Goal: Task Accomplishment & Management: Use online tool/utility

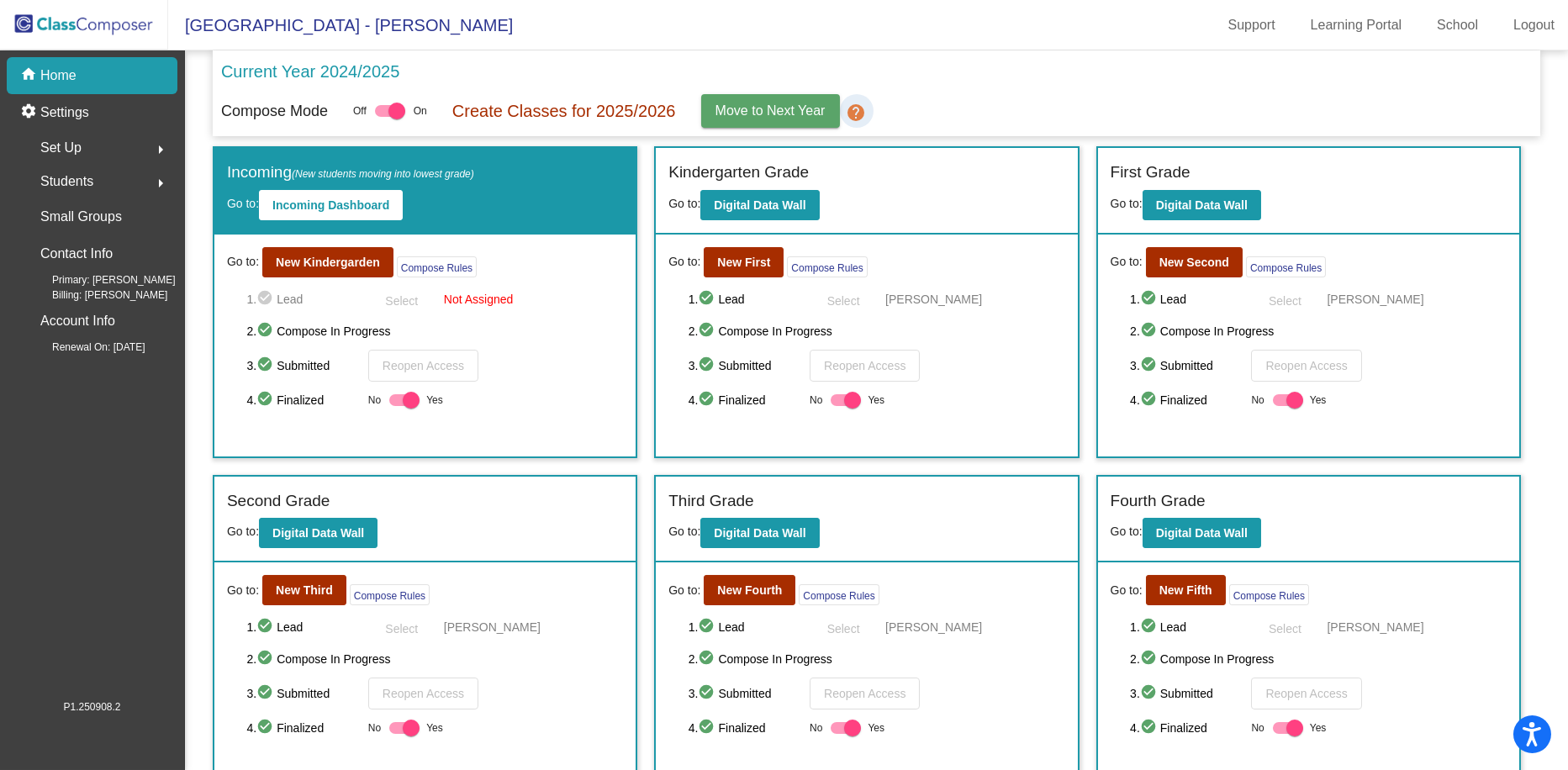
click at [858, 114] on mat-icon "help" at bounding box center [857, 113] width 20 height 20
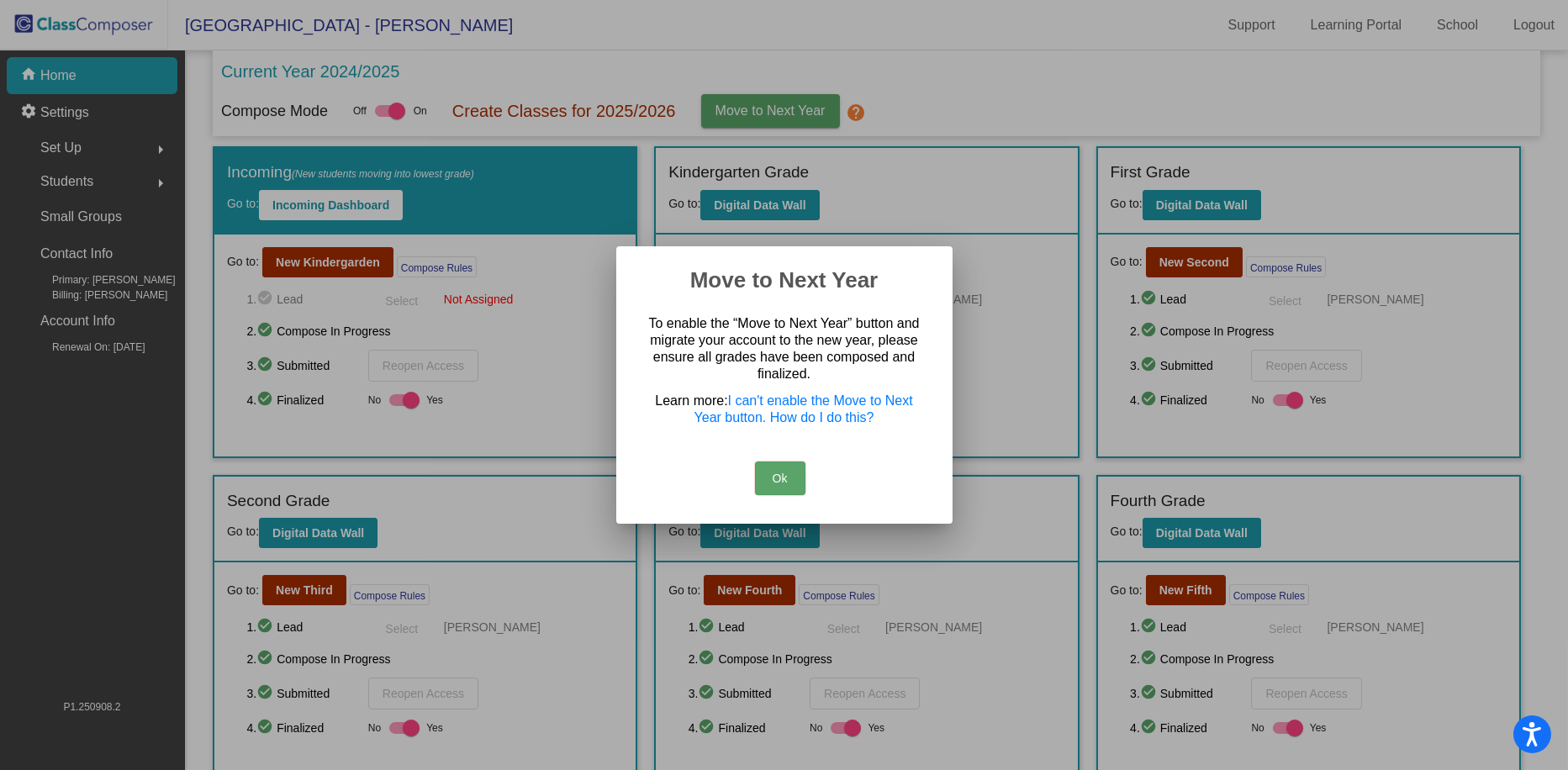
click at [783, 477] on button "Ok" at bounding box center [780, 478] width 50 height 33
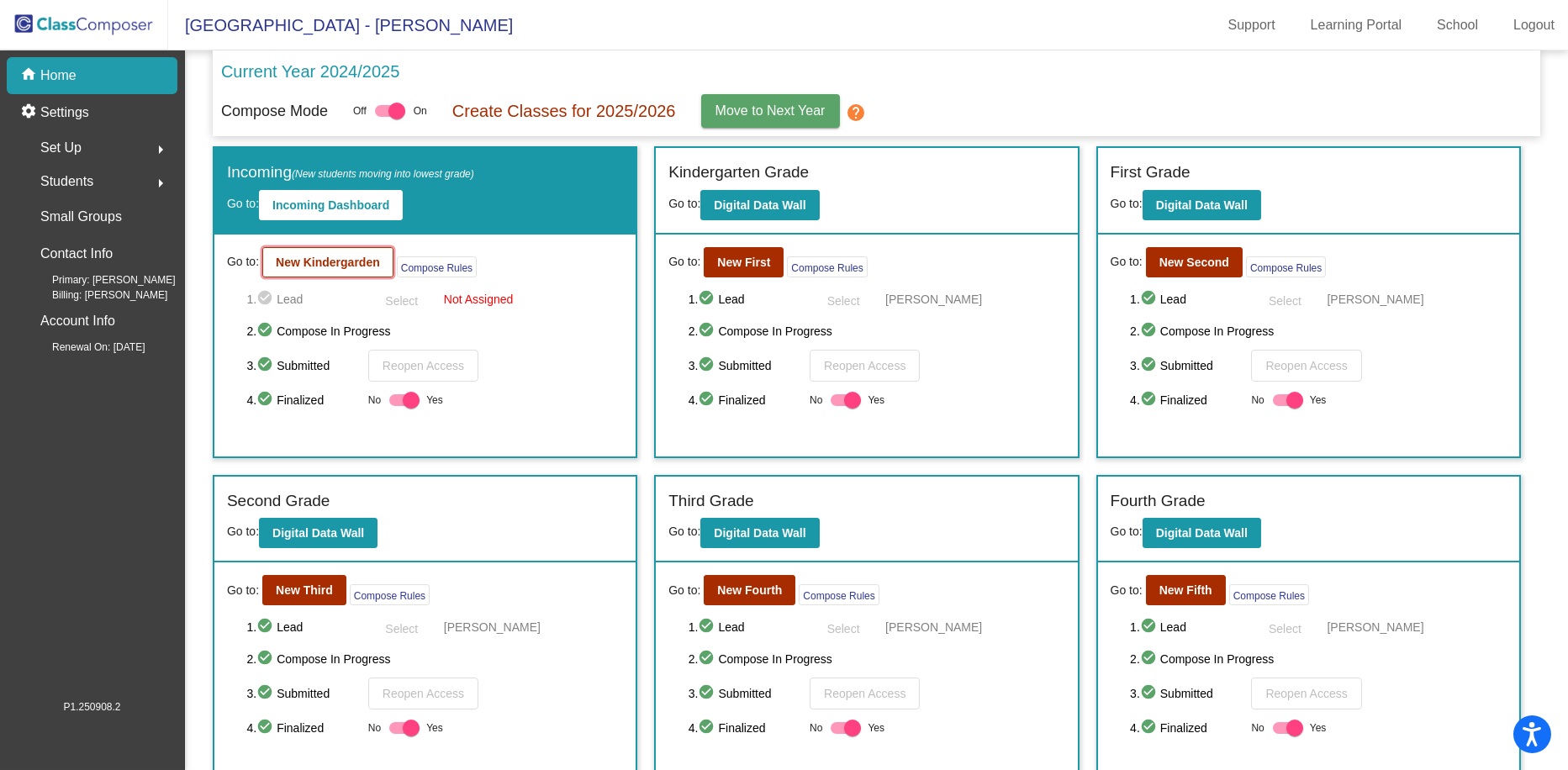
click at [349, 261] on b "New Kindergarden" at bounding box center [328, 262] width 105 height 14
click at [413, 403] on div at bounding box center [411, 400] width 17 height 17
click at [398, 406] on input "Yes" at bounding box center [397, 406] width 1 height 1
checkbox input "false"
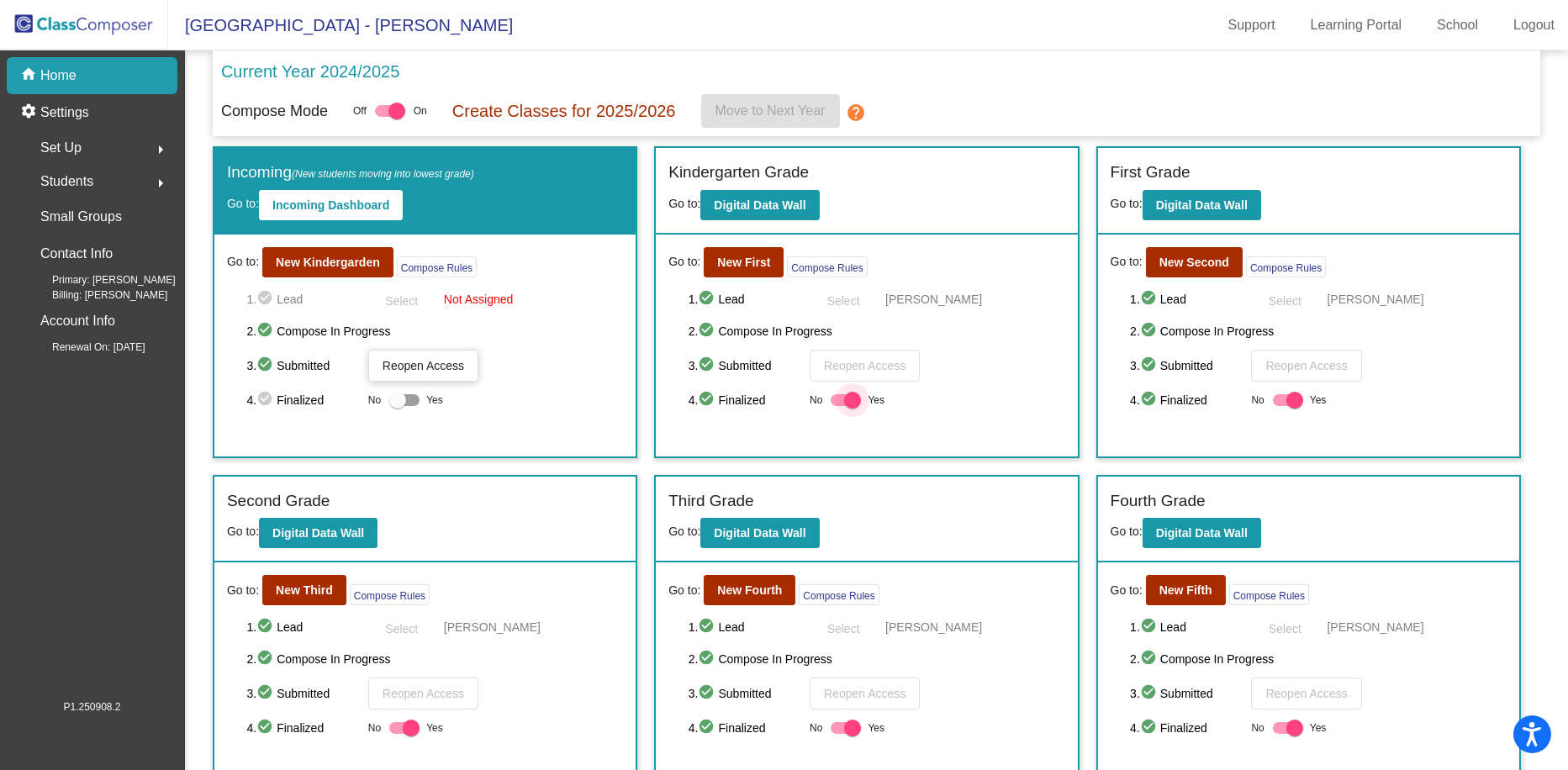
click at [851, 407] on div at bounding box center [852, 400] width 17 height 17
click at [839, 407] on input "Yes" at bounding box center [839, 406] width 1 height 1
checkbox input "false"
click at [886, 404] on div at bounding box center [1295, 400] width 17 height 17
click at [886, 406] on input "Yes" at bounding box center [1280, 406] width 1 height 1
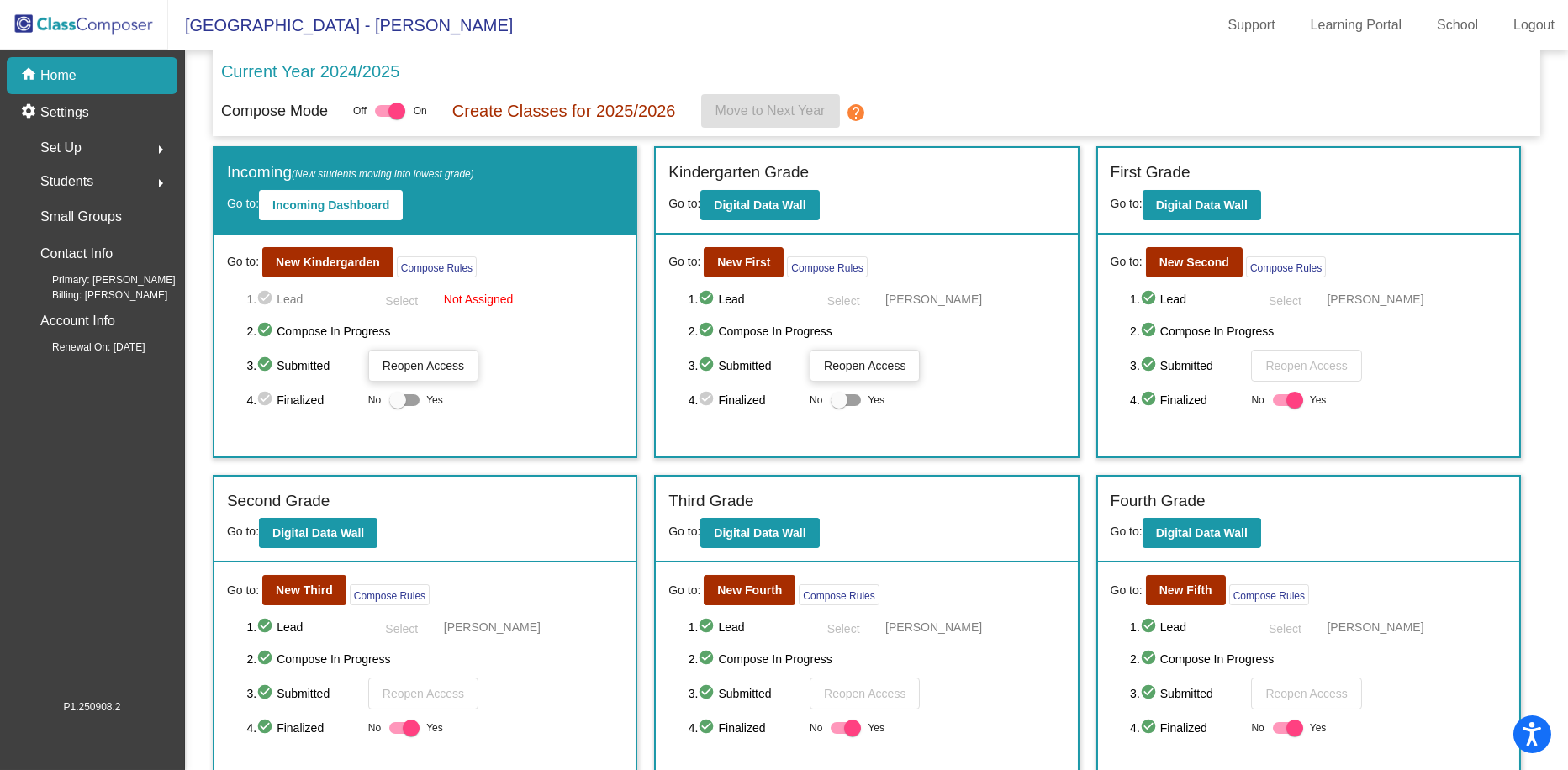
checkbox input "false"
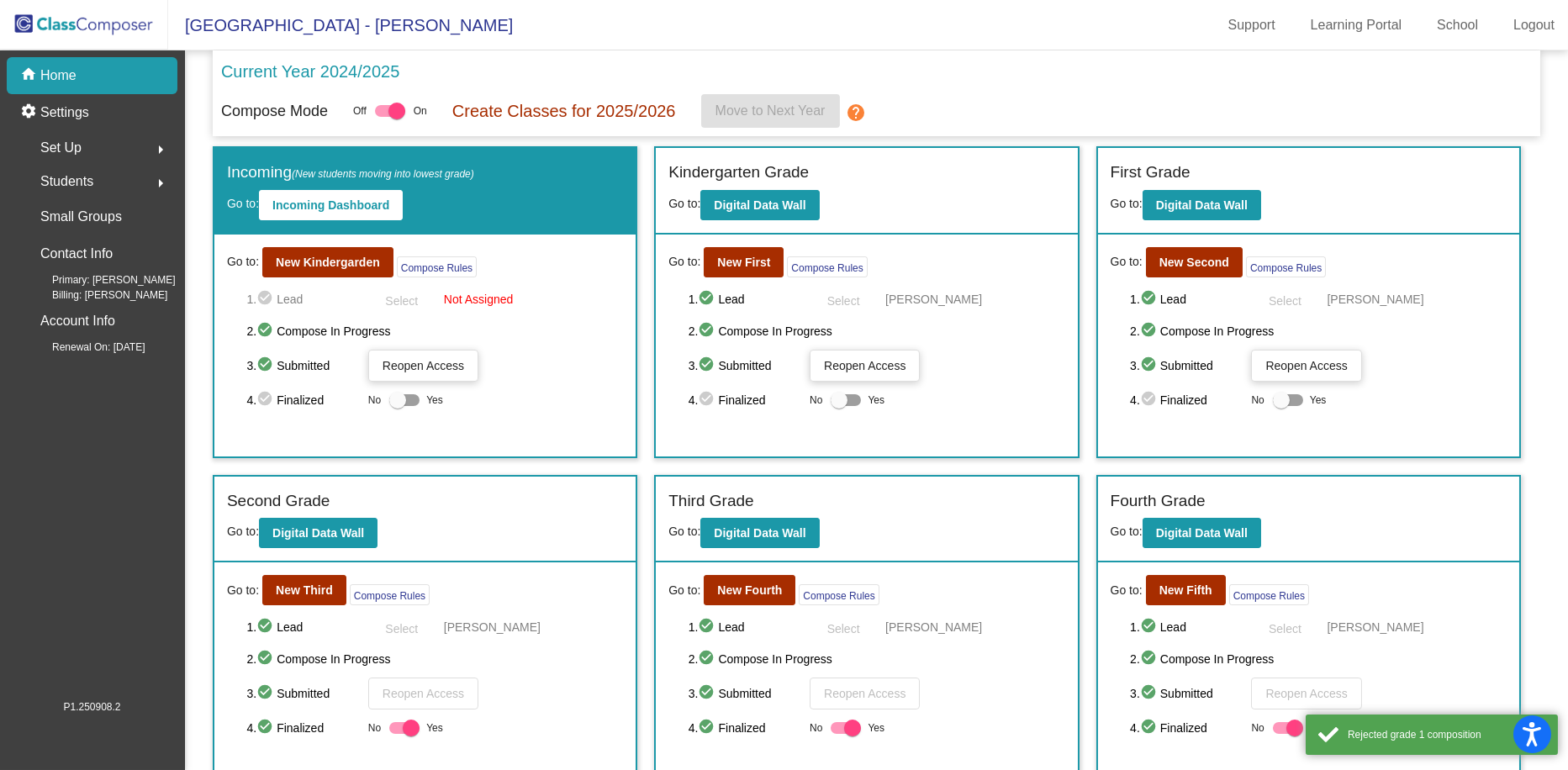
scroll to position [122, 0]
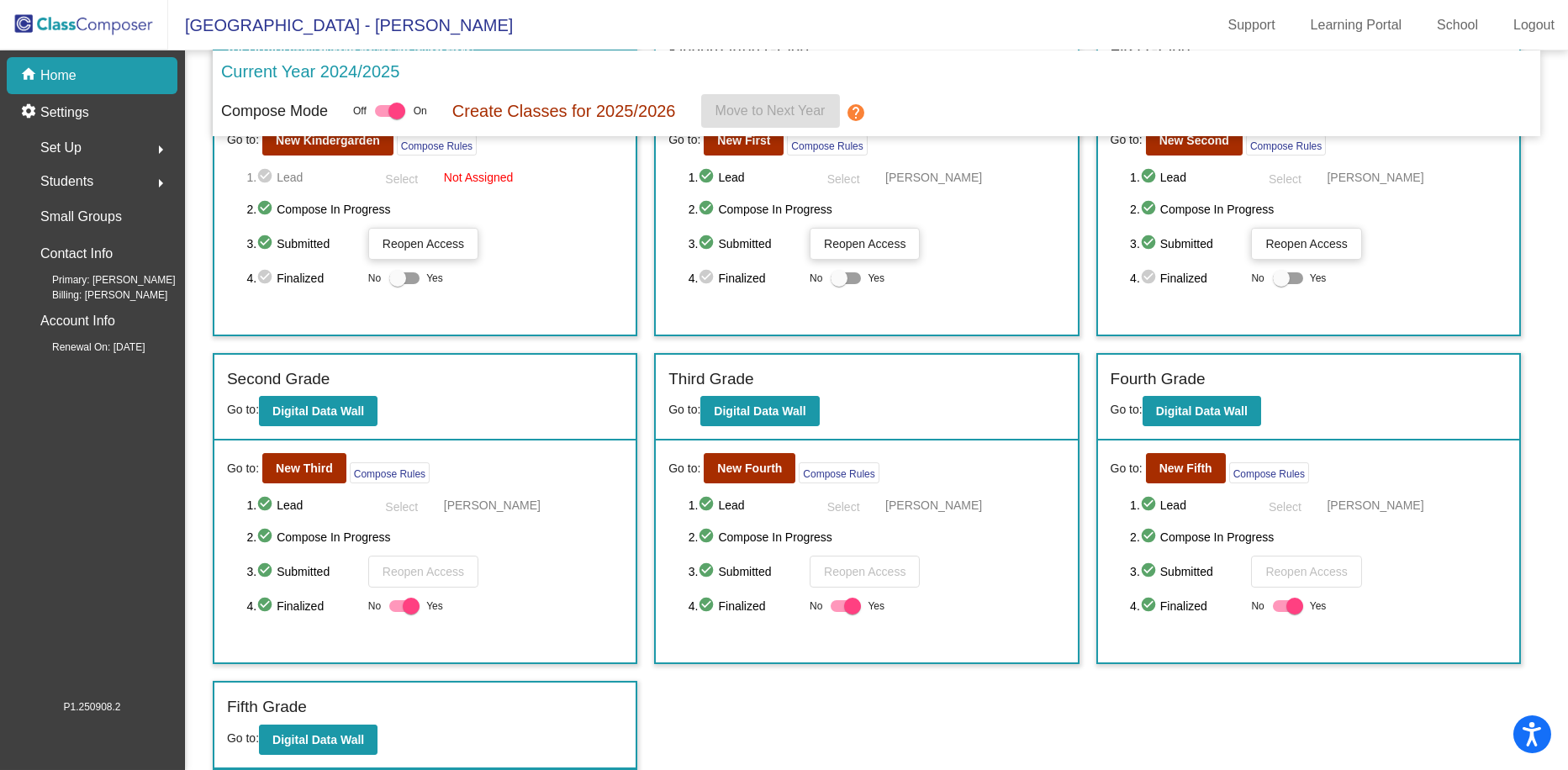
click at [886, 603] on div at bounding box center [1295, 606] width 17 height 17
click at [886, 612] on input "Yes" at bounding box center [1280, 612] width 1 height 1
checkbox input "false"
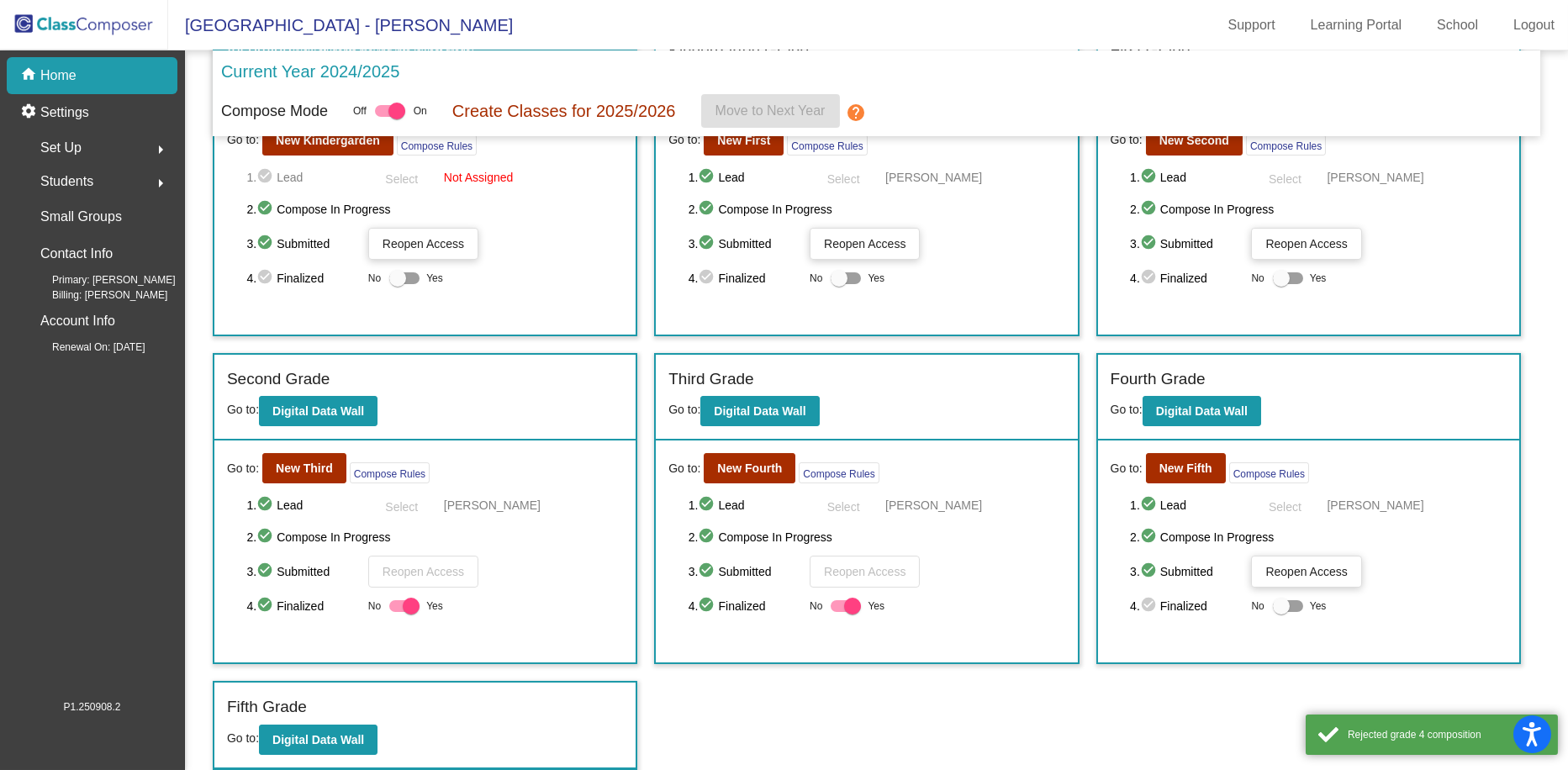
click at [848, 609] on div at bounding box center [852, 606] width 17 height 17
click at [839, 612] on input "Yes" at bounding box center [839, 612] width 1 height 1
checkbox input "false"
click at [414, 611] on div at bounding box center [411, 606] width 17 height 17
click at [398, 612] on input "Yes" at bounding box center [397, 612] width 1 height 1
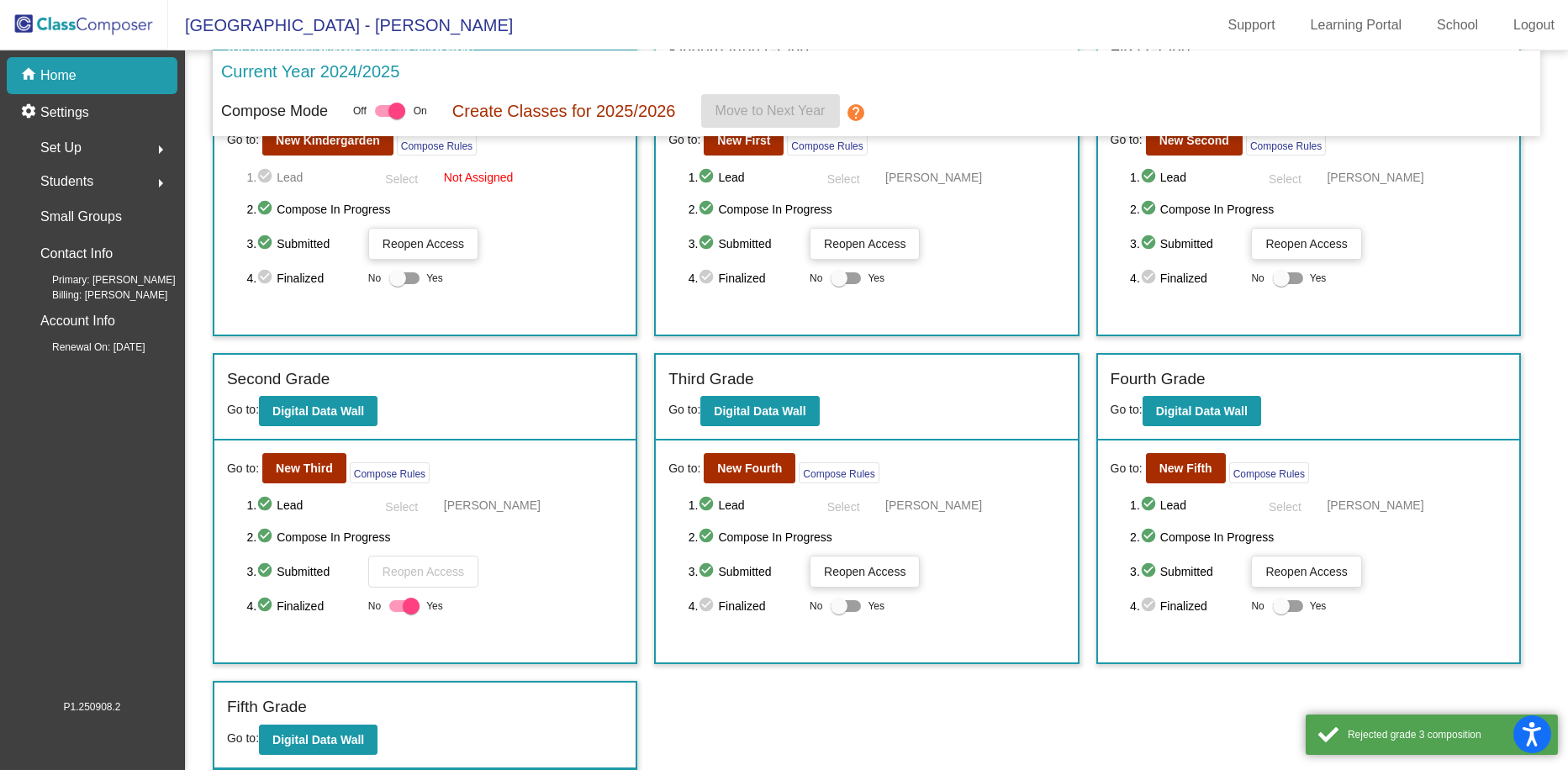
checkbox input "false"
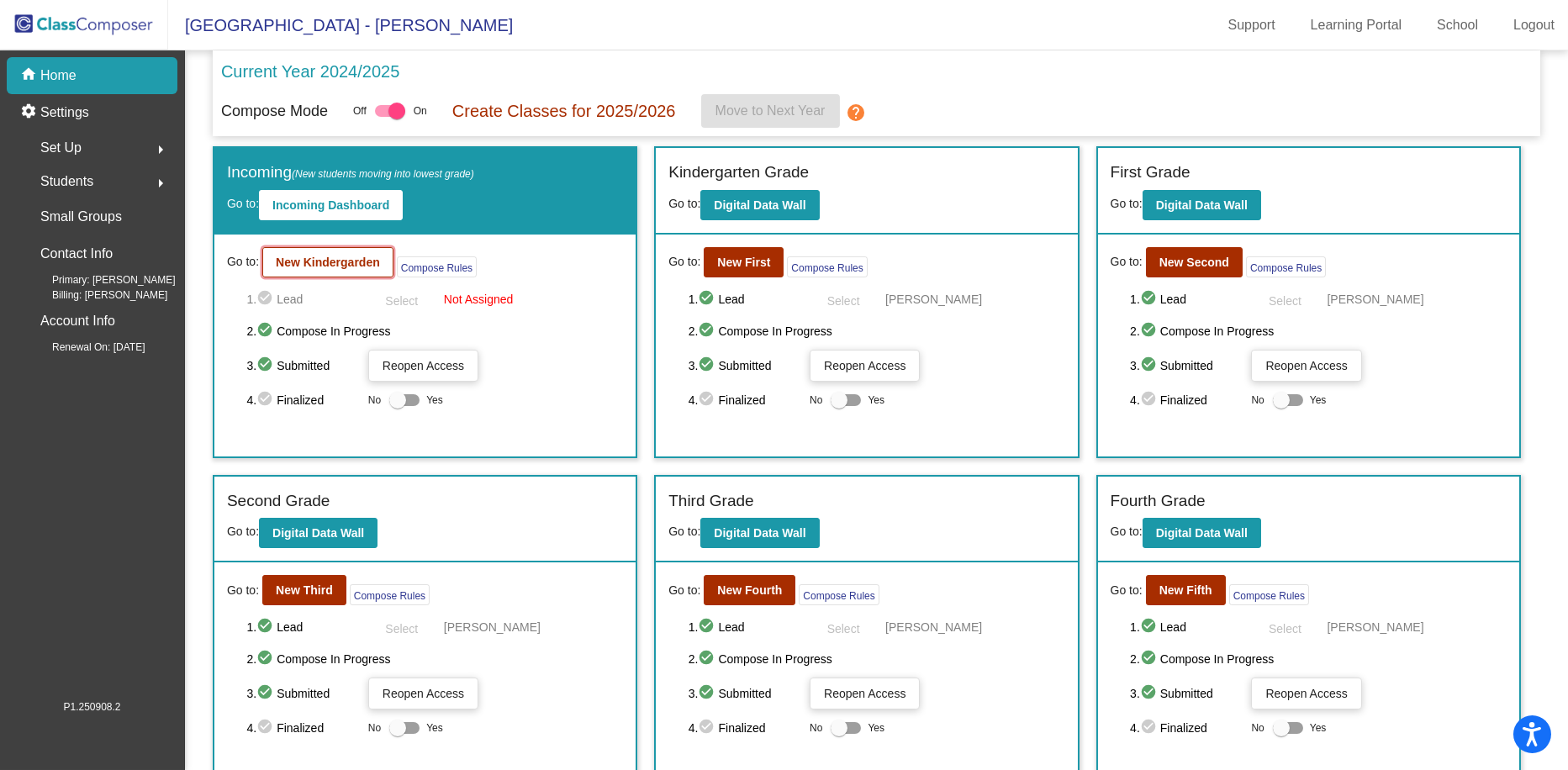
click at [312, 261] on b "New Kindergarden" at bounding box center [328, 262] width 105 height 14
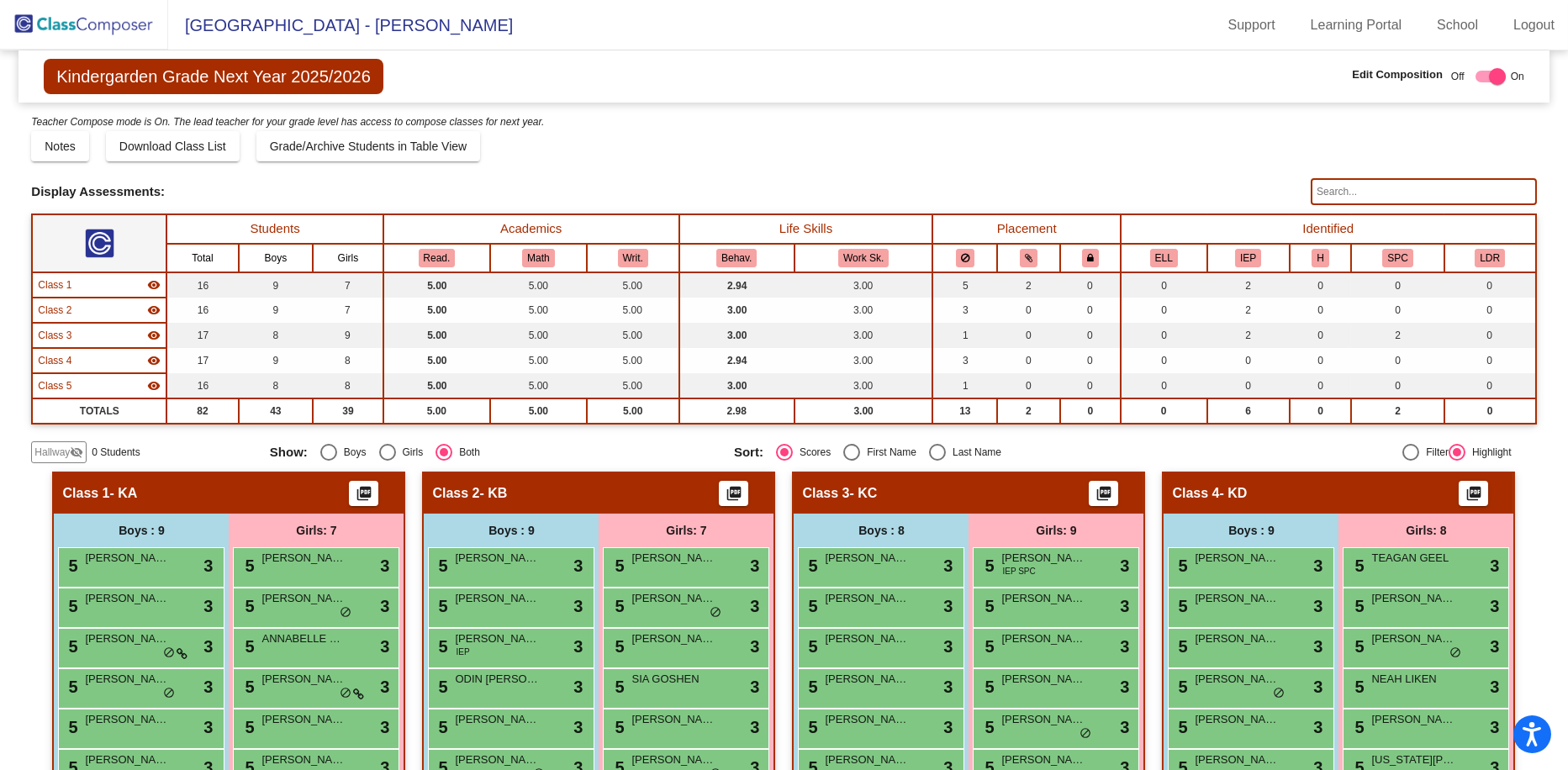
click at [75, 453] on mat-icon "visibility_off" at bounding box center [76, 452] width 14 height 14
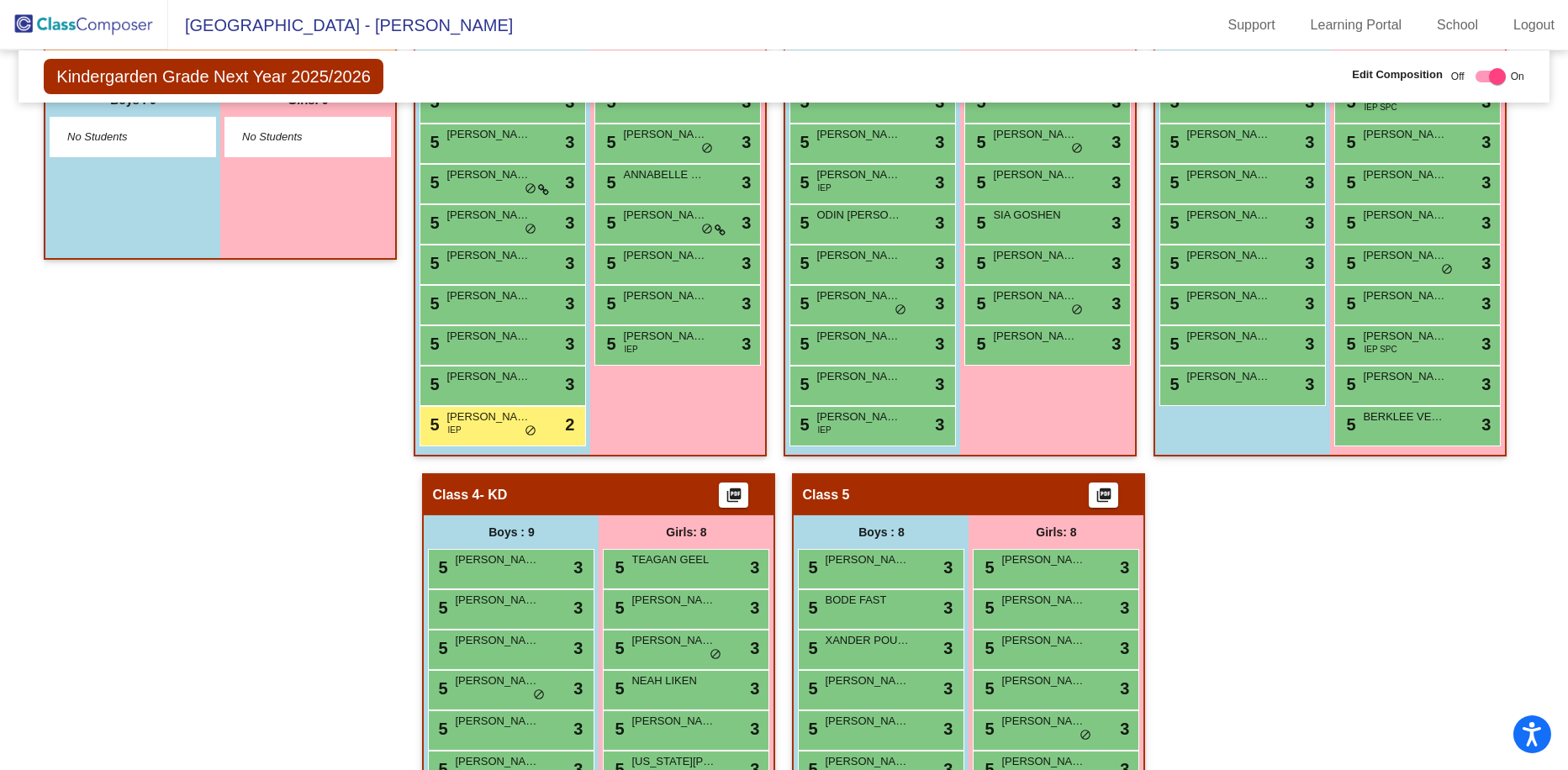
scroll to position [380, 0]
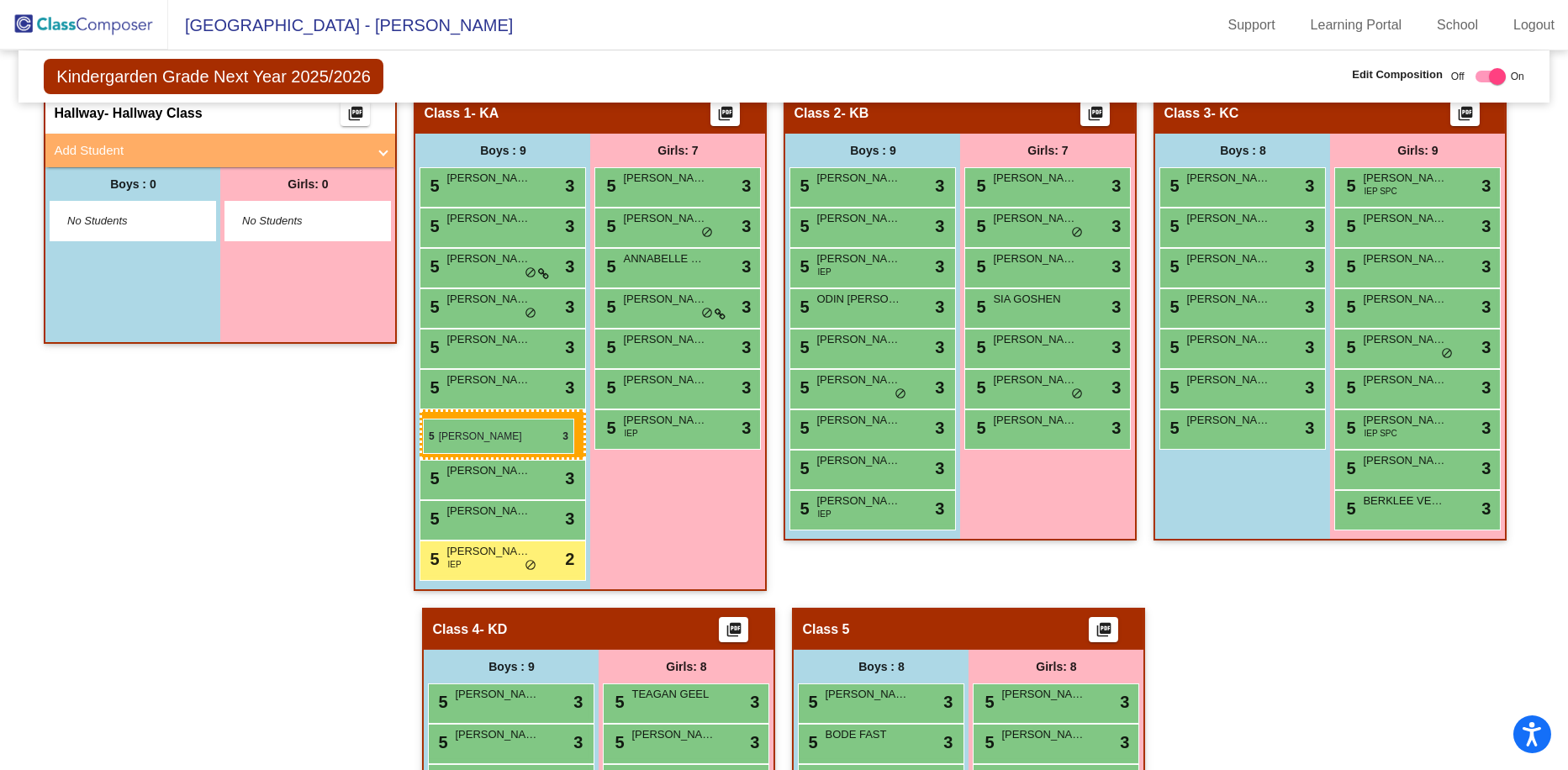
drag, startPoint x: 1193, startPoint y: 225, endPoint x: 423, endPoint y: 418, distance: 793.8
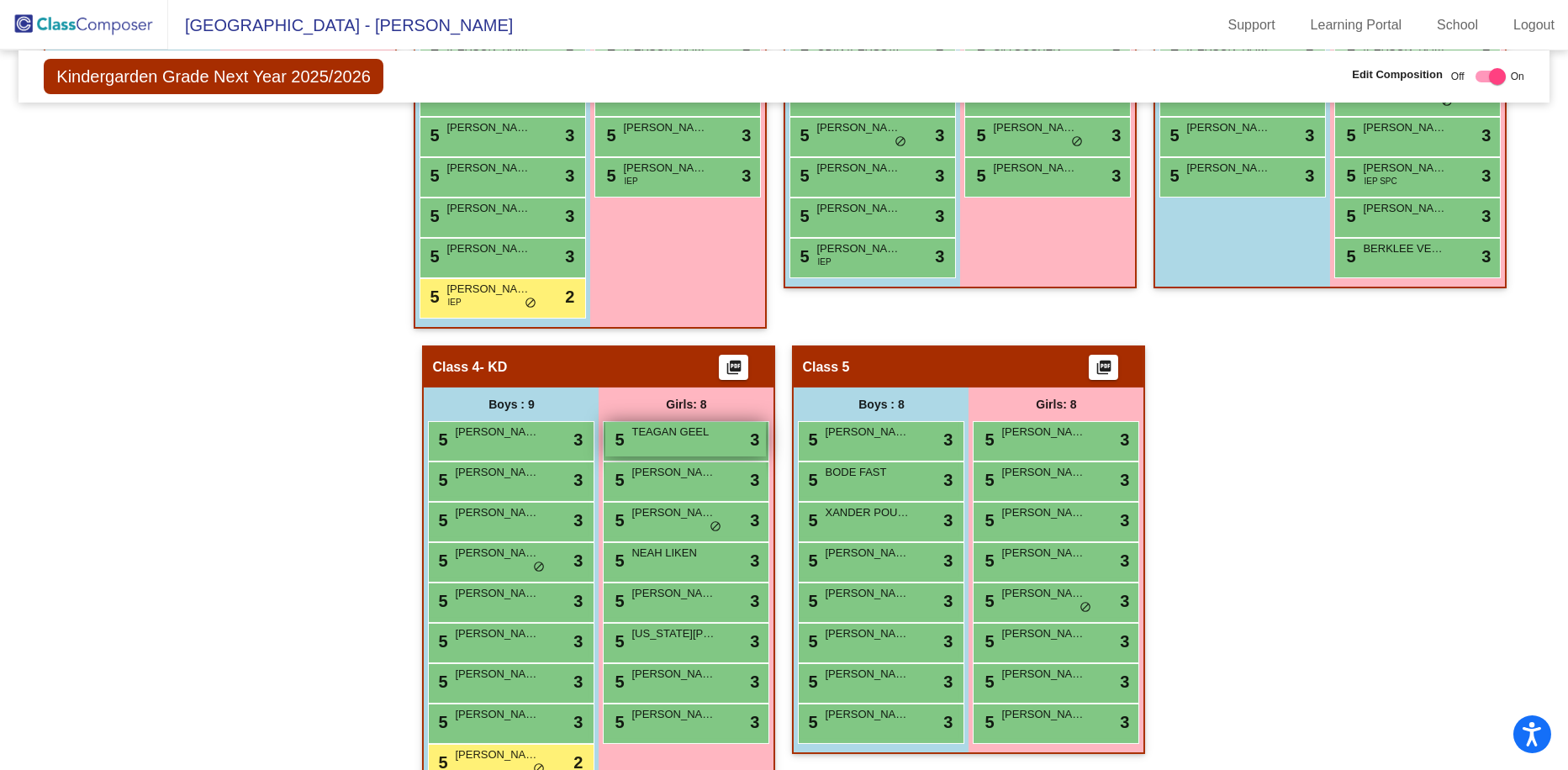
scroll to position [673, 0]
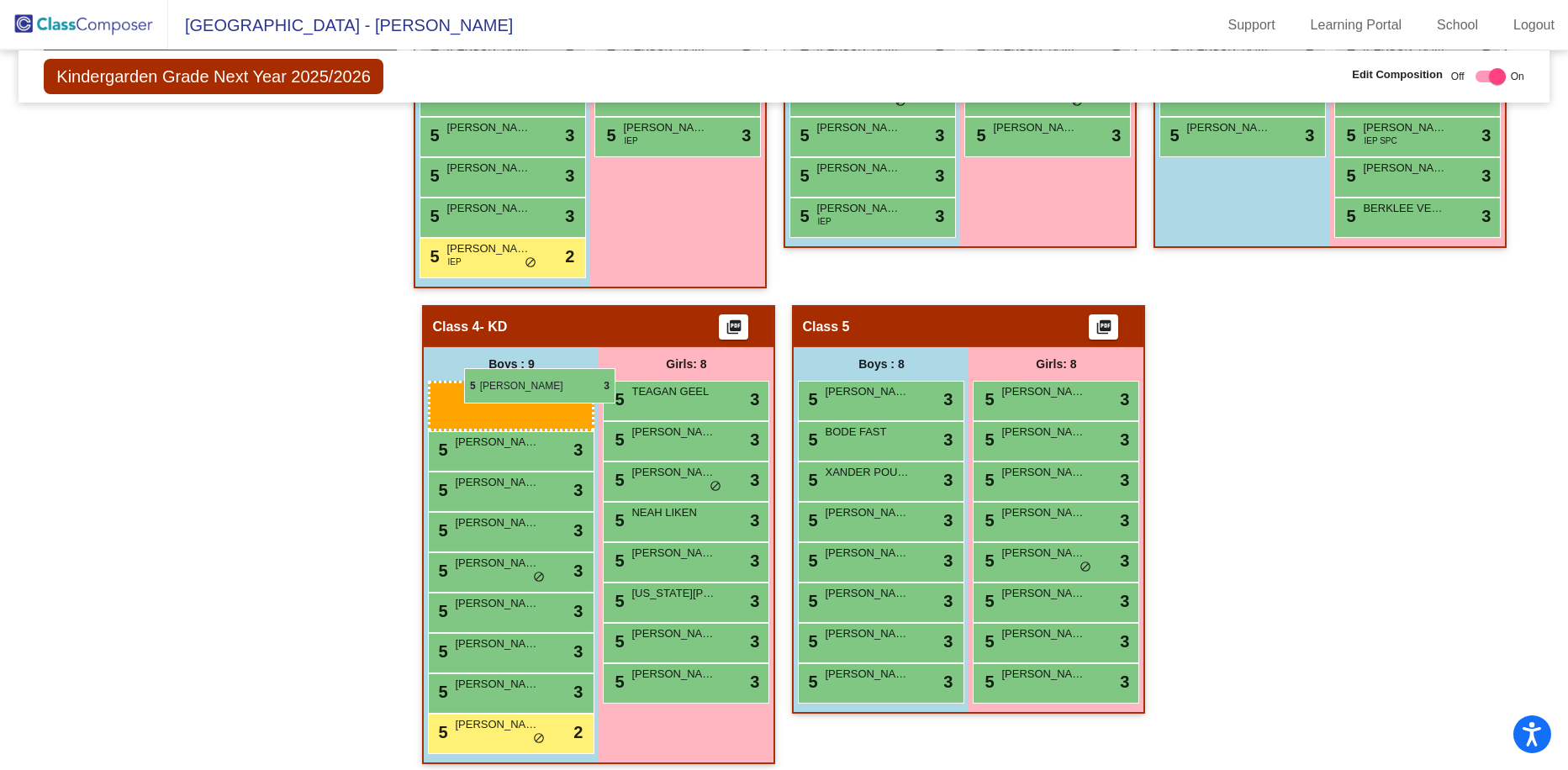
drag, startPoint x: 486, startPoint y: 684, endPoint x: 464, endPoint y: 368, distance: 316.8
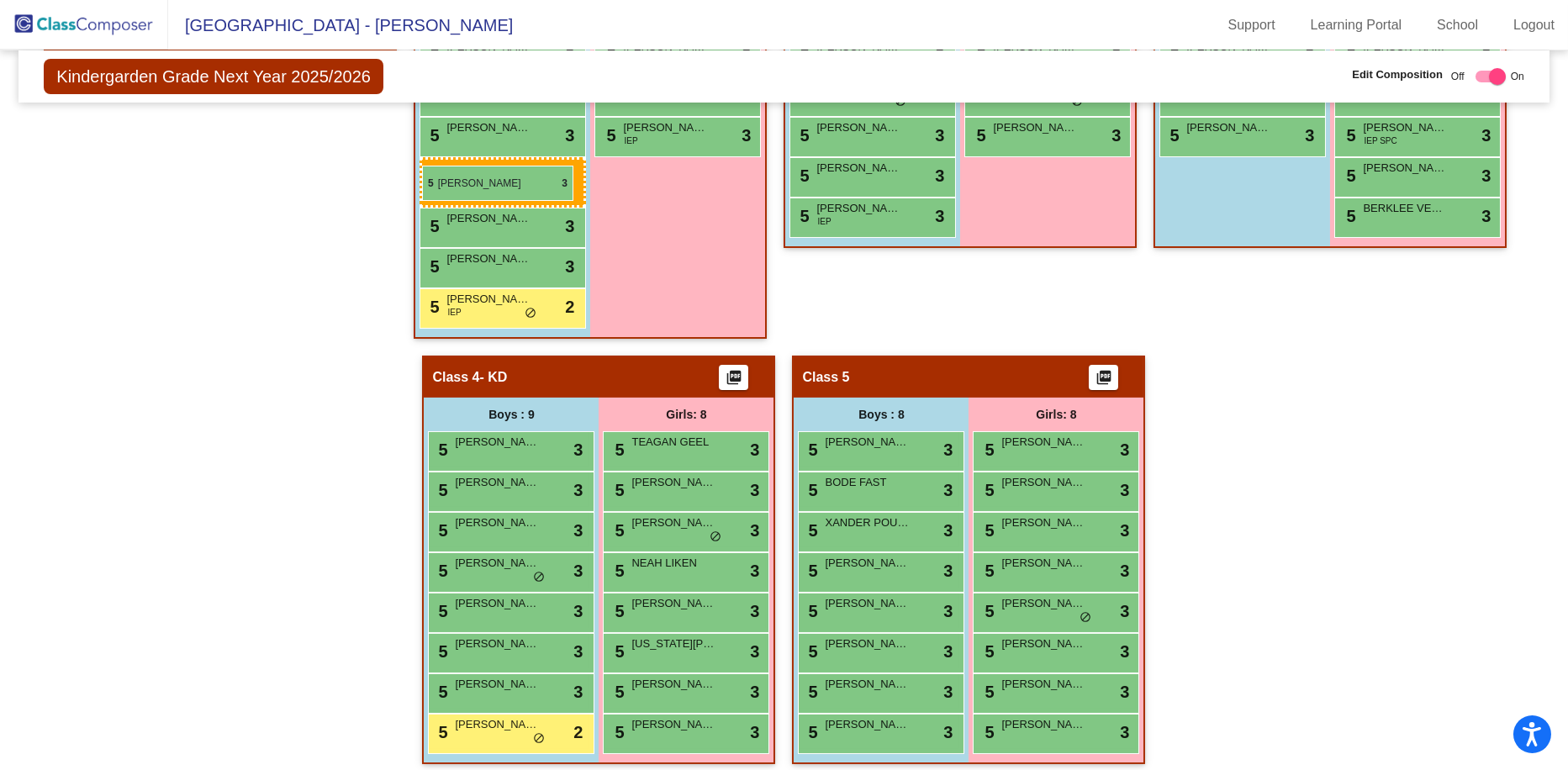
drag, startPoint x: 475, startPoint y: 684, endPoint x: 422, endPoint y: 166, distance: 520.7
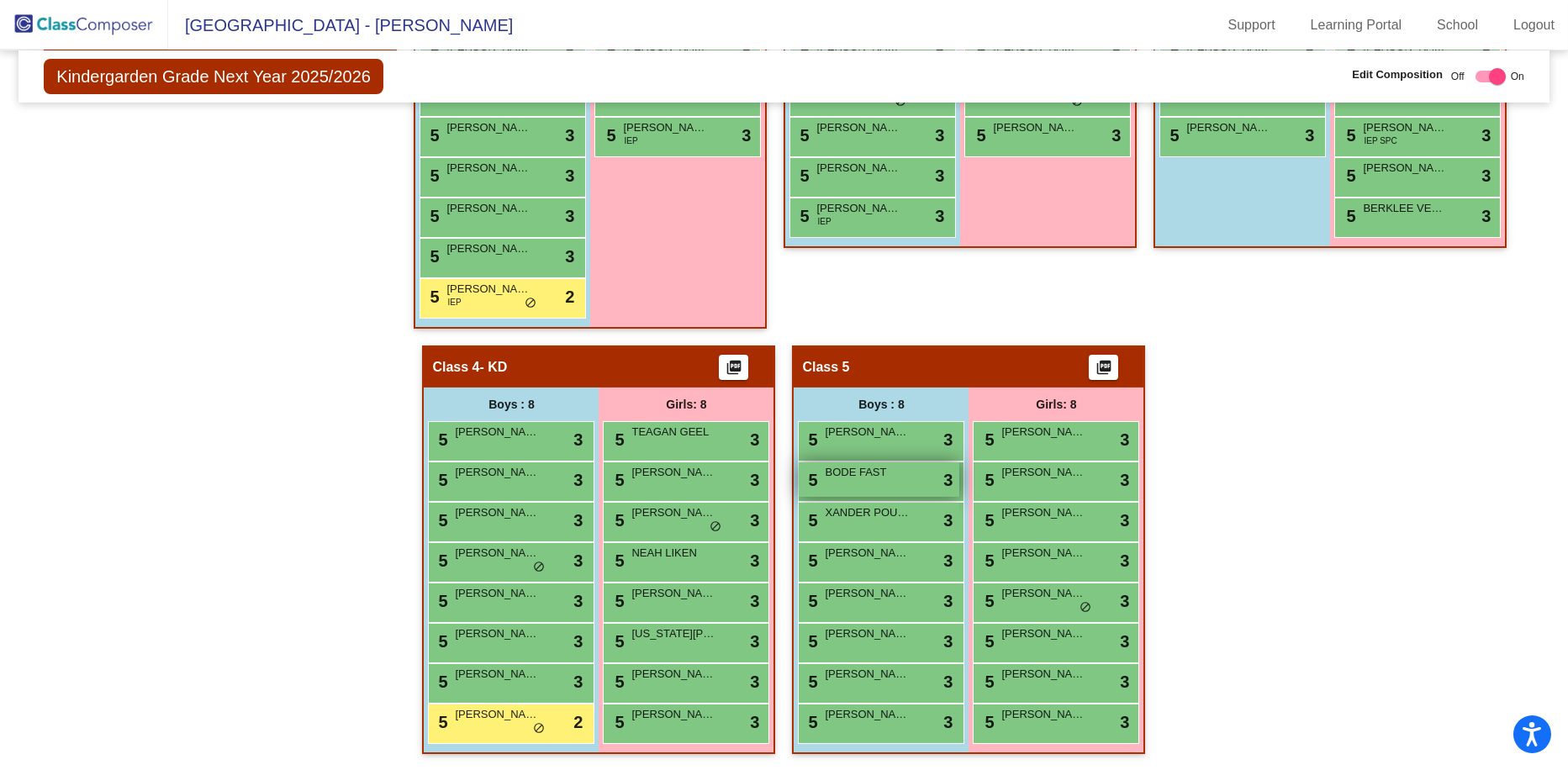
scroll to position [336, 0]
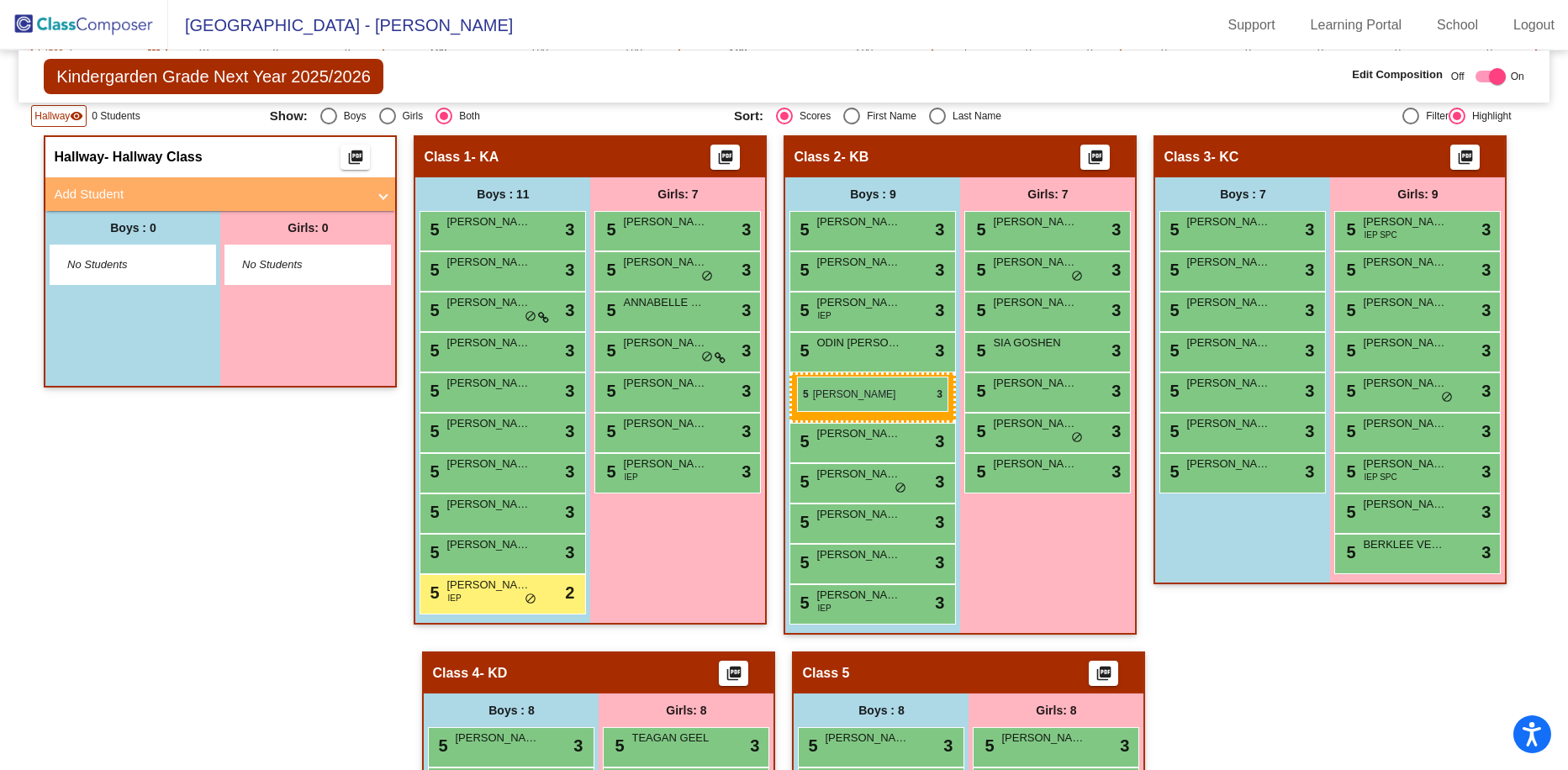
drag, startPoint x: 445, startPoint y: 354, endPoint x: 796, endPoint y: 377, distance: 351.8
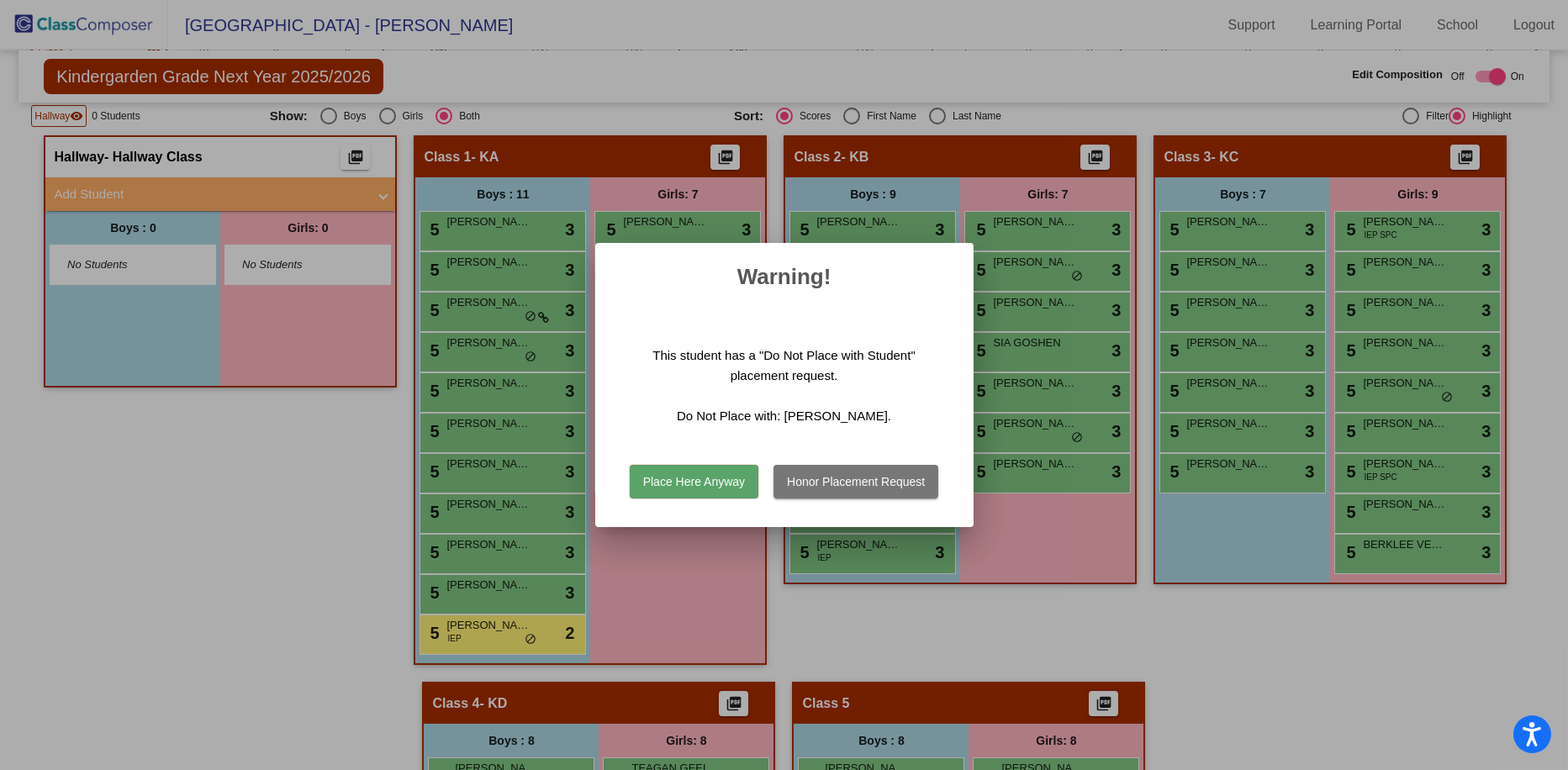
click at [719, 485] on button "Place Here Anyway" at bounding box center [693, 481] width 129 height 33
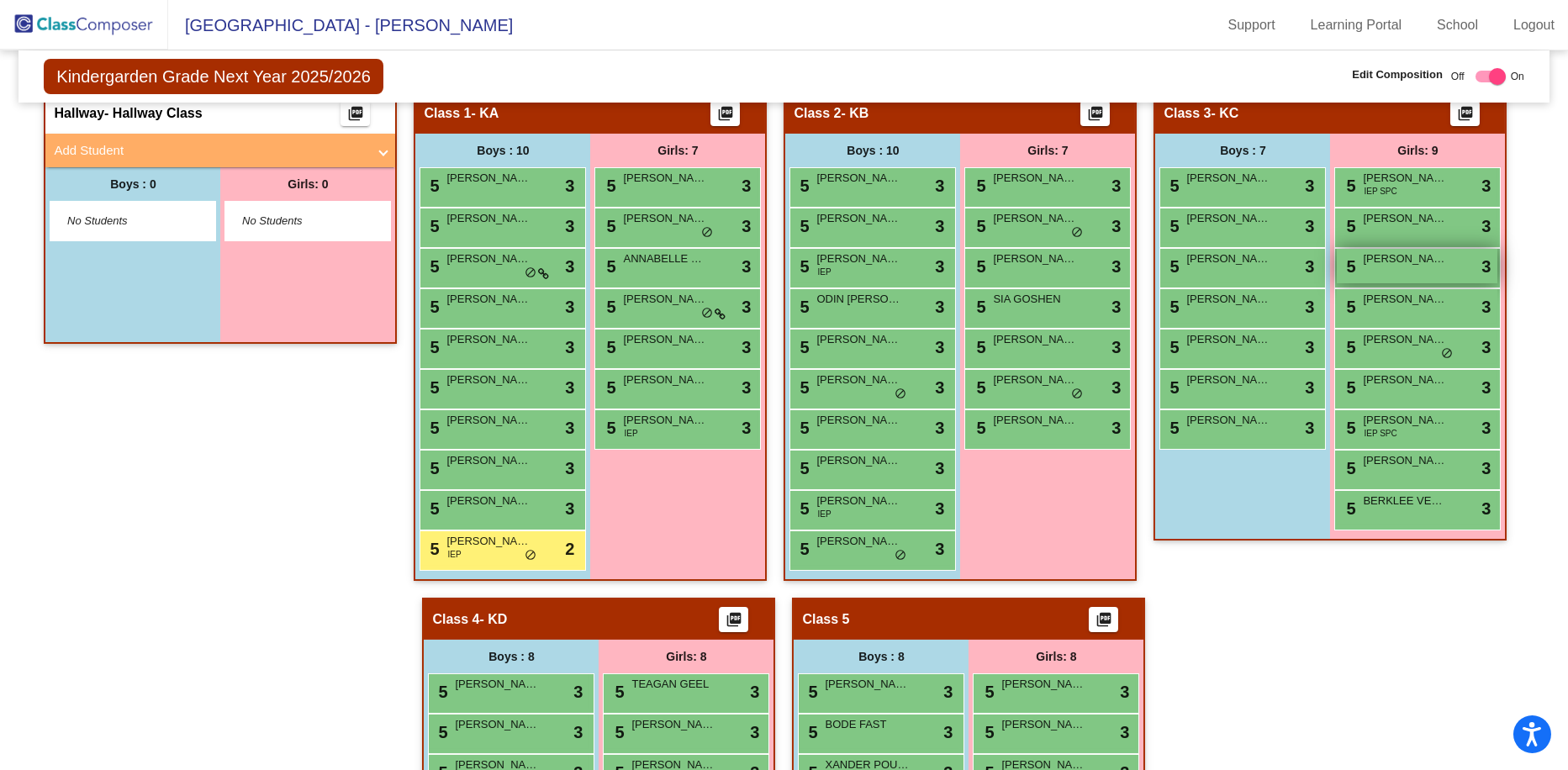
scroll to position [296, 0]
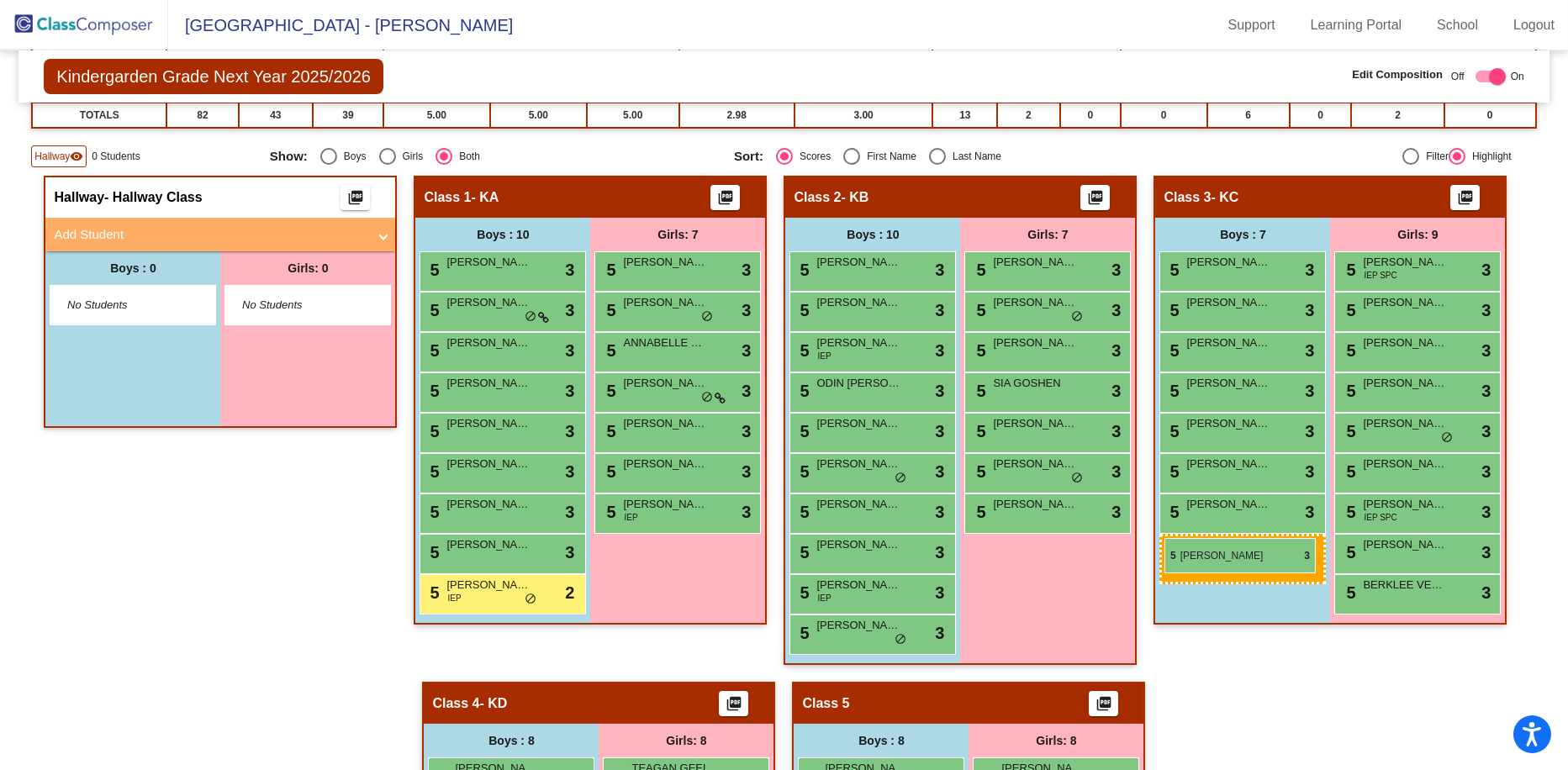
drag, startPoint x: 491, startPoint y: 265, endPoint x: 1164, endPoint y: 538, distance: 726.3
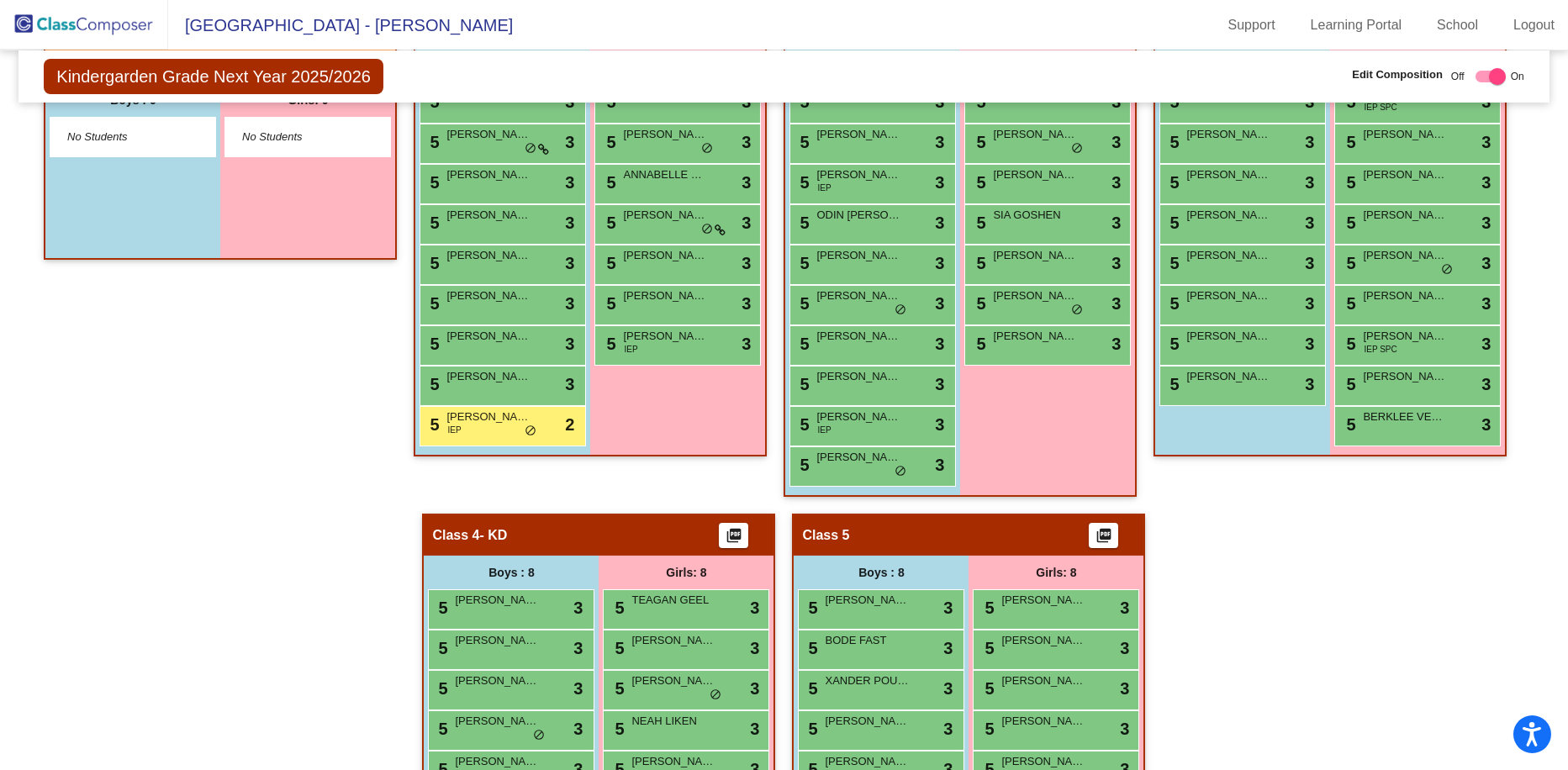
scroll to position [380, 0]
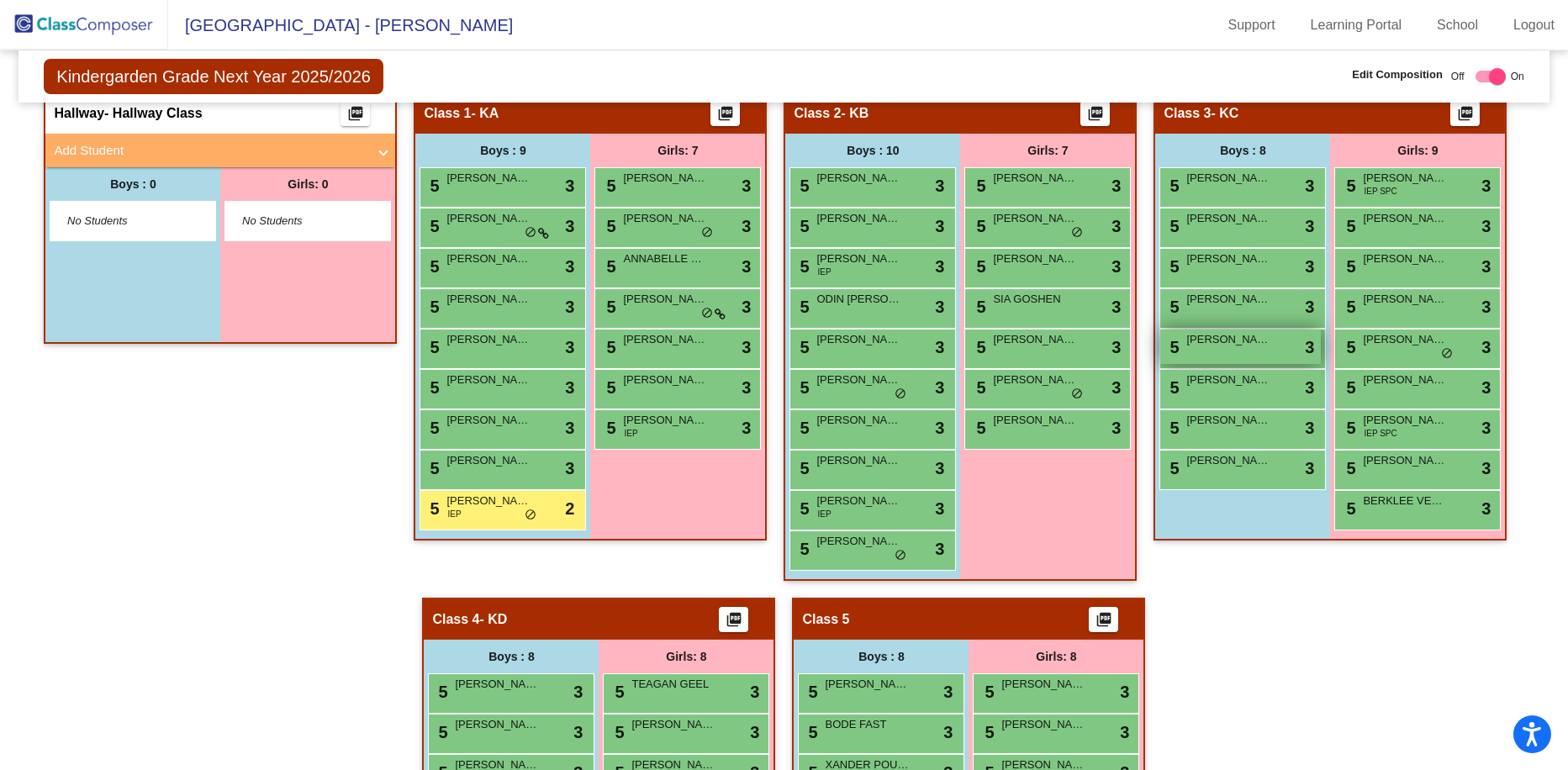
click at [886, 353] on div "5 [PERSON_NAME] lock do_not_disturb_alt 3" at bounding box center [1239, 346] width 160 height 34
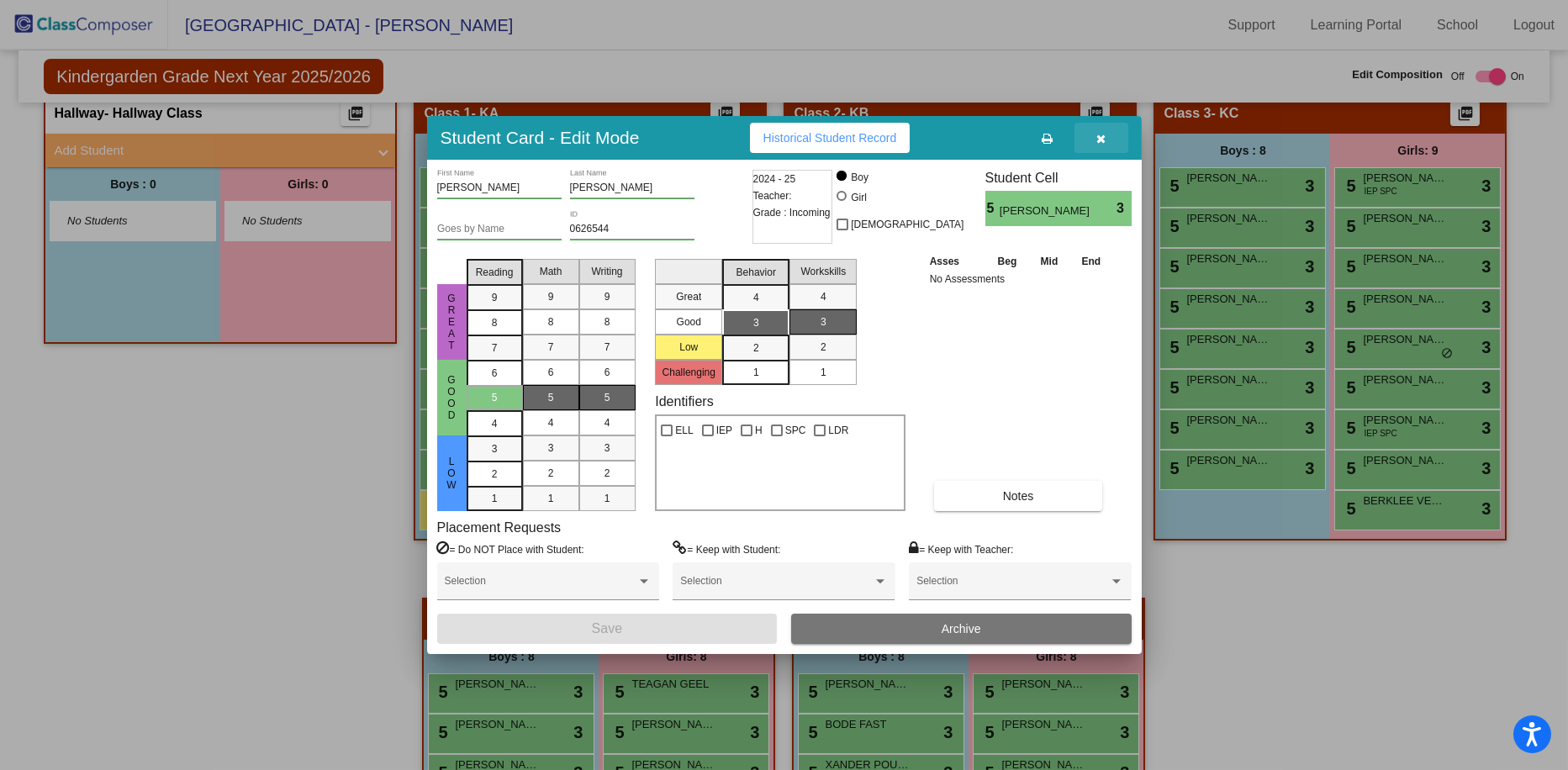
click at [886, 141] on icon "button" at bounding box center [1101, 139] width 9 height 12
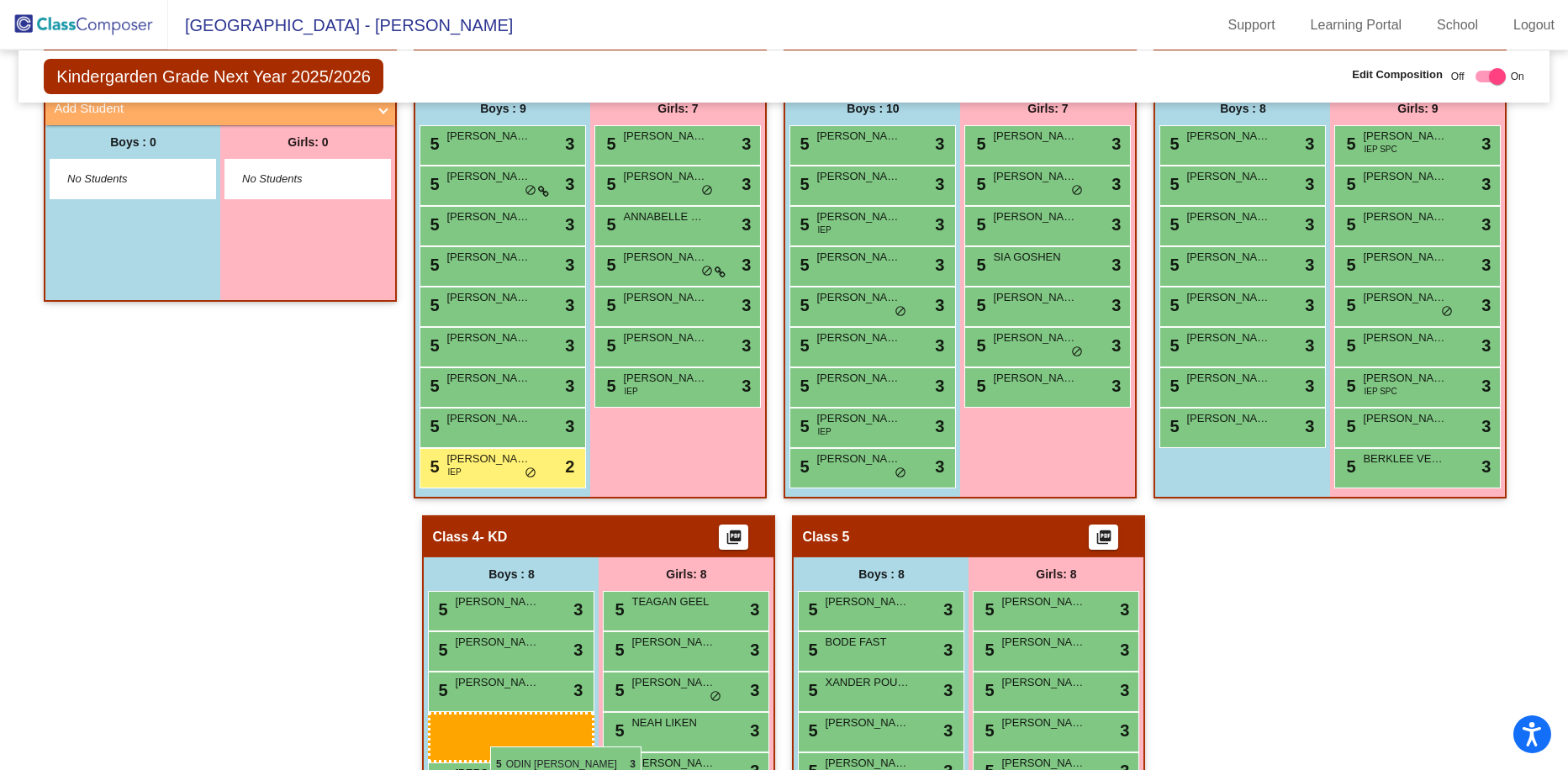
scroll to position [452, 0]
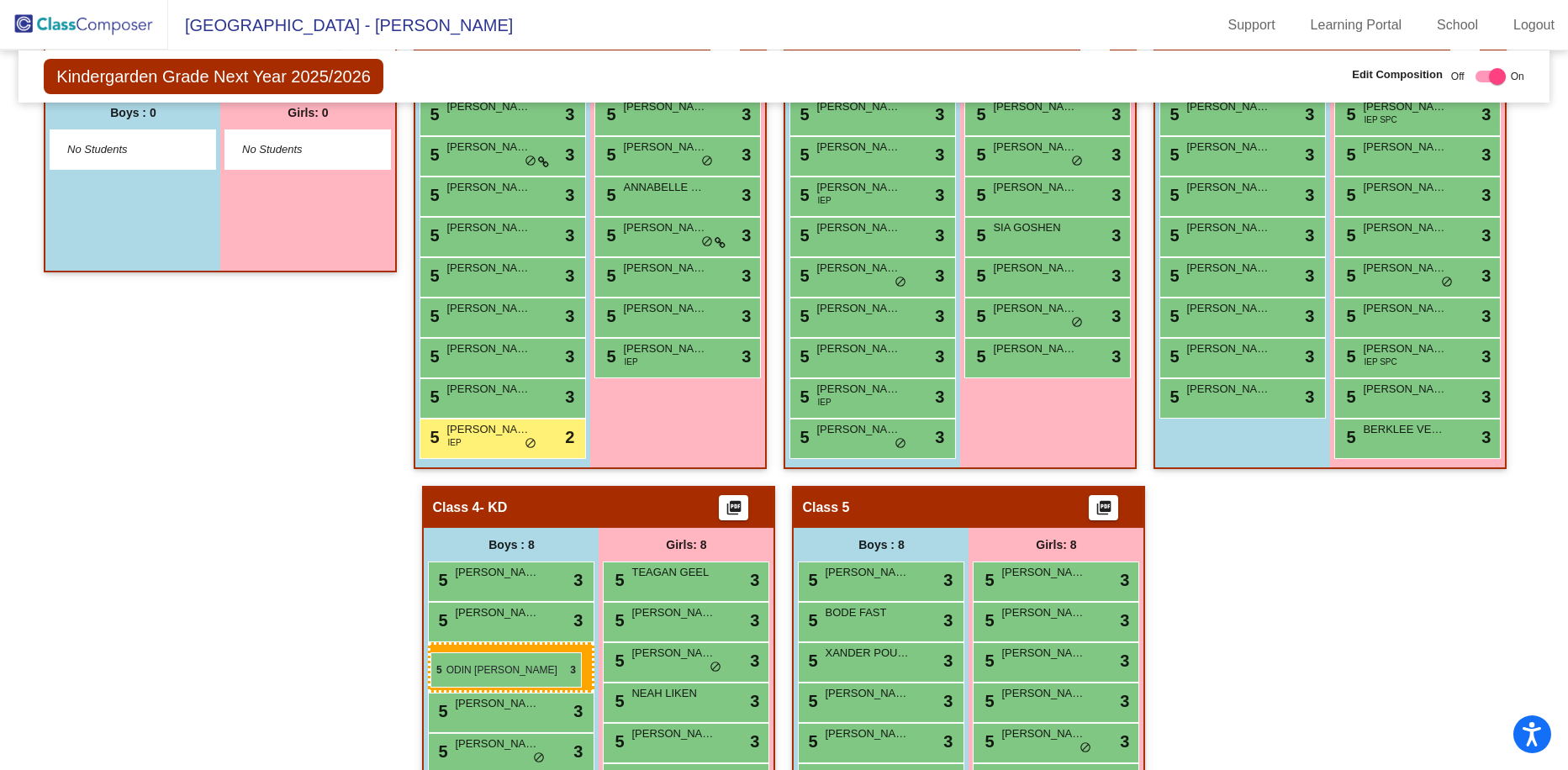
drag, startPoint x: 820, startPoint y: 297, endPoint x: 430, endPoint y: 652, distance: 527.4
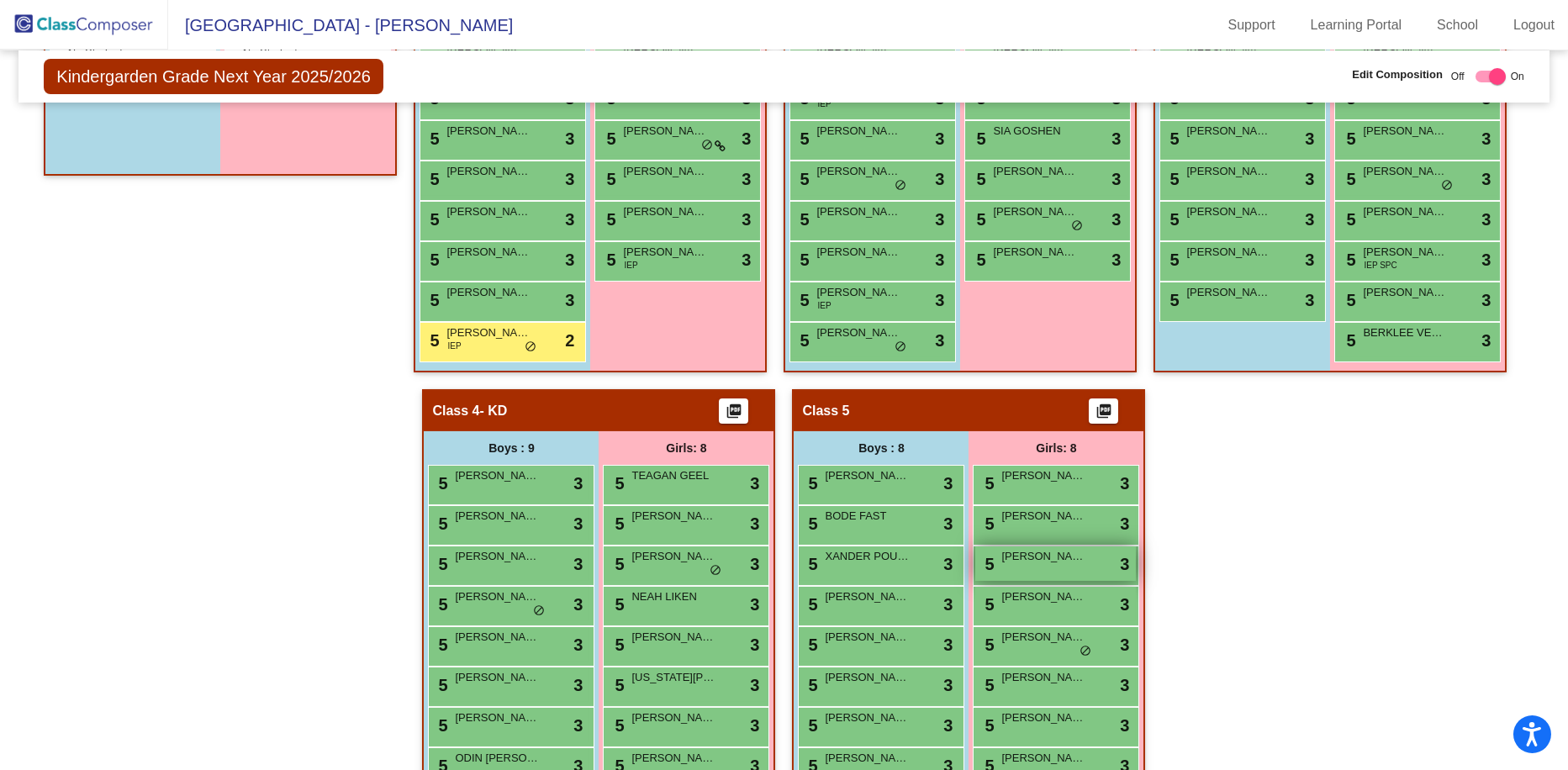
scroll to position [632, 0]
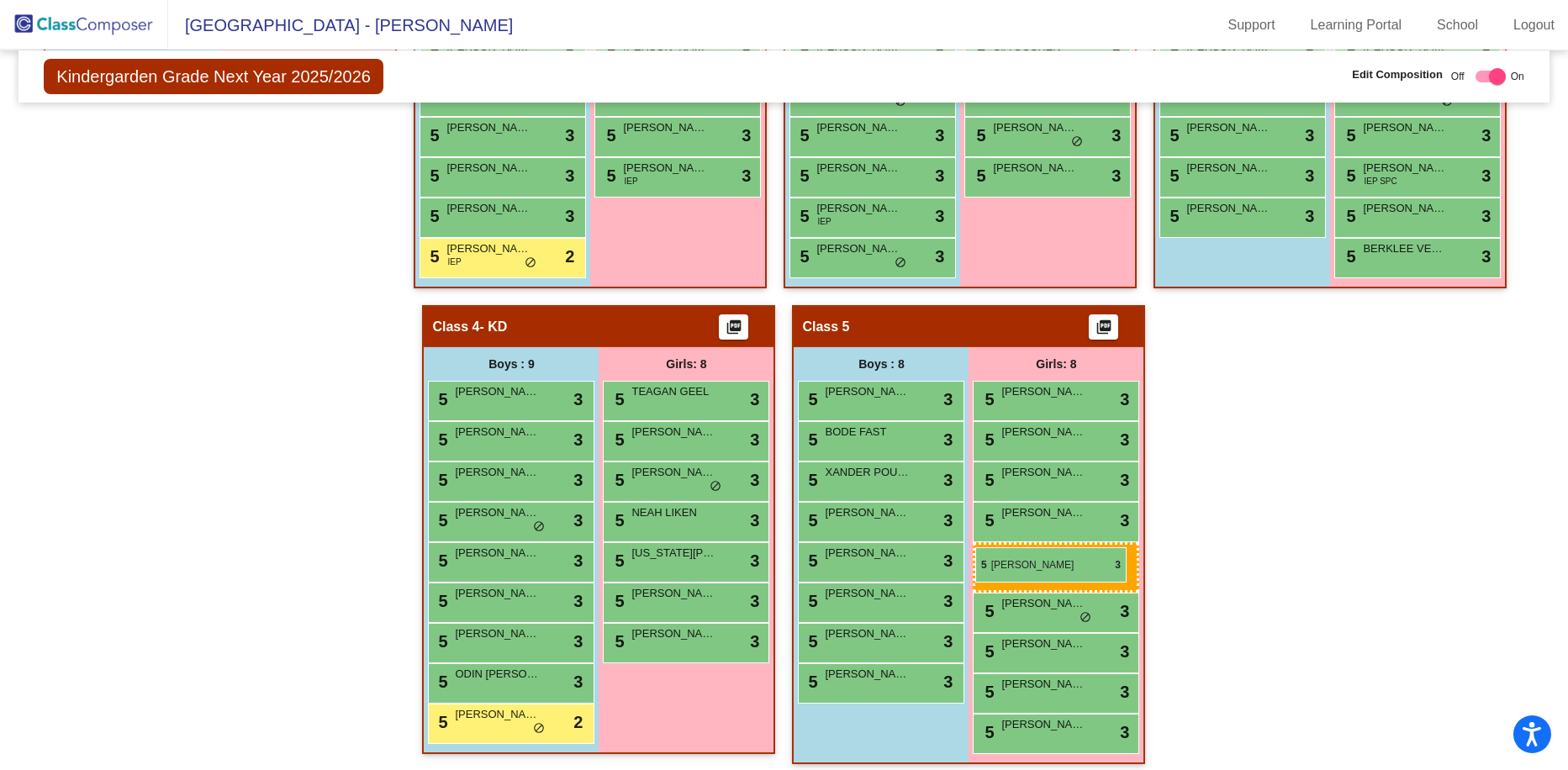
drag, startPoint x: 670, startPoint y: 557, endPoint x: 976, endPoint y: 547, distance: 306.2
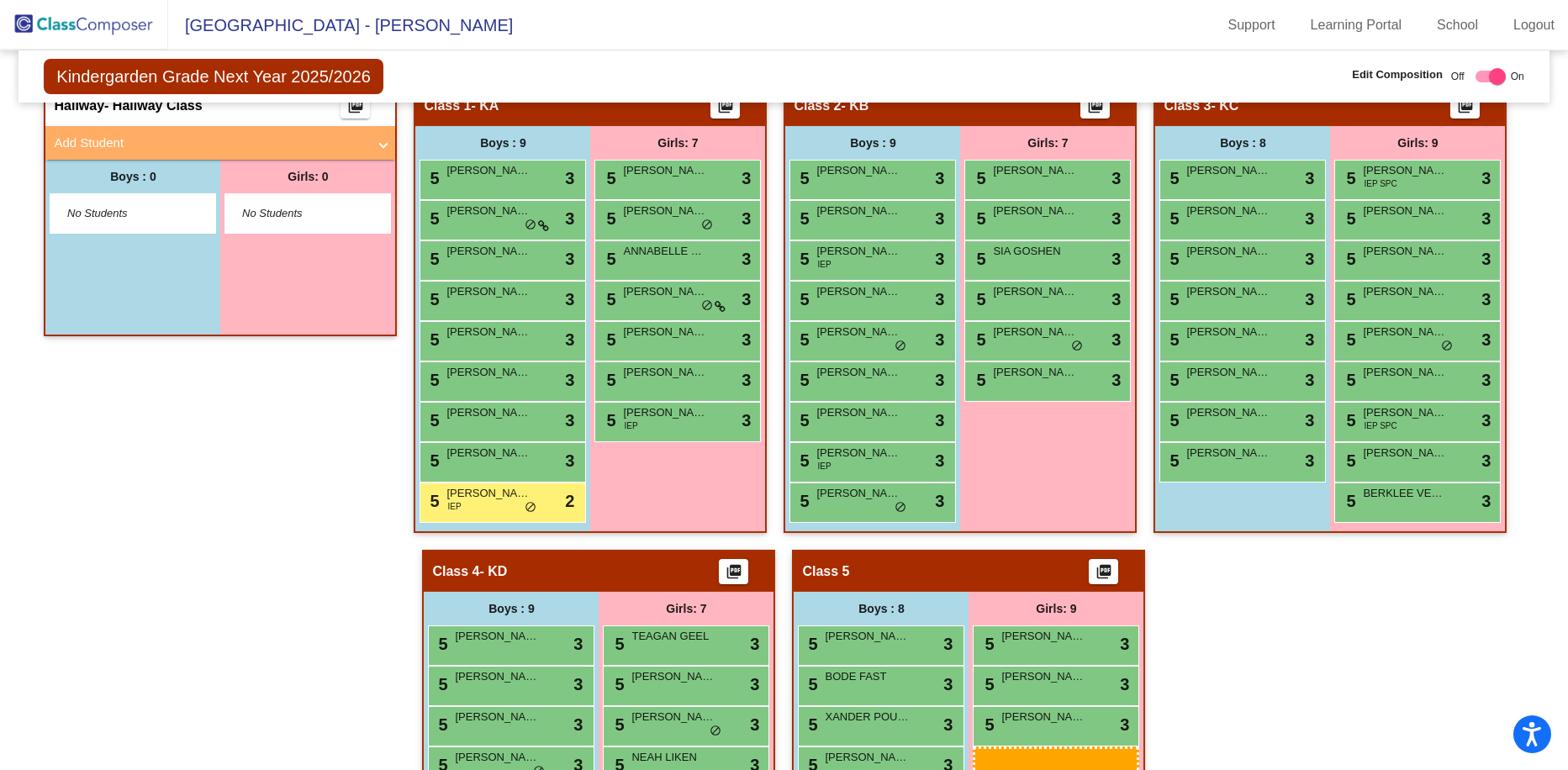
scroll to position [416, 0]
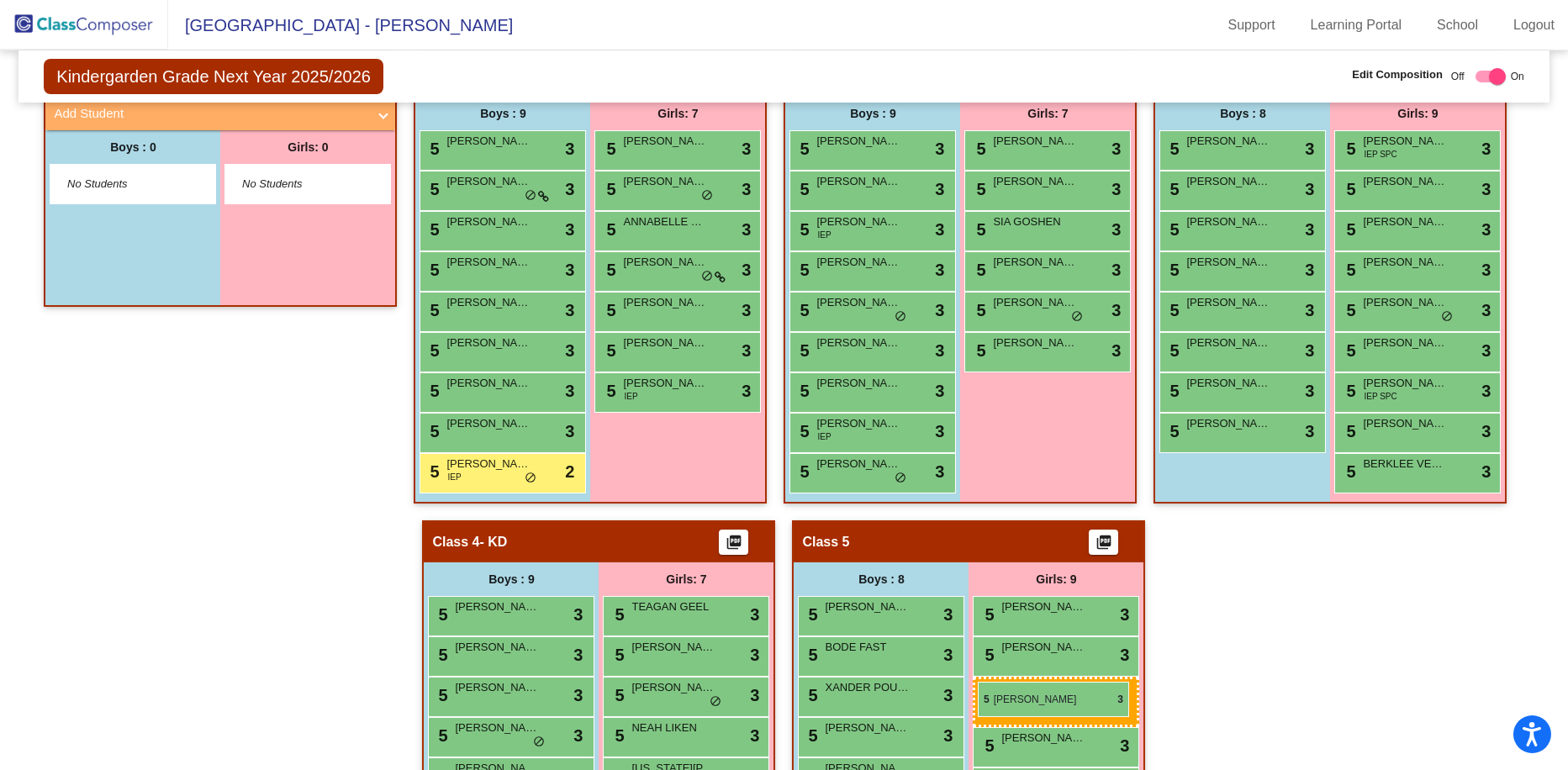
drag, startPoint x: 1015, startPoint y: 308, endPoint x: 977, endPoint y: 682, distance: 375.9
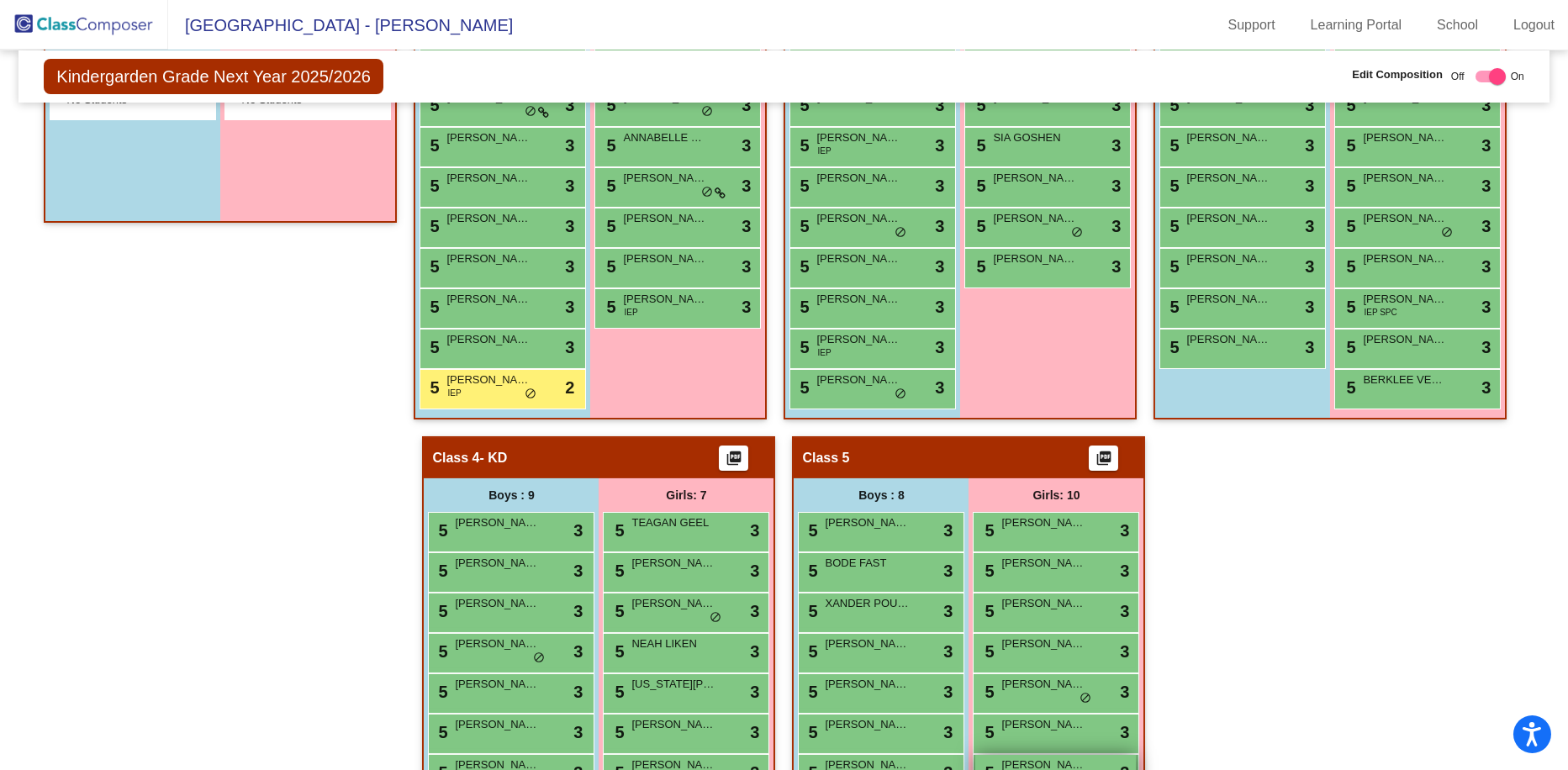
scroll to position [585, 0]
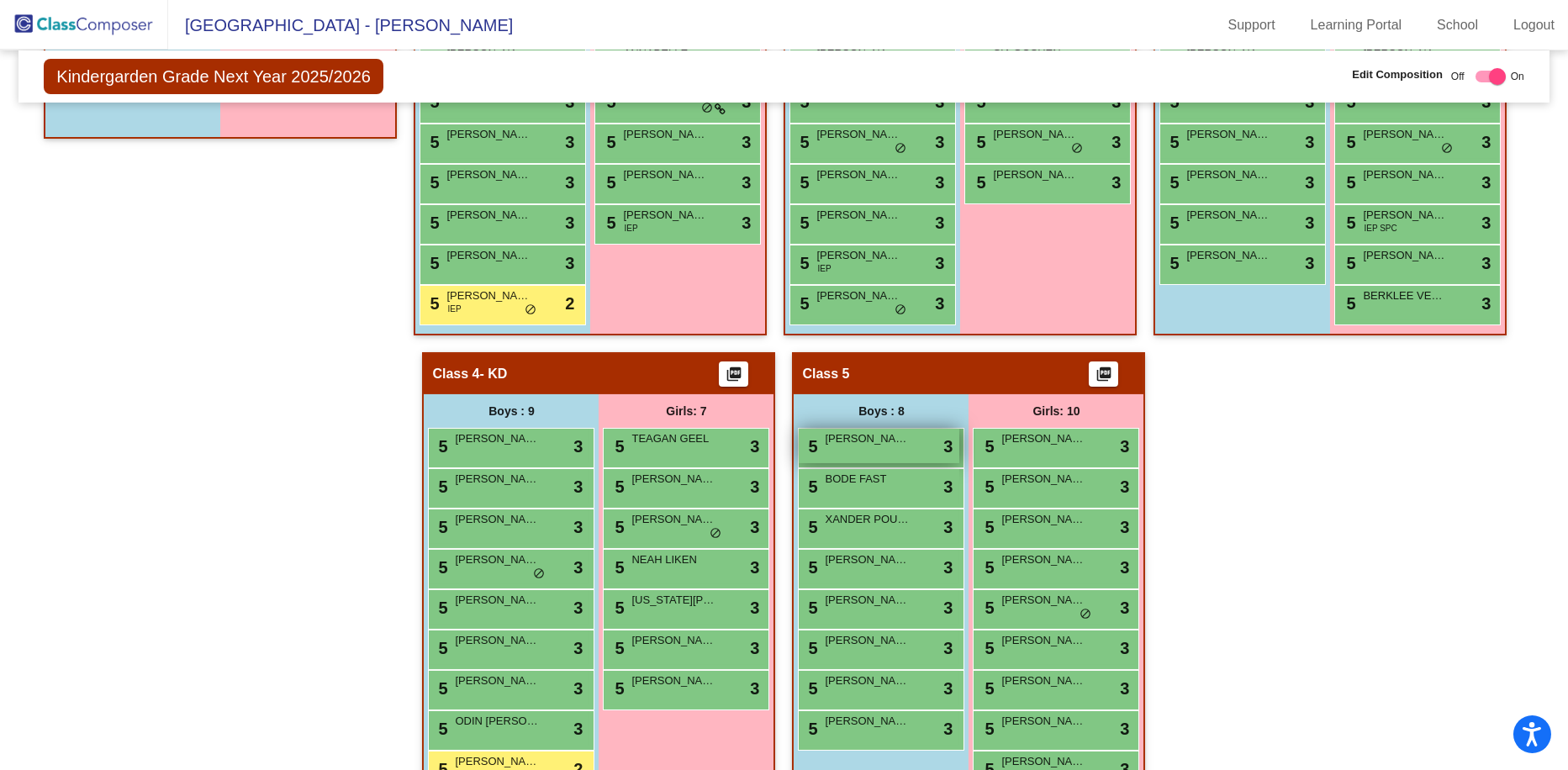
click at [886, 447] on div "5 [PERSON_NAME] lock do_not_disturb_alt 3" at bounding box center [878, 445] width 160 height 34
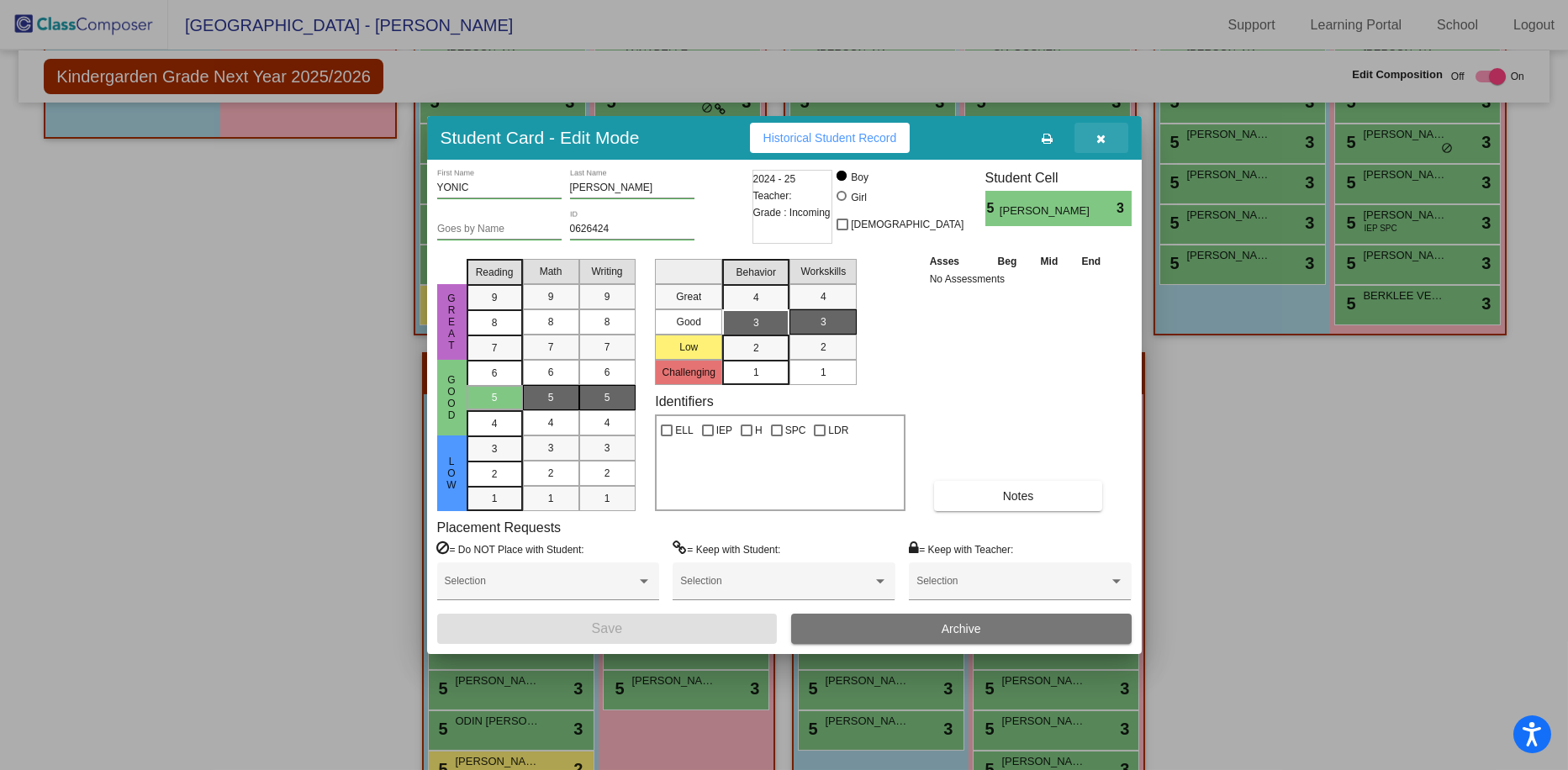
click at [886, 137] on icon "button" at bounding box center [1101, 139] width 9 height 12
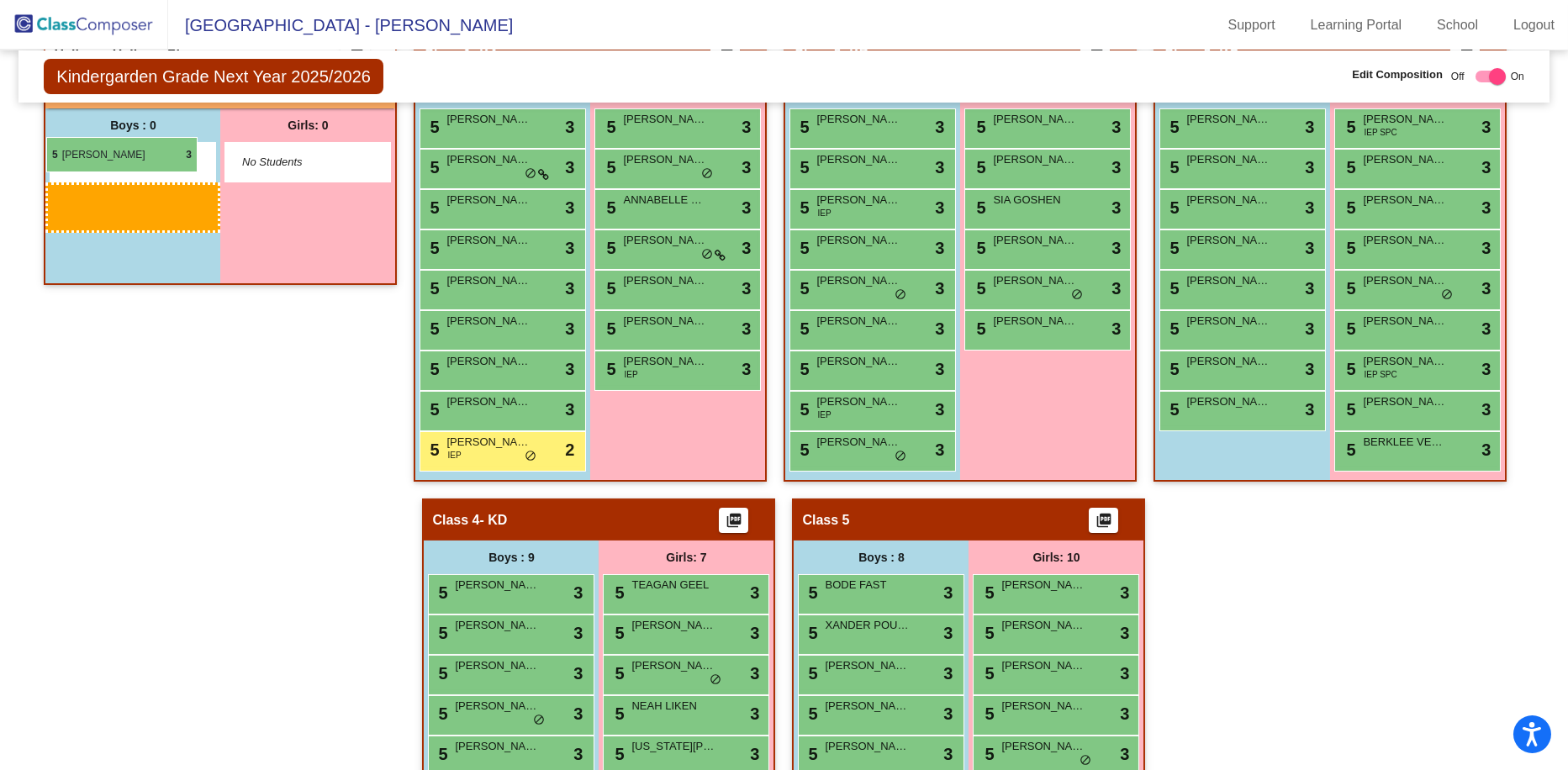
scroll to position [439, 0]
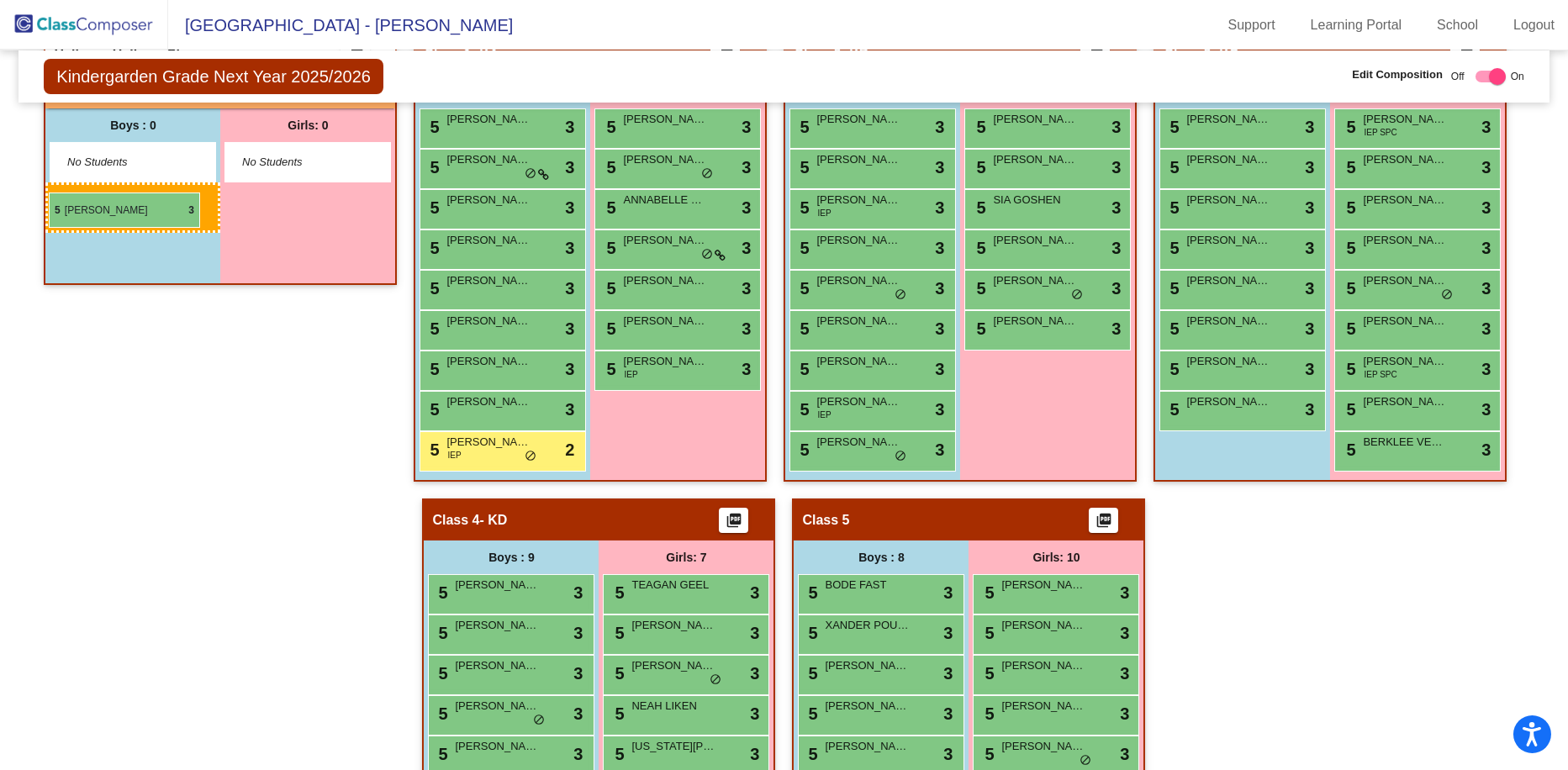
drag, startPoint x: 841, startPoint y: 533, endPoint x: 49, endPoint y: 192, distance: 862.3
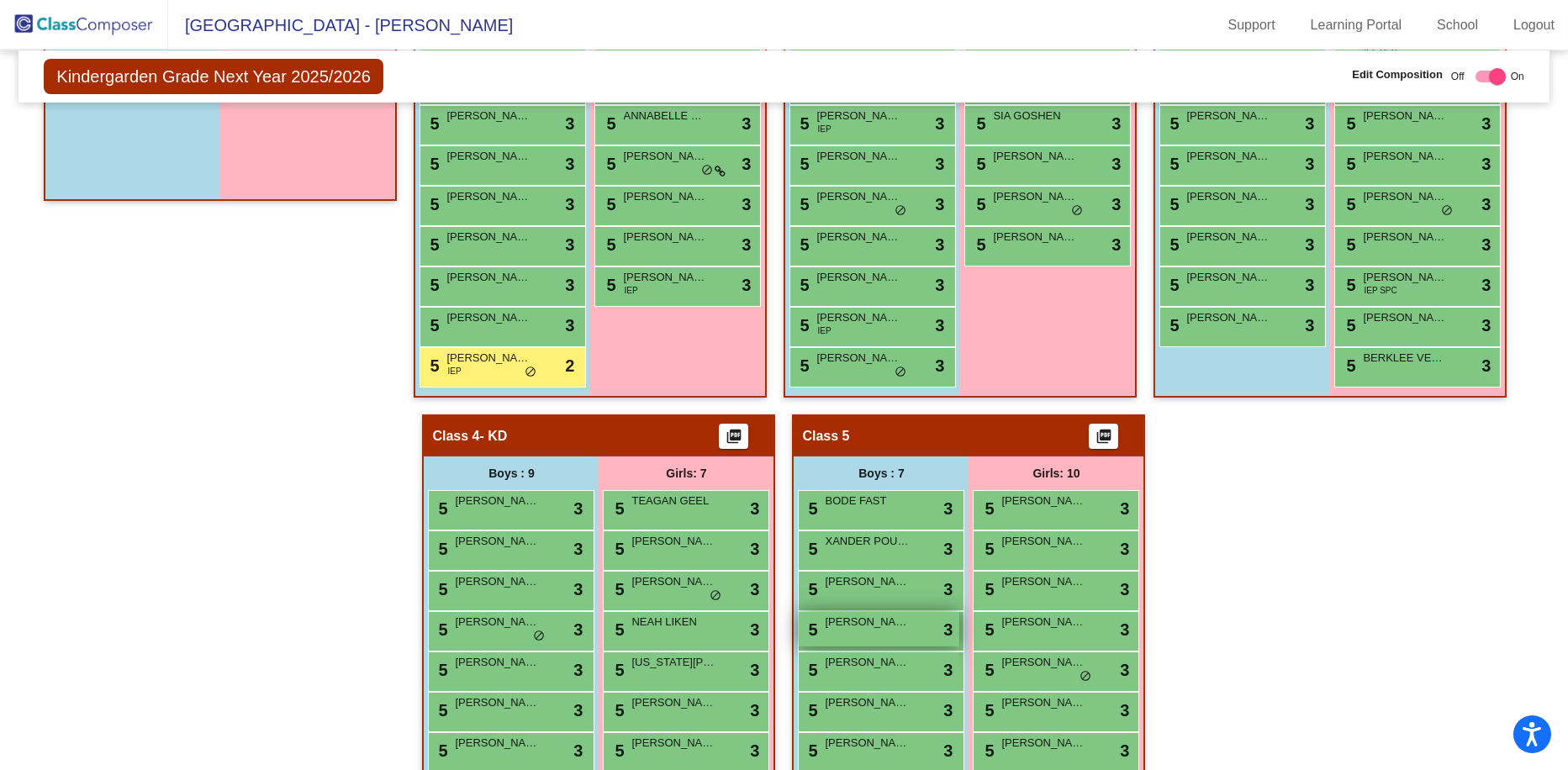
scroll to position [607, 0]
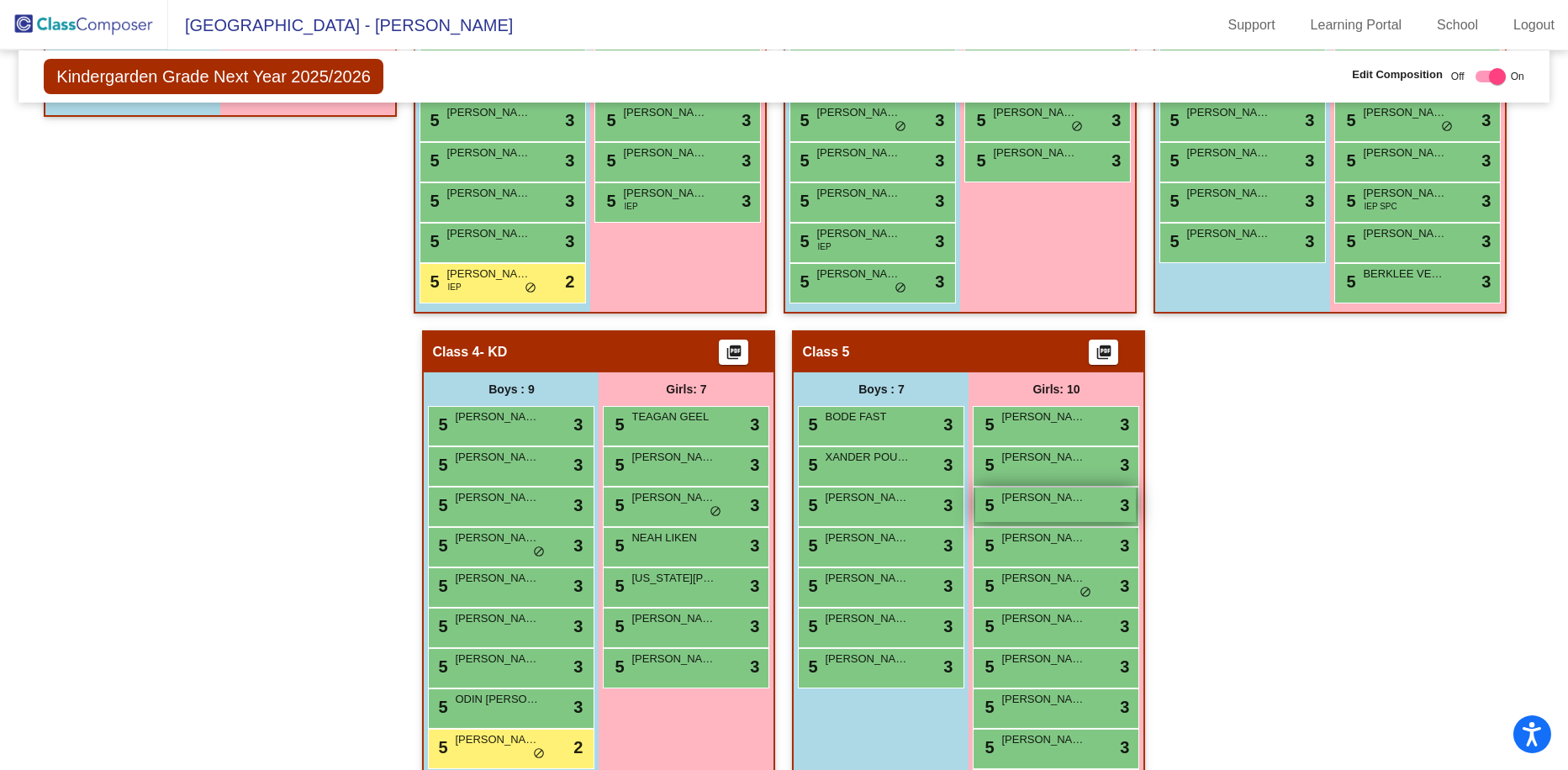
click at [886, 500] on span "[PERSON_NAME]" at bounding box center [1043, 498] width 84 height 17
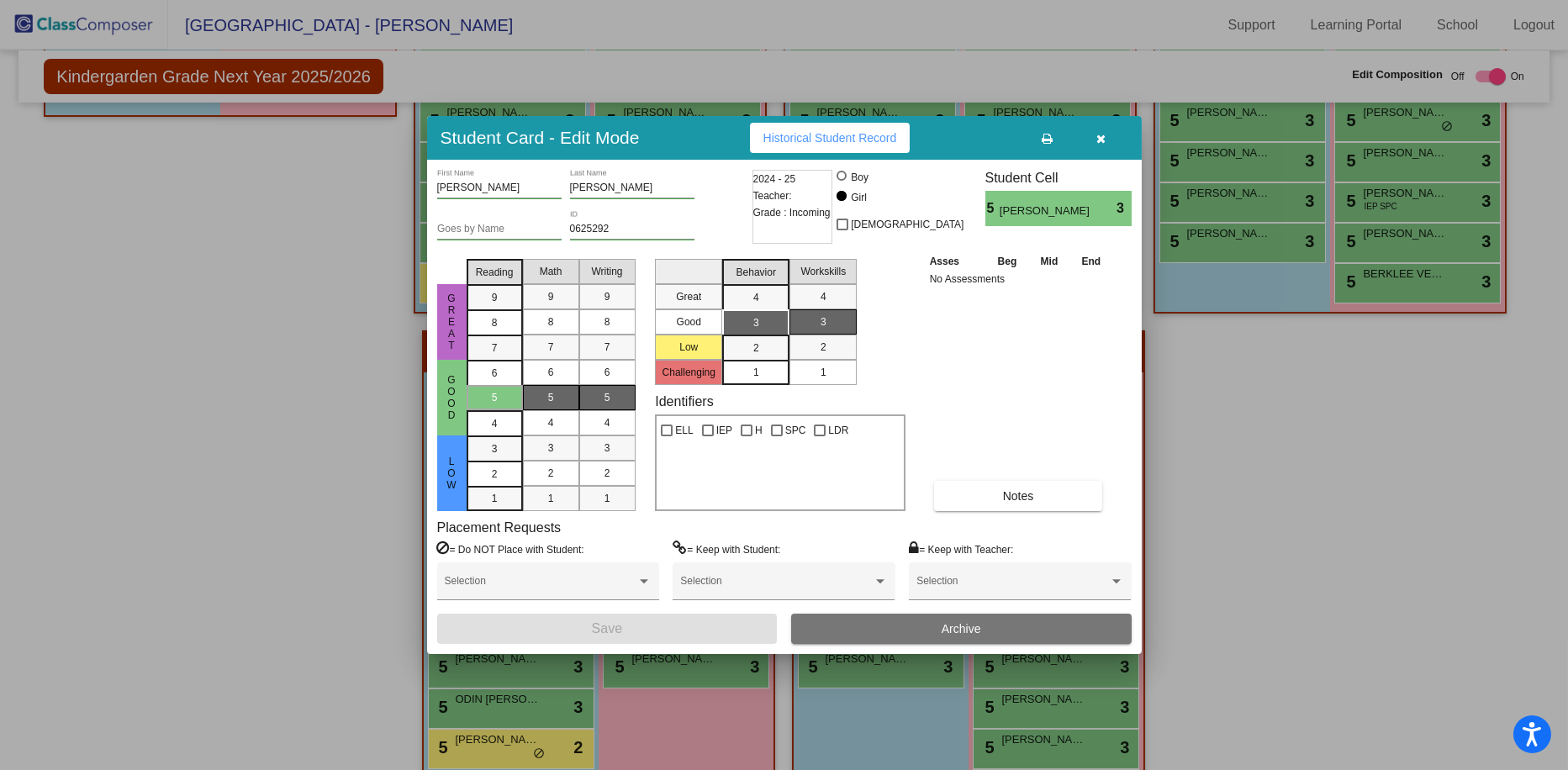
click at [886, 138] on icon "button" at bounding box center [1101, 139] width 9 height 12
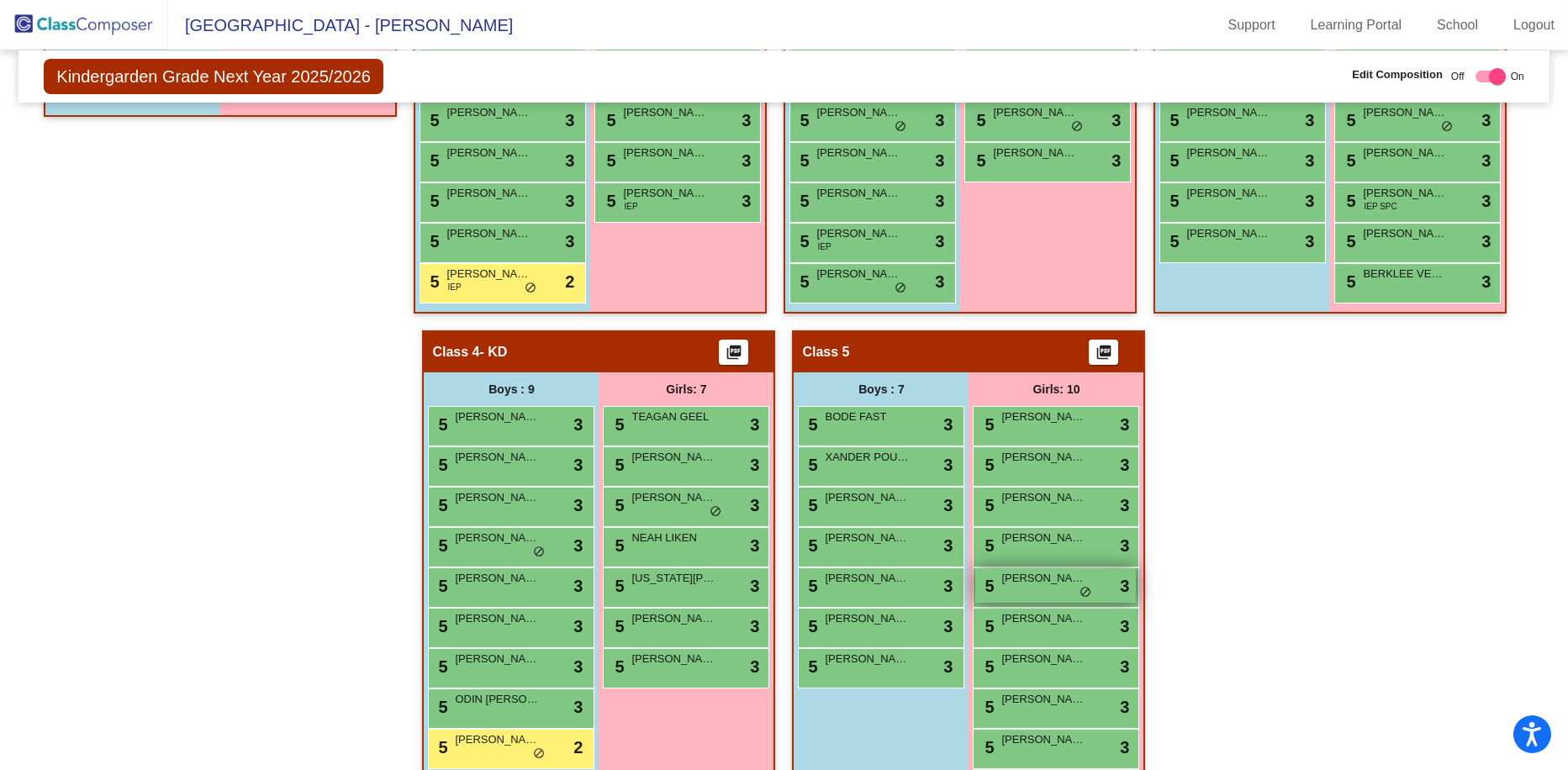
scroll to position [439, 0]
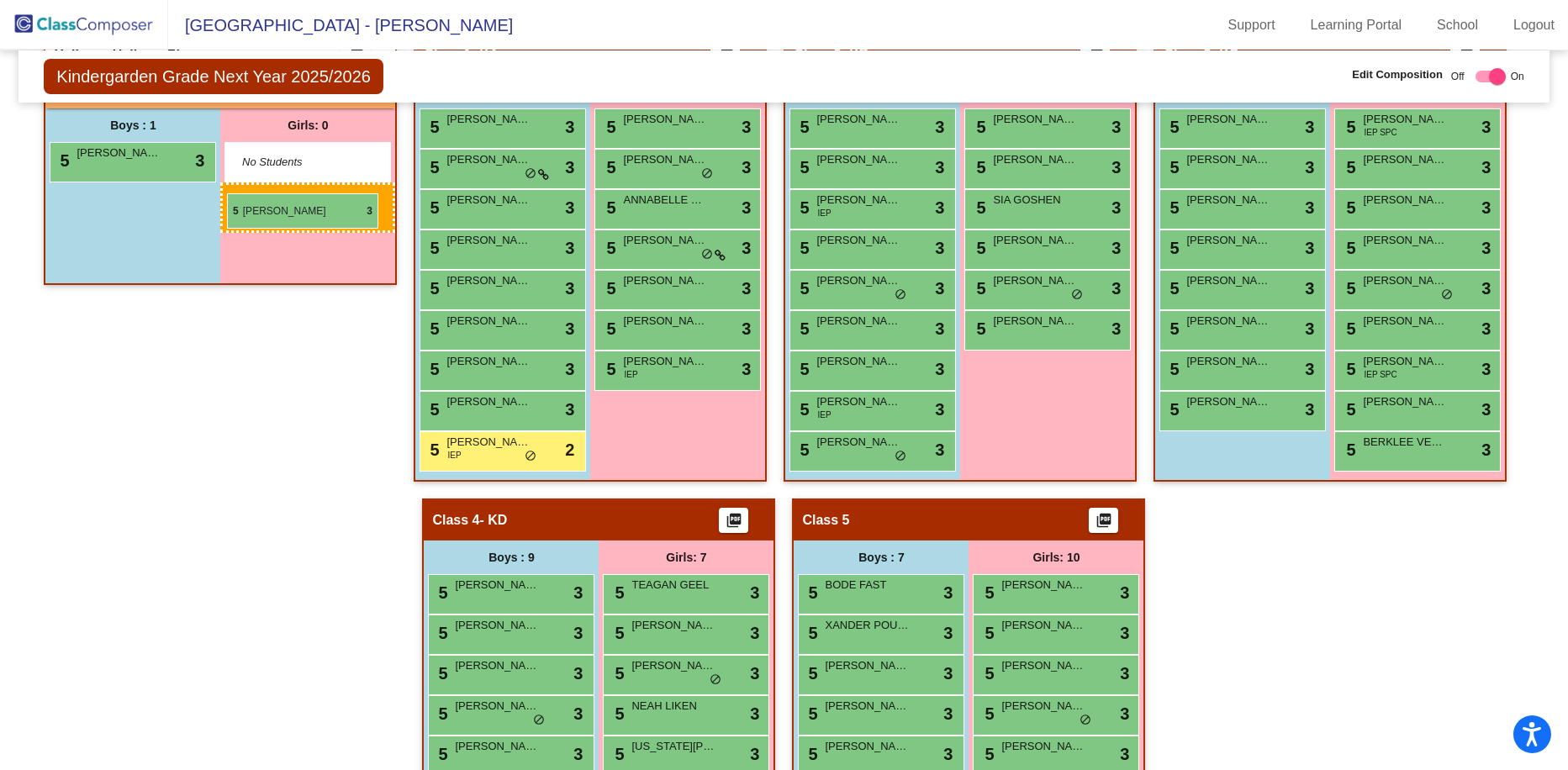
drag, startPoint x: 1031, startPoint y: 683, endPoint x: 227, endPoint y: 193, distance: 941.5
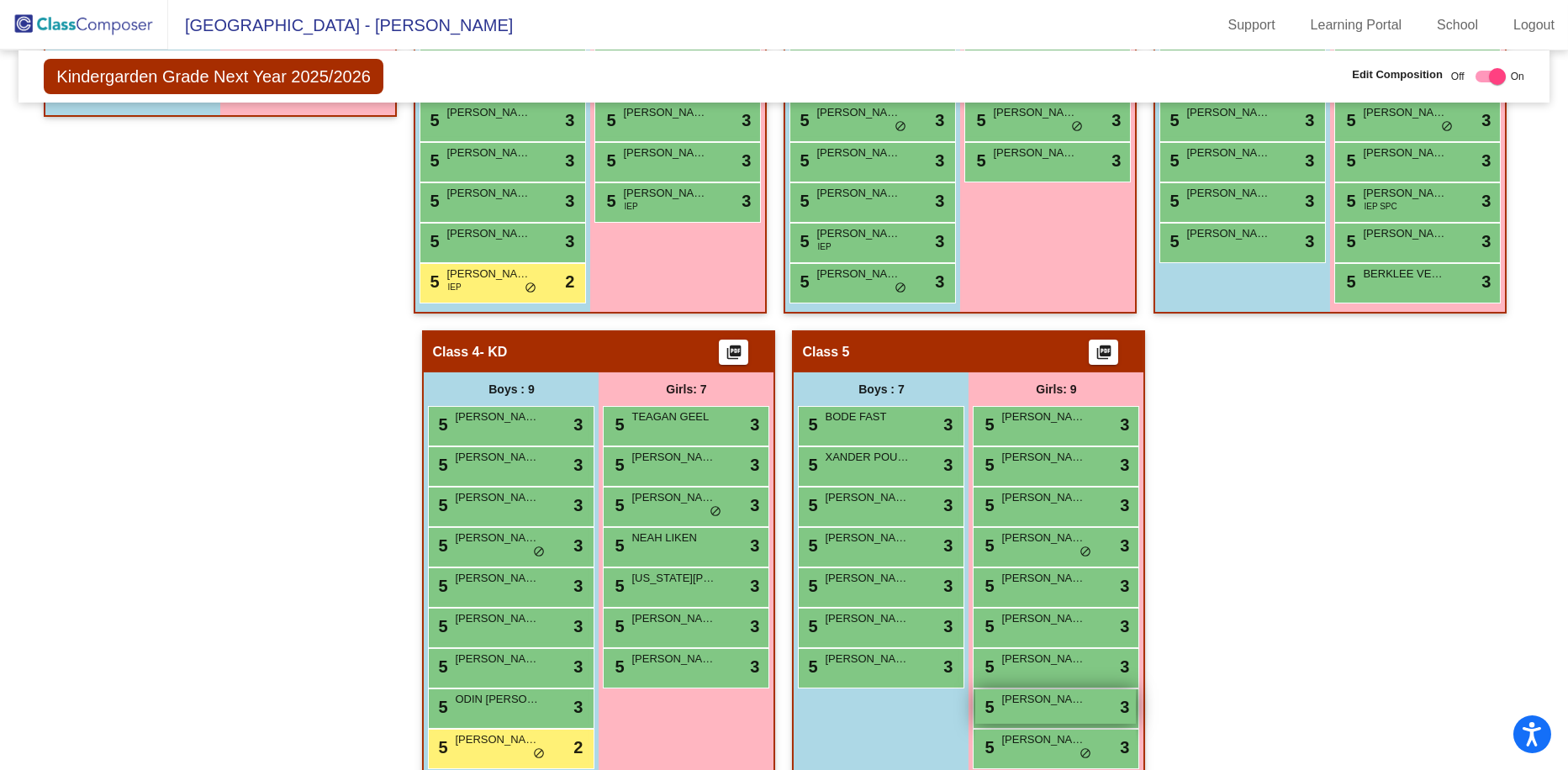
scroll to position [632, 0]
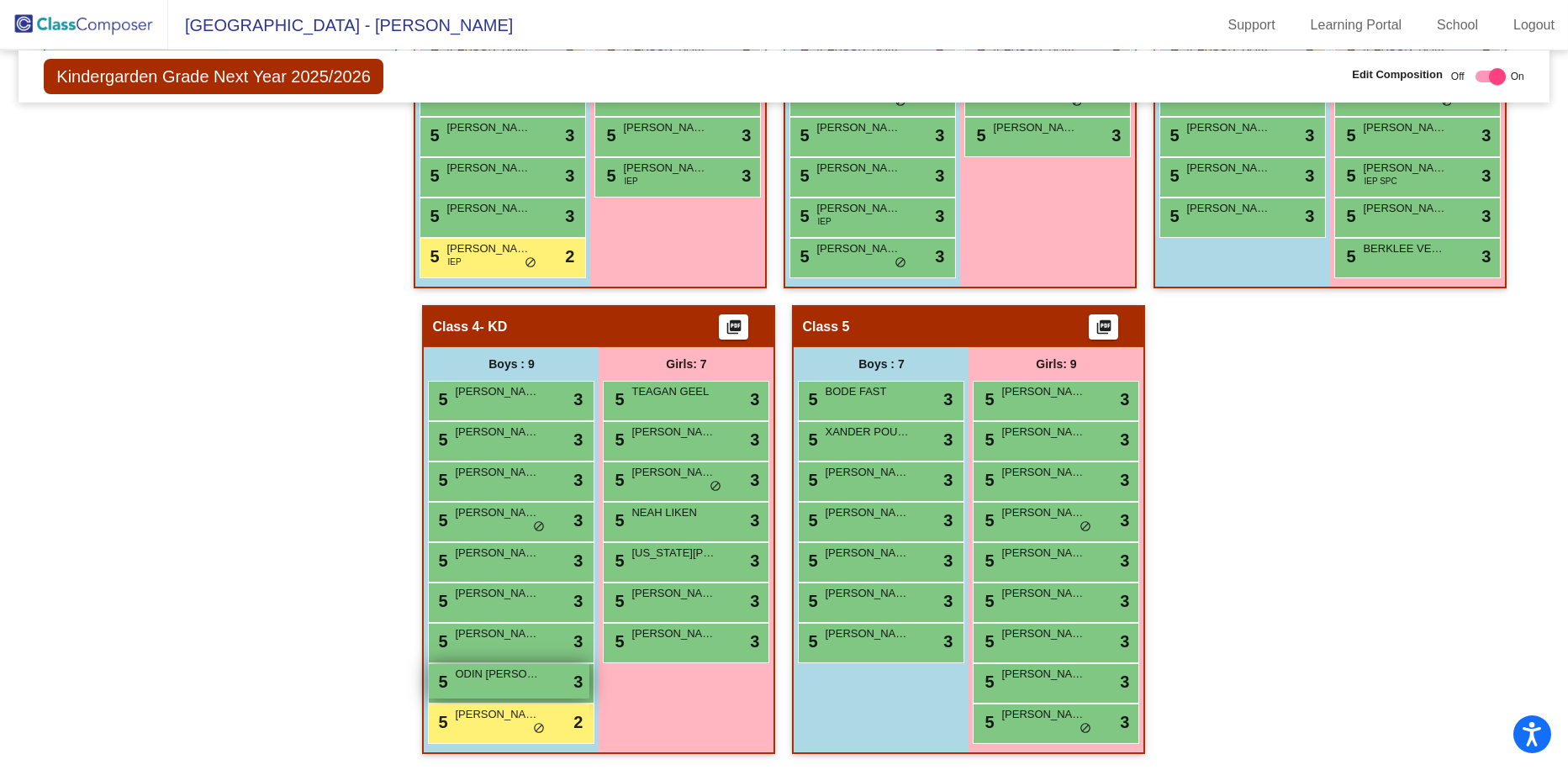
click at [507, 685] on div "5 ODIN [PERSON_NAME] lock do_not_disturb_alt 3" at bounding box center [508, 681] width 160 height 34
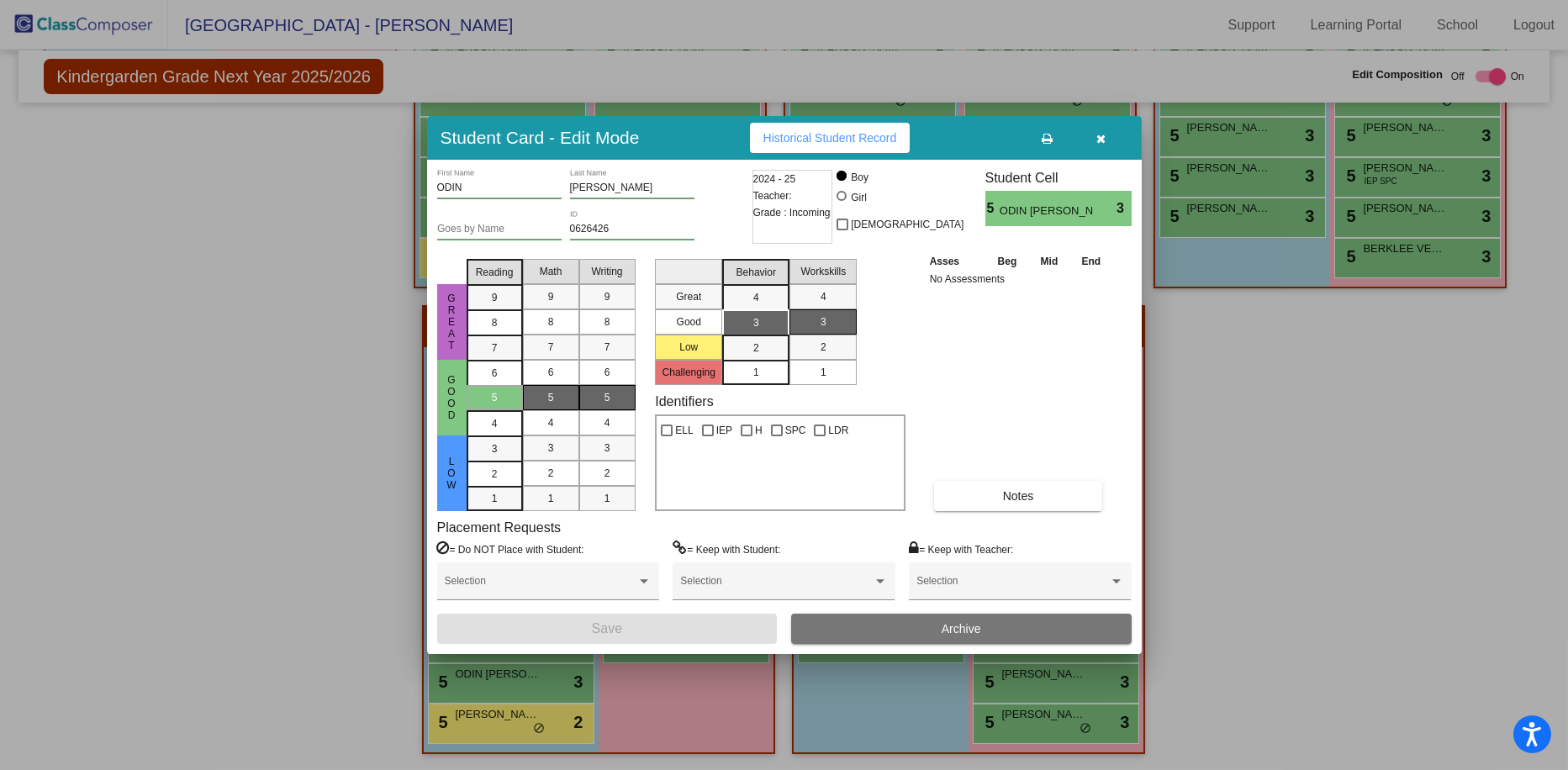
click at [886, 139] on icon "button" at bounding box center [1101, 139] width 9 height 12
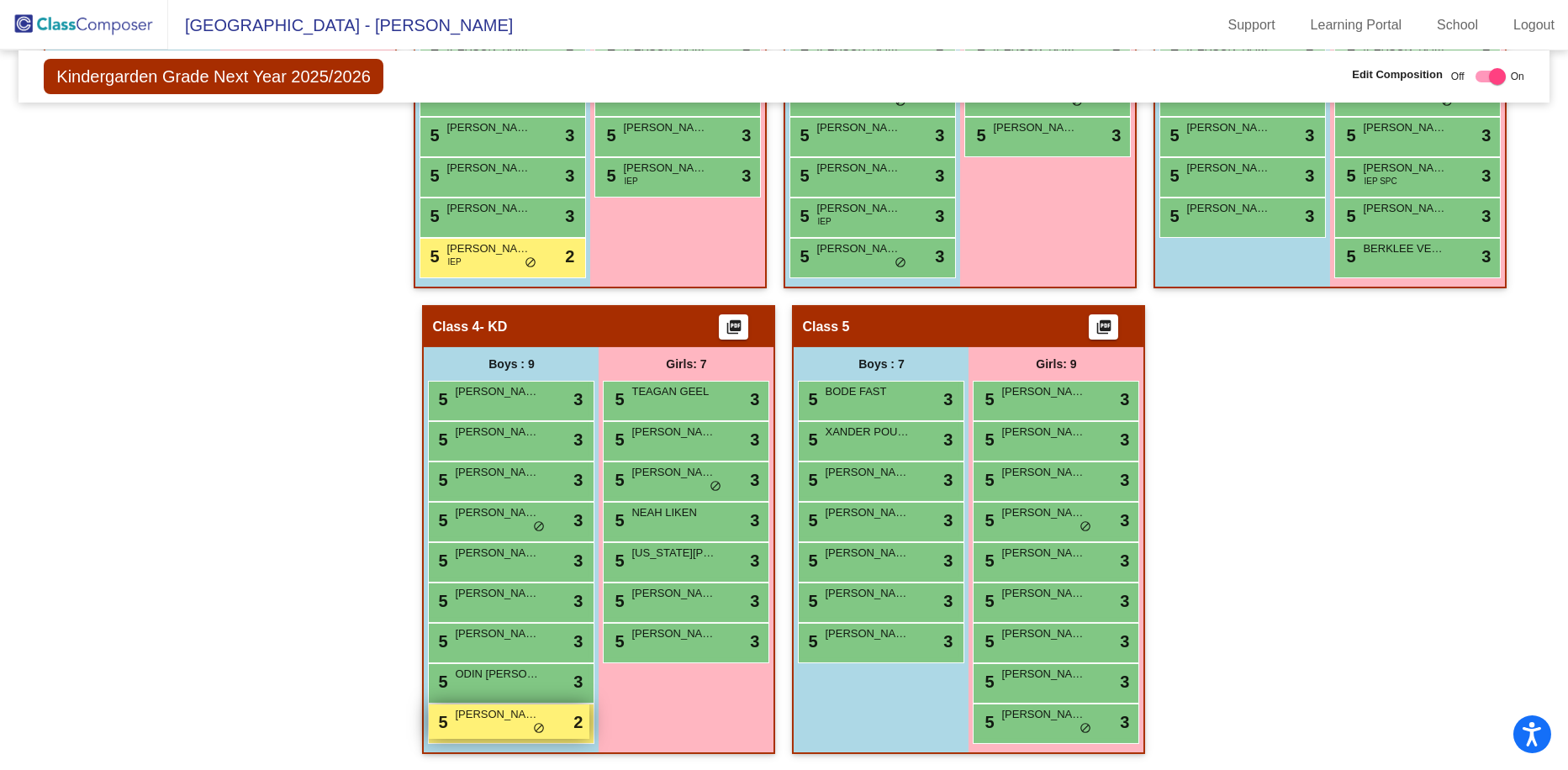
click at [481, 714] on span "[PERSON_NAME]" at bounding box center [496, 714] width 84 height 17
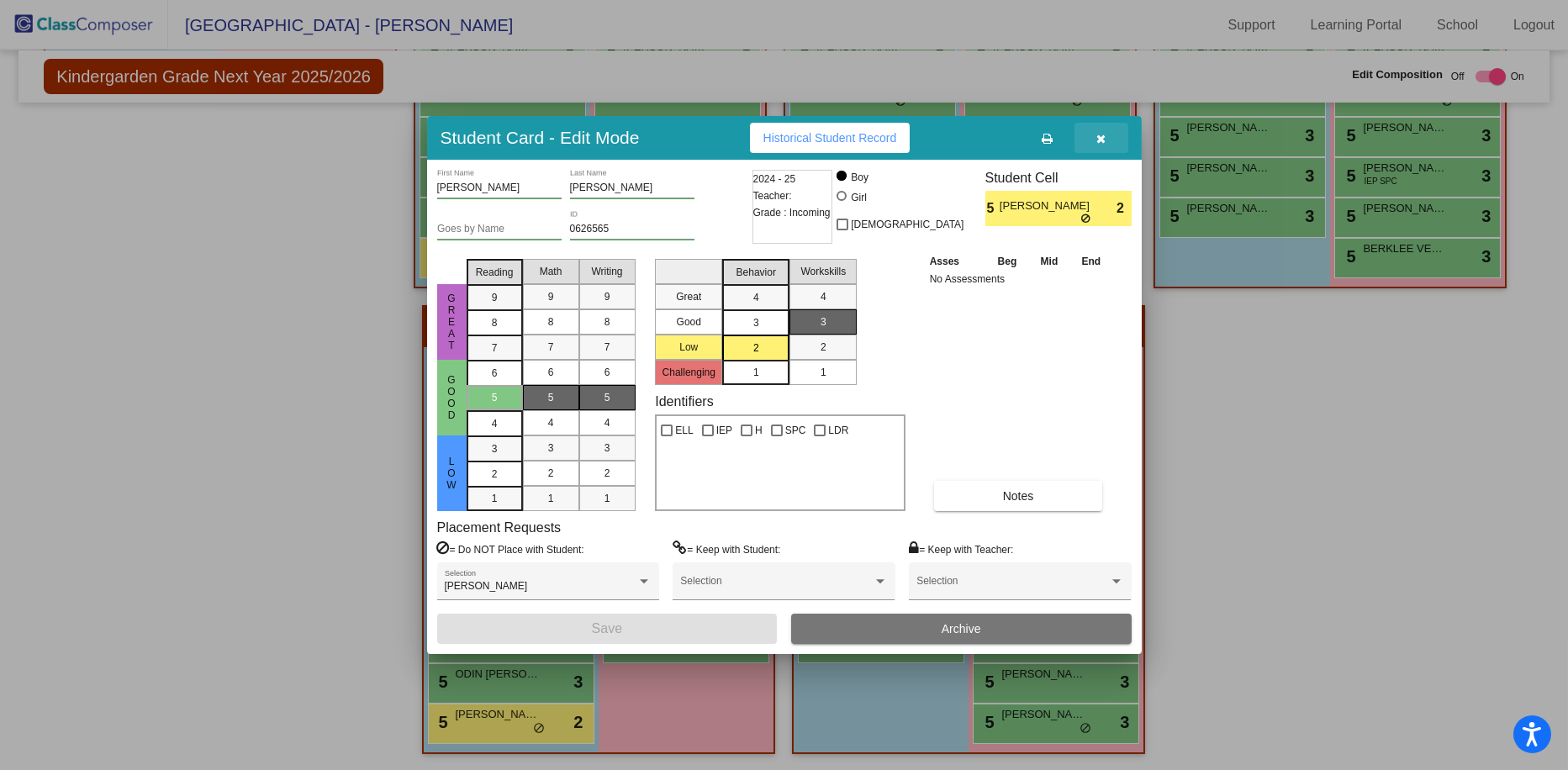
click at [886, 133] on icon "button" at bounding box center [1101, 139] width 9 height 12
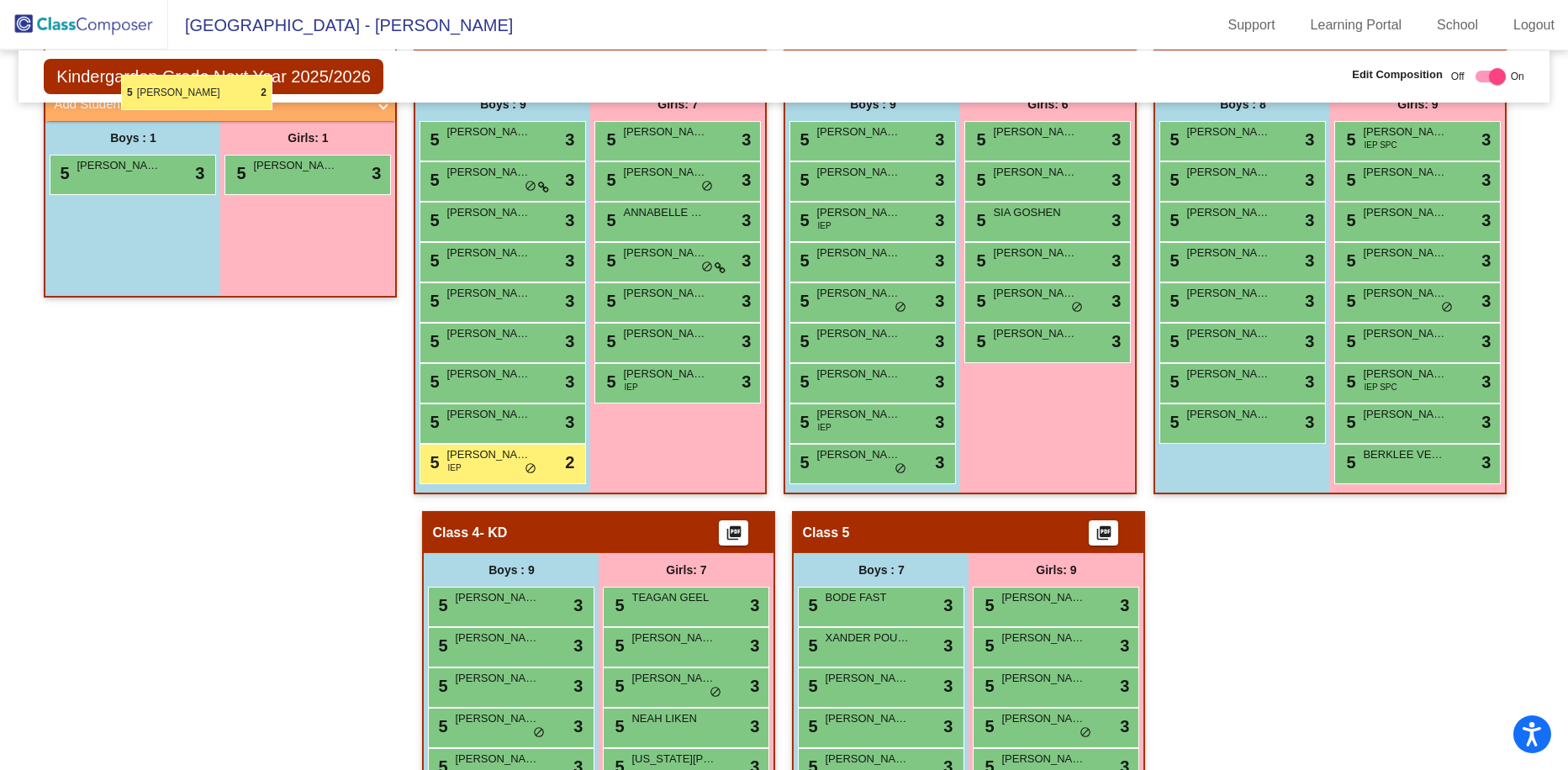
scroll to position [426, 0]
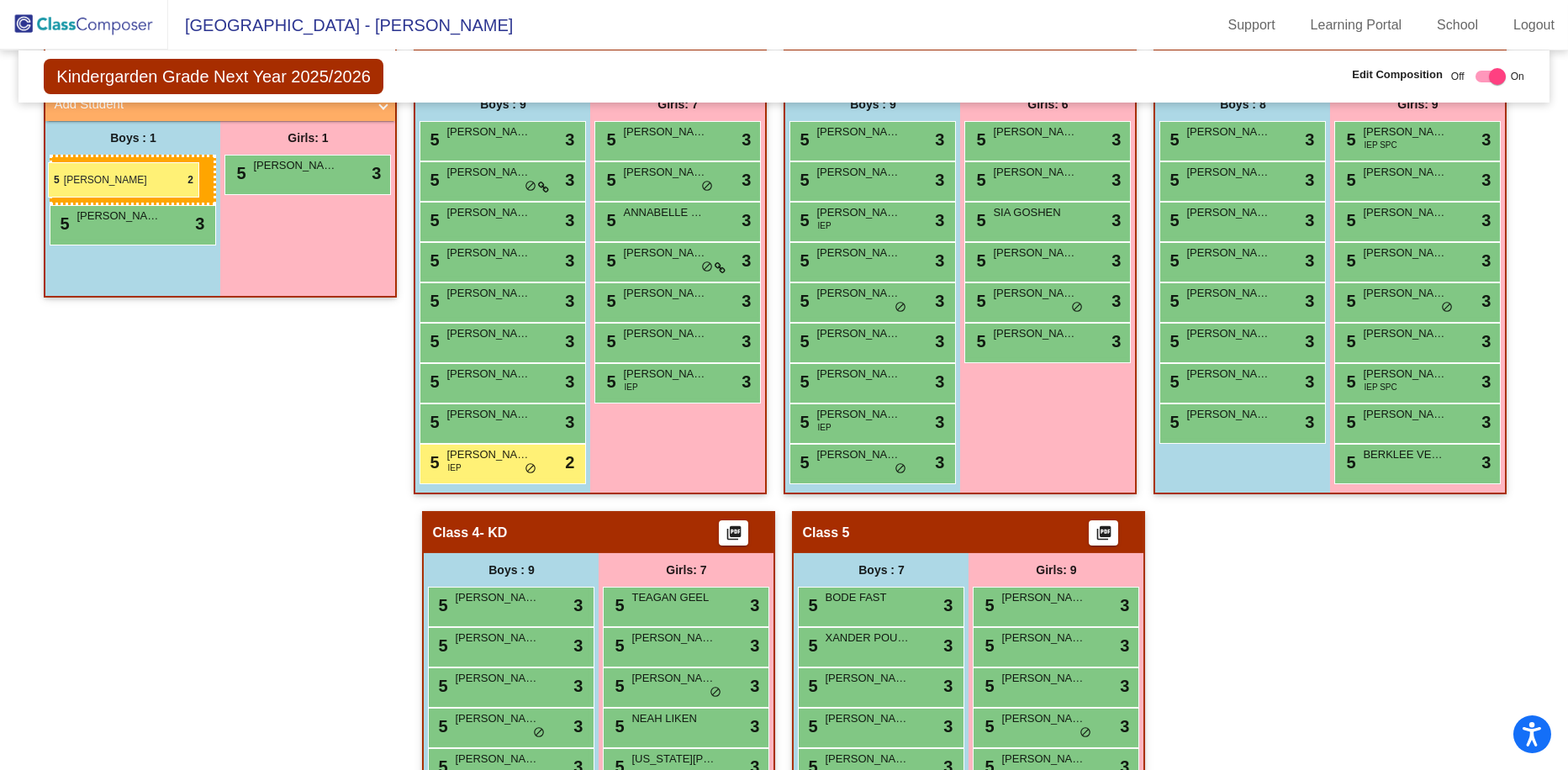
drag, startPoint x: 496, startPoint y: 727, endPoint x: 48, endPoint y: 162, distance: 721.1
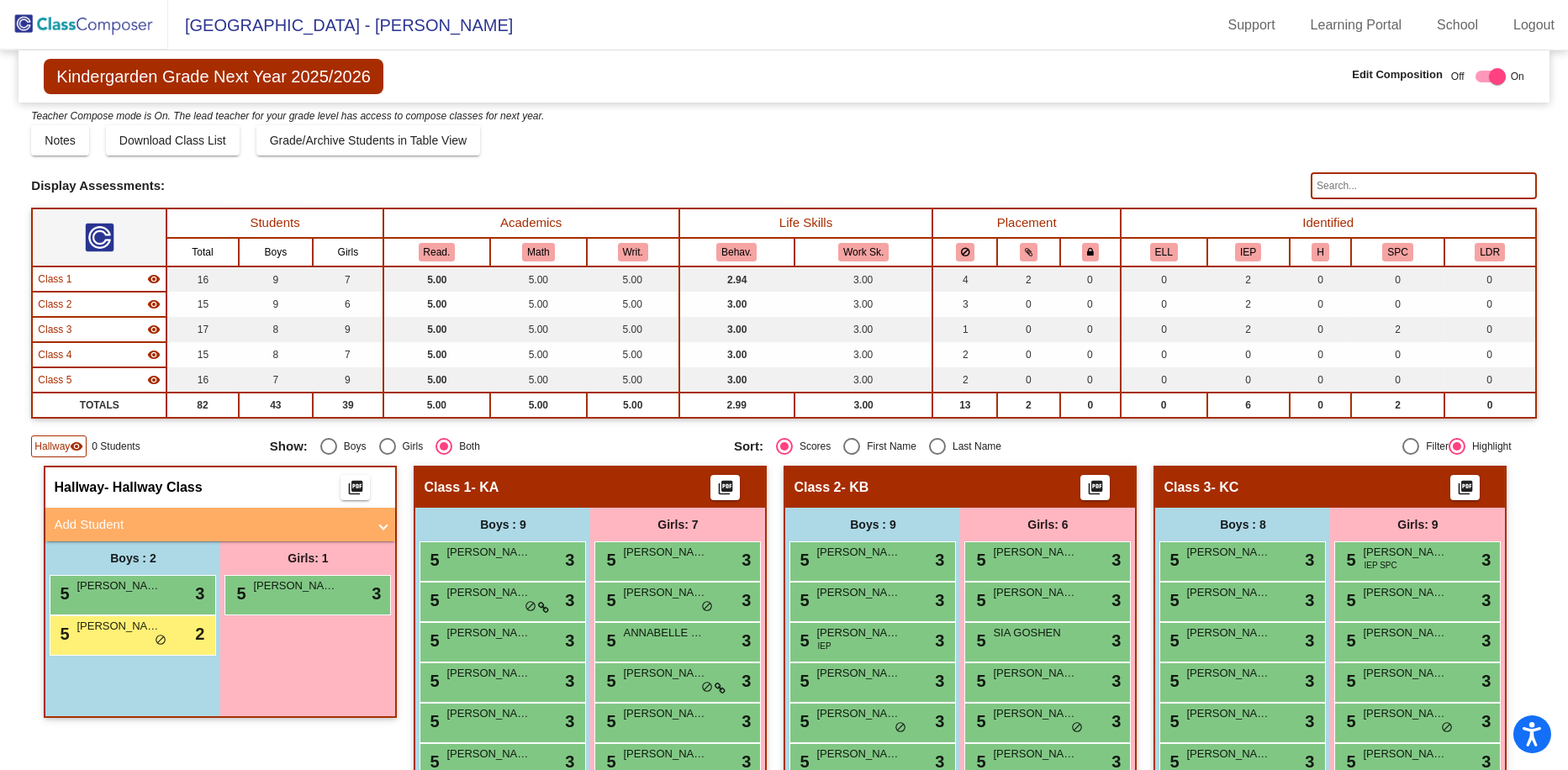
scroll to position [174, 0]
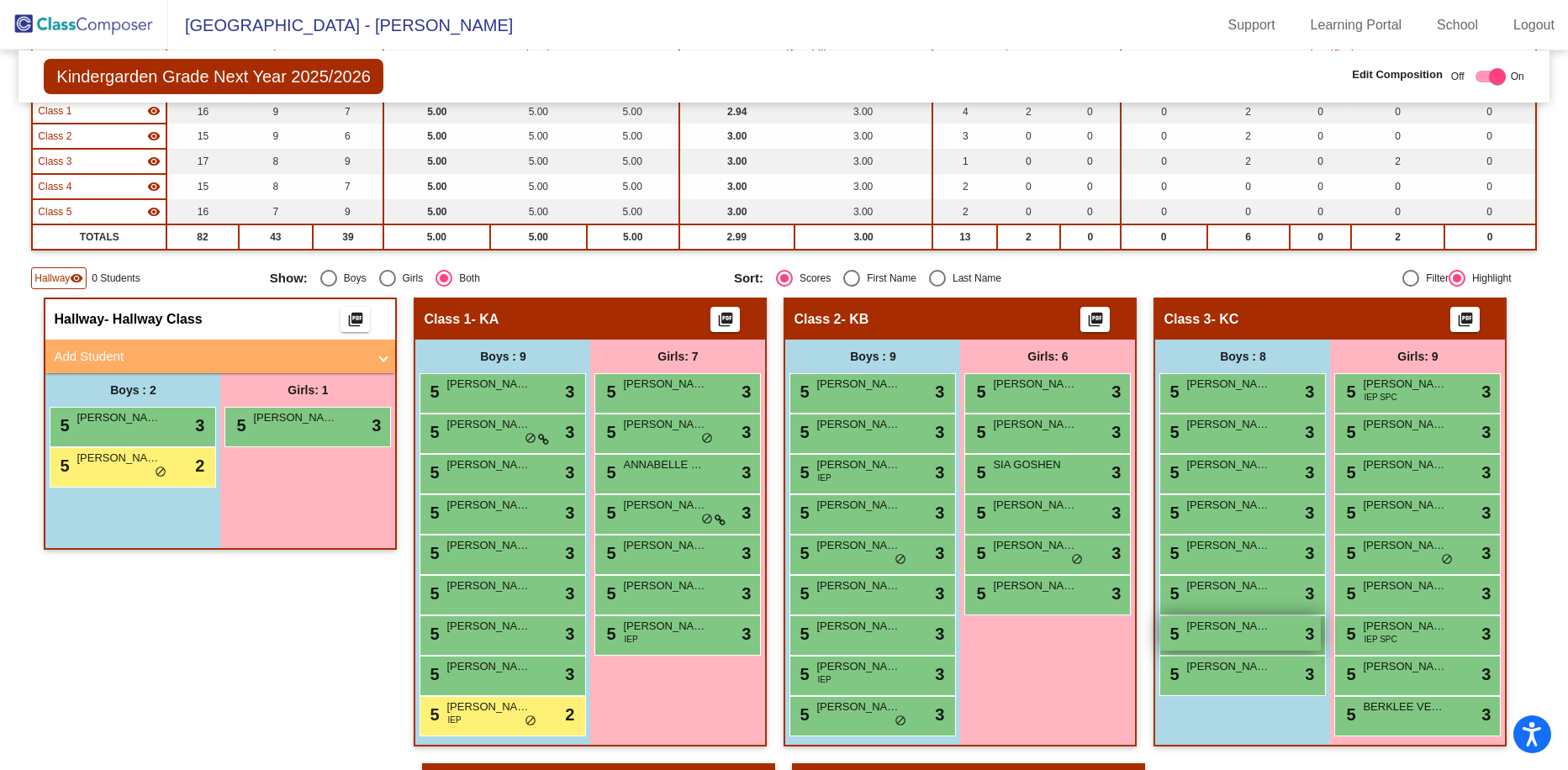
click at [886, 636] on div "5 [PERSON_NAME] [PERSON_NAME] lock do_not_disturb_alt 3" at bounding box center [1239, 633] width 160 height 34
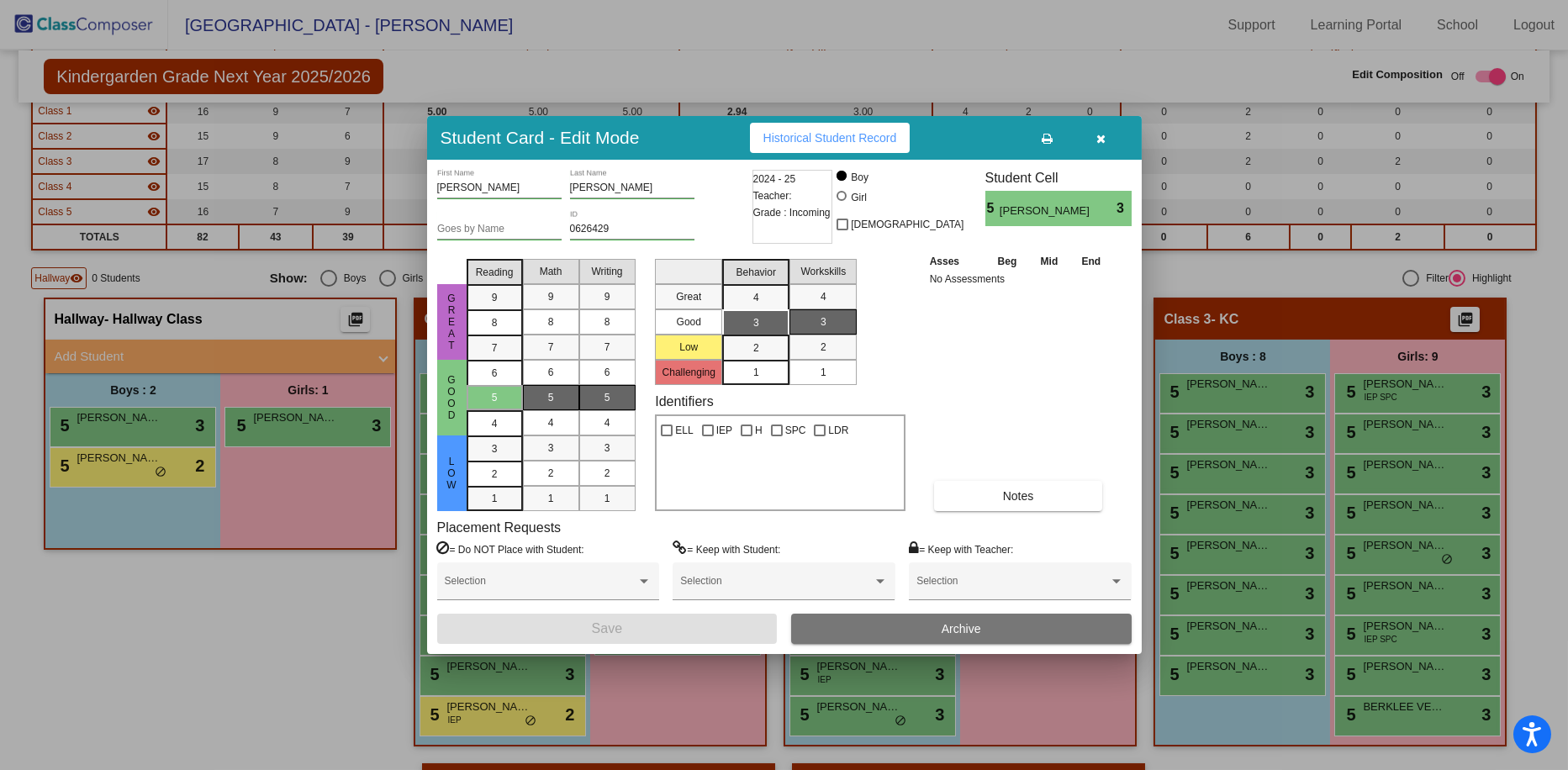
click at [886, 134] on button "button" at bounding box center [1101, 138] width 54 height 31
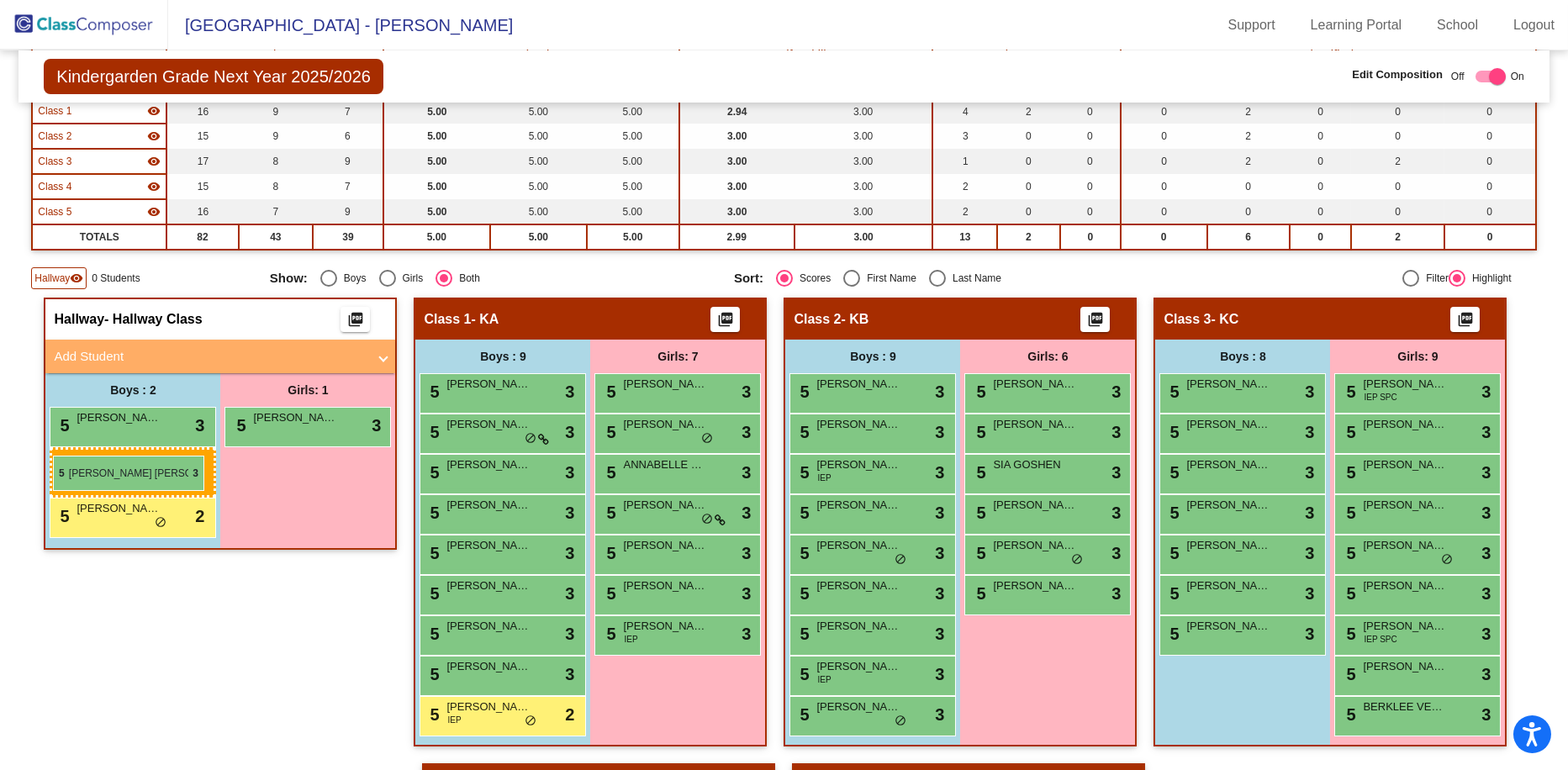
drag, startPoint x: 1208, startPoint y: 641, endPoint x: 53, endPoint y: 455, distance: 1169.9
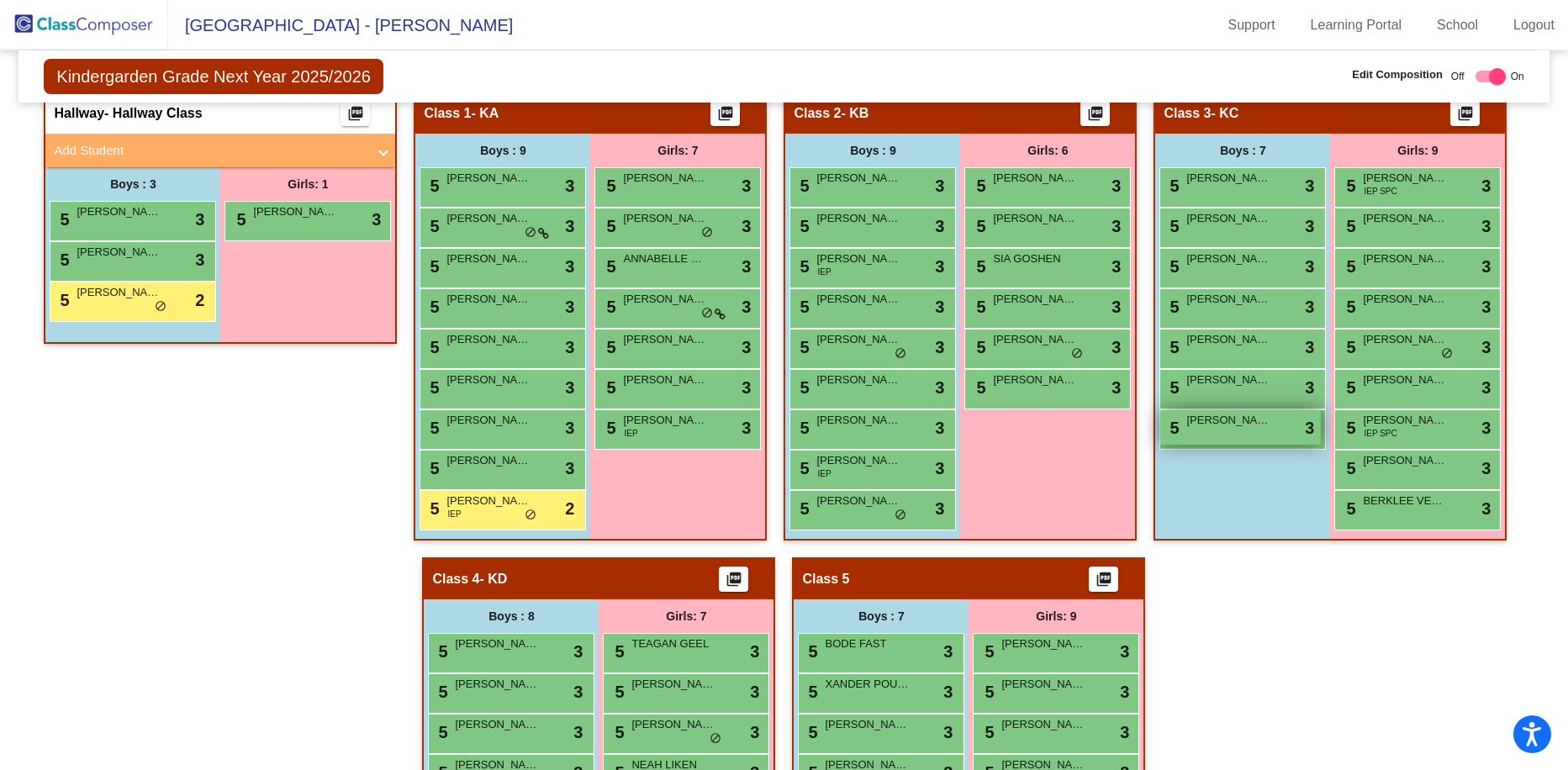
scroll to position [212, 0]
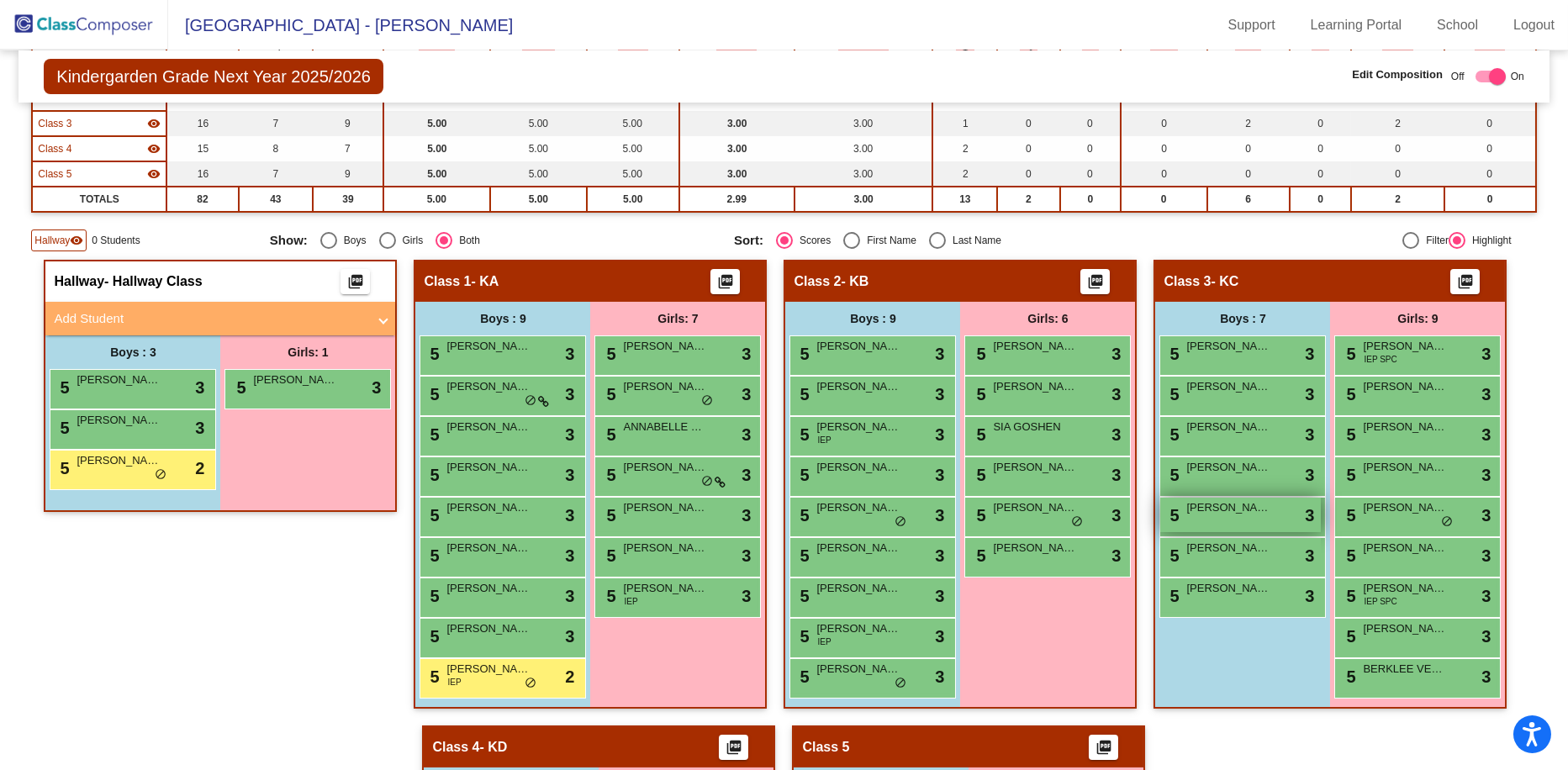
click at [886, 509] on span "[PERSON_NAME]" at bounding box center [1228, 507] width 84 height 17
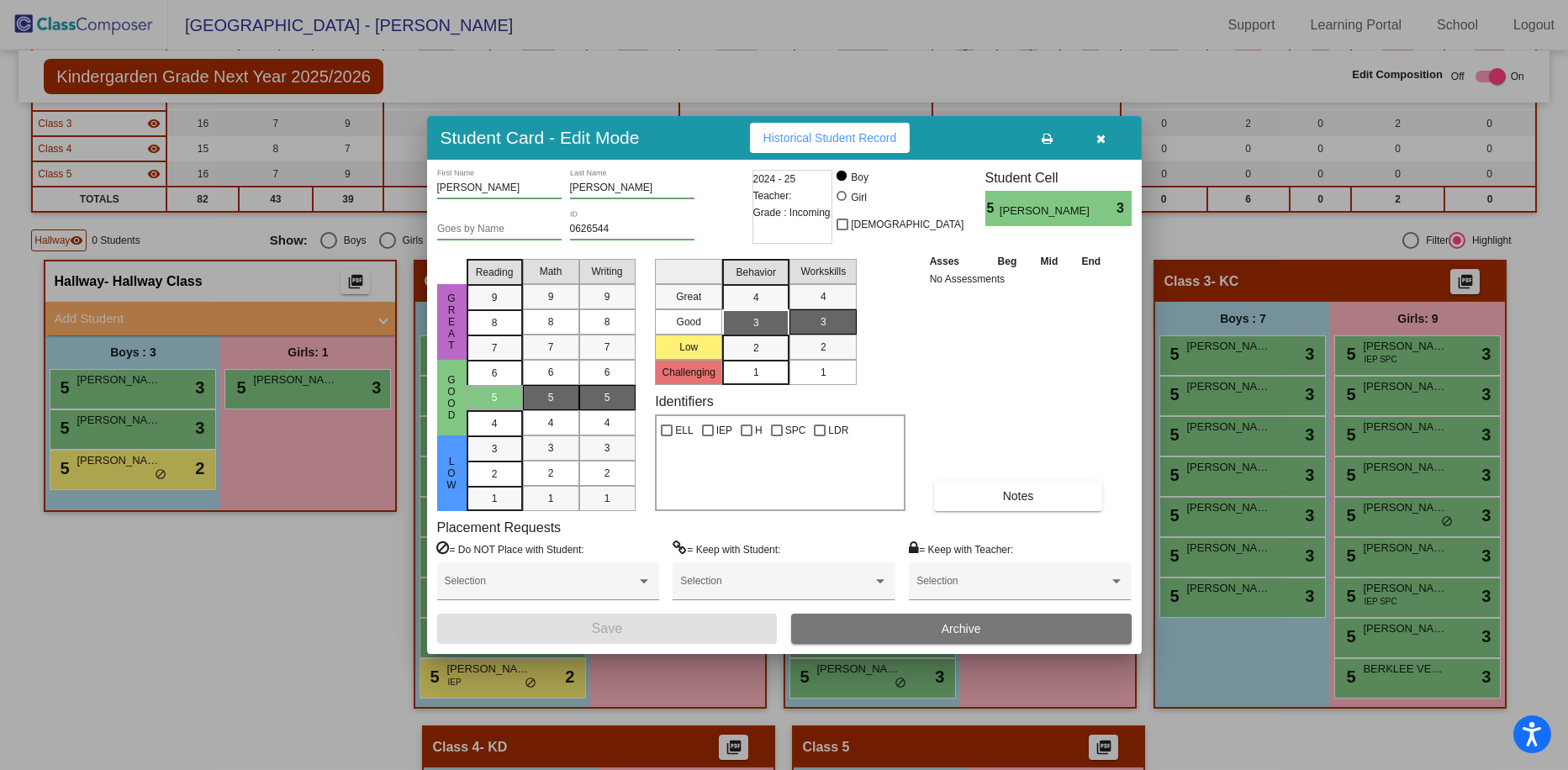
click at [886, 142] on icon "button" at bounding box center [1101, 139] width 9 height 12
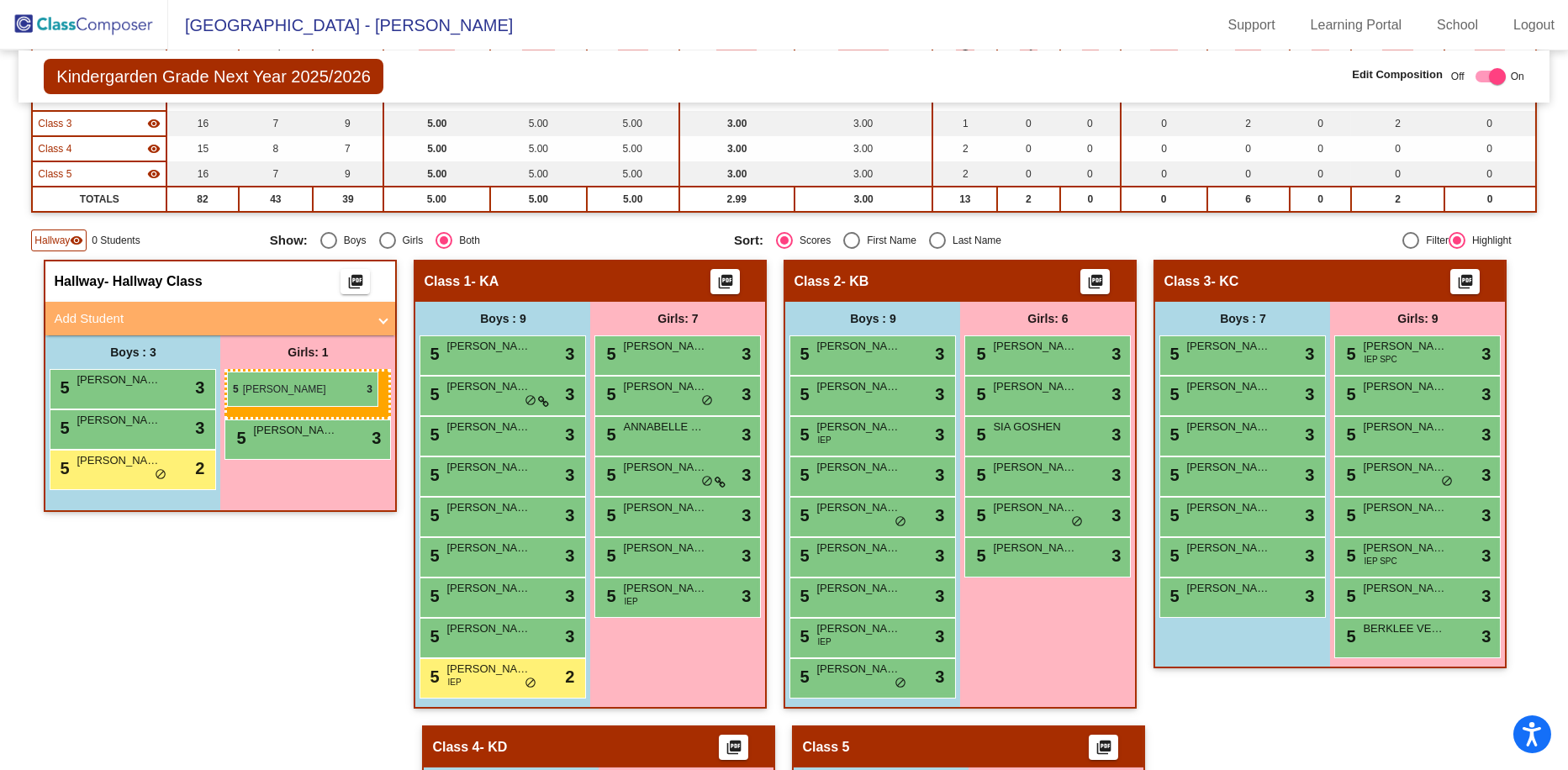
drag, startPoint x: 1379, startPoint y: 432, endPoint x: 227, endPoint y: 371, distance: 1153.6
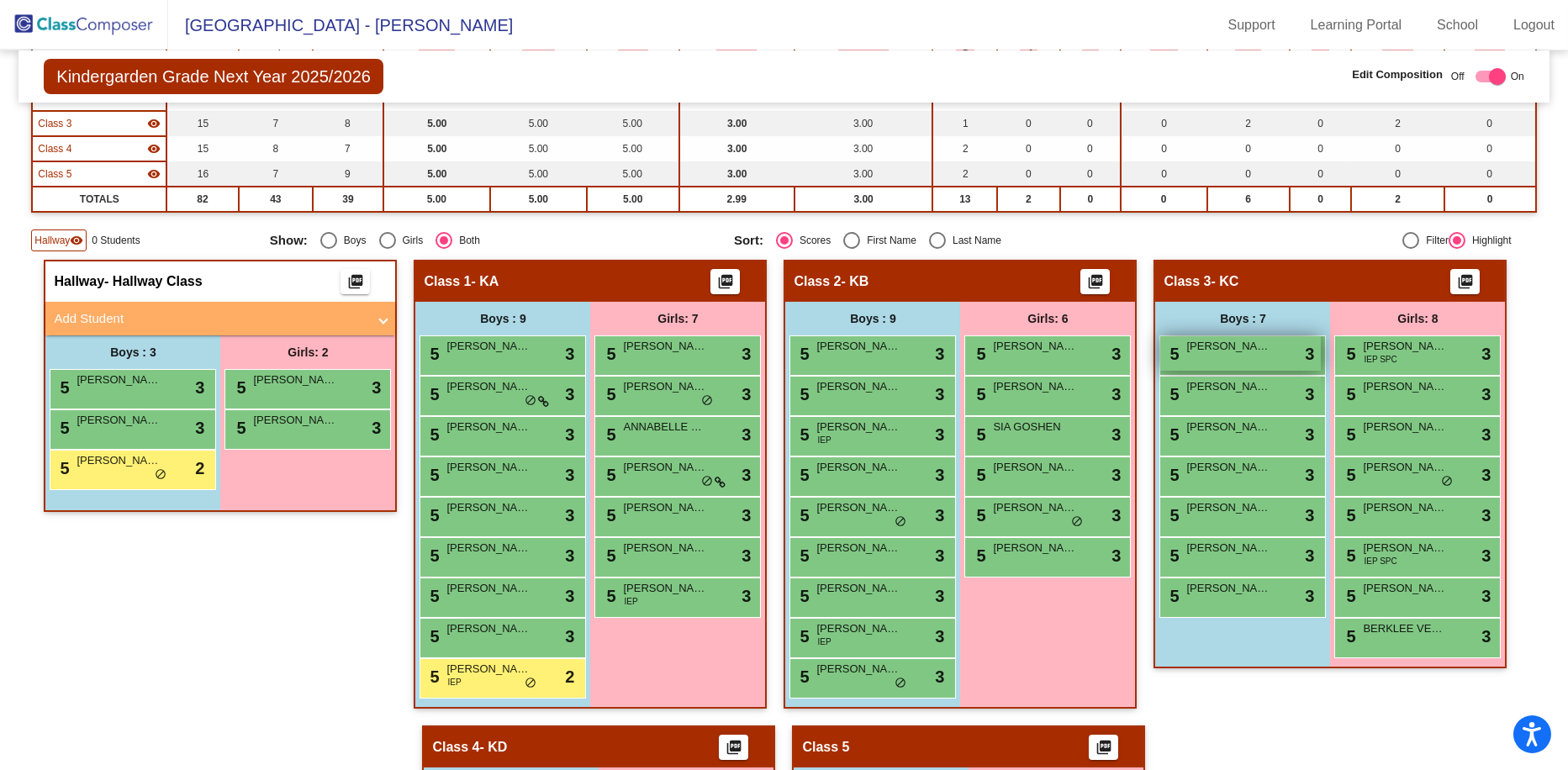
scroll to position [128, 0]
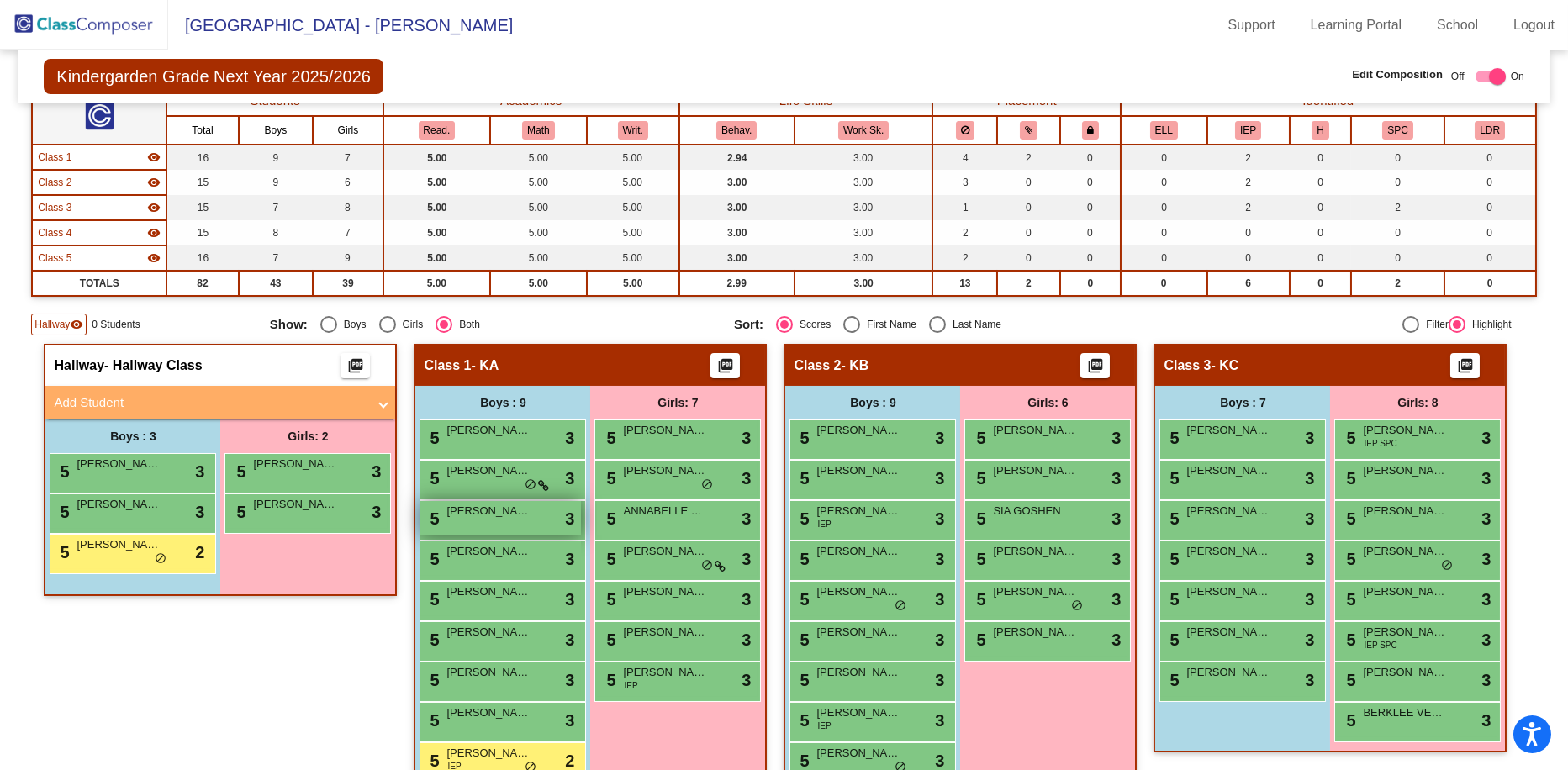
click at [491, 513] on span "[PERSON_NAME]" at bounding box center [488, 511] width 84 height 17
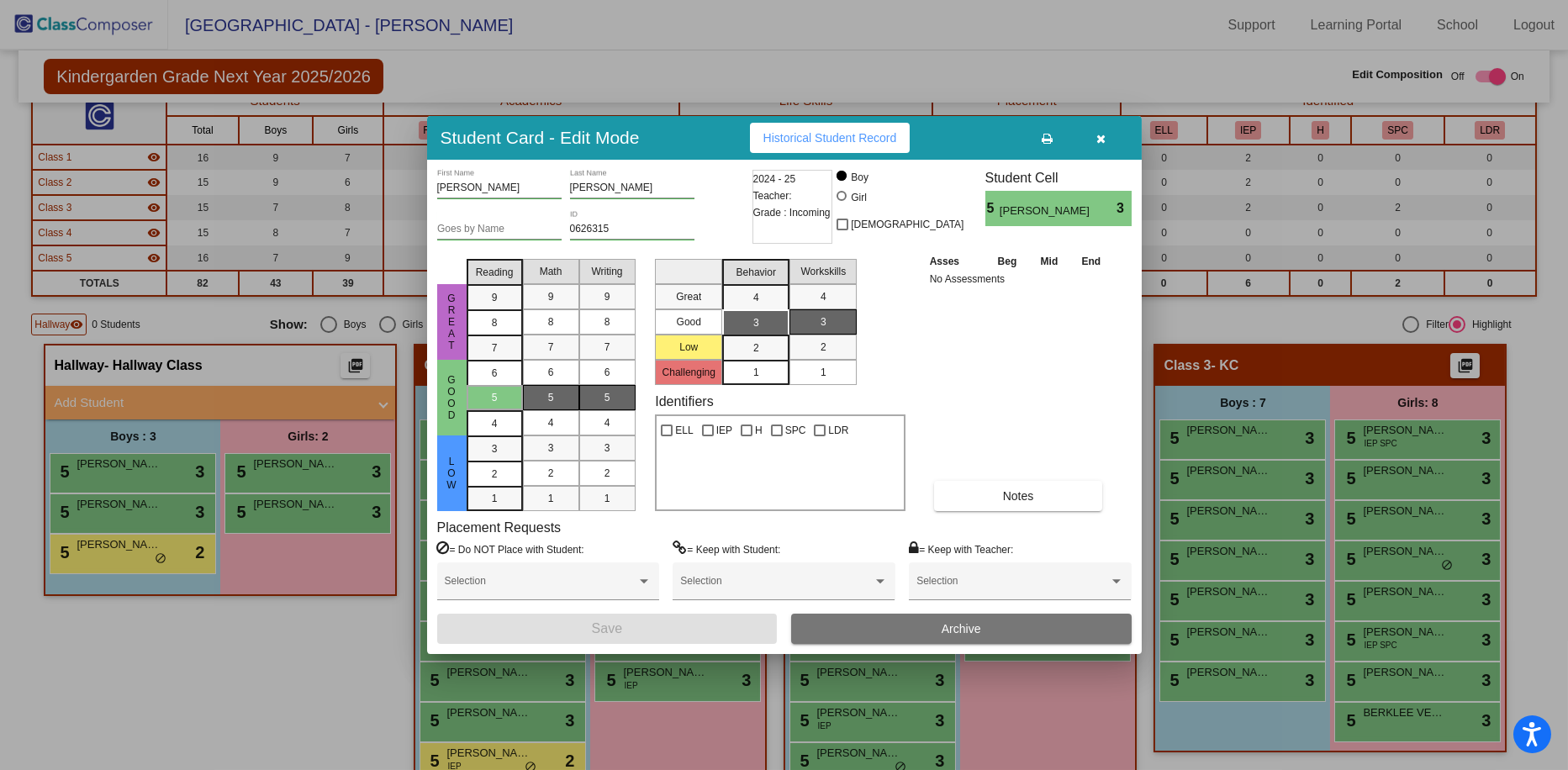
click at [886, 133] on button "button" at bounding box center [1101, 138] width 54 height 31
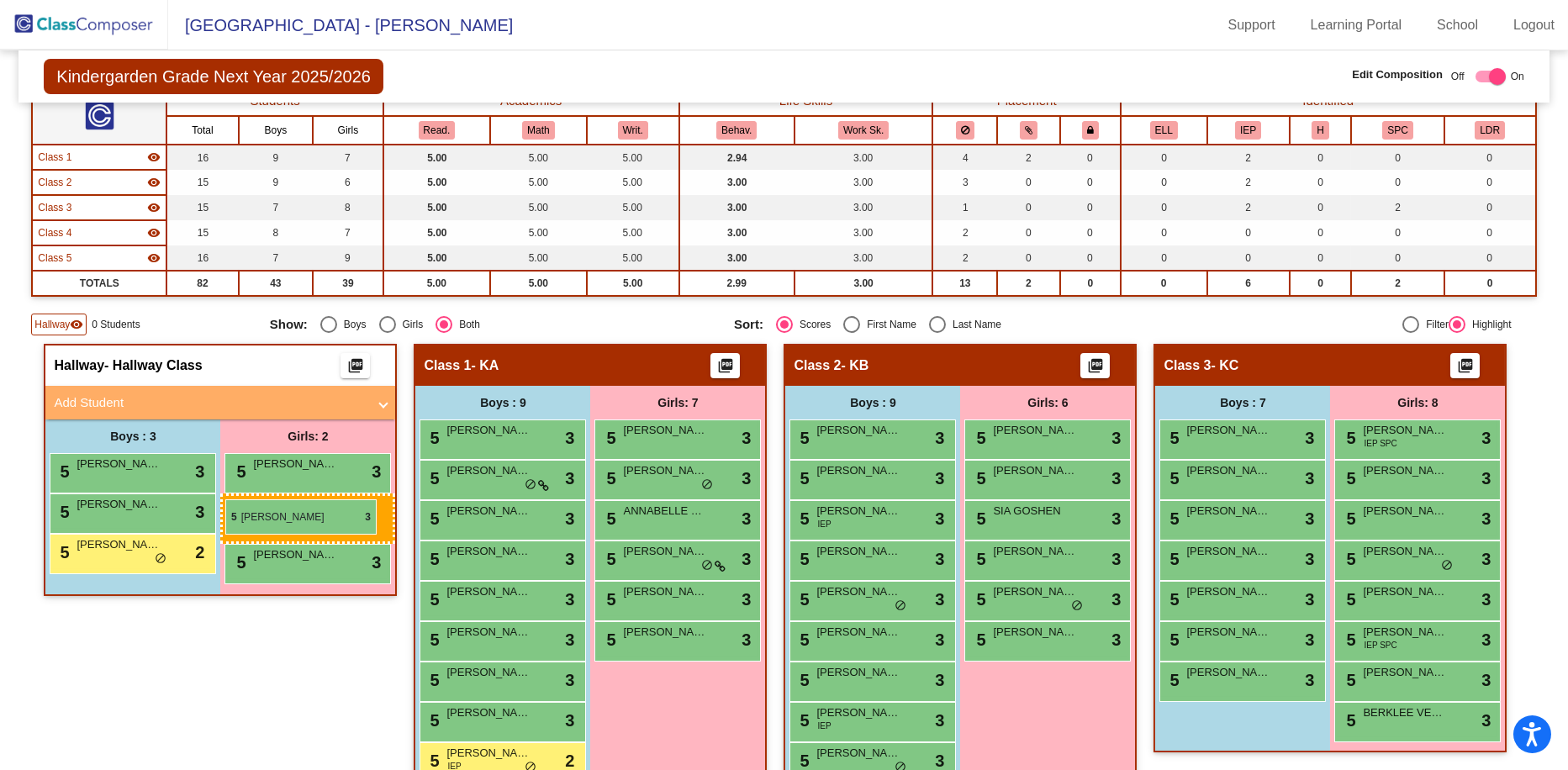
drag, startPoint x: 682, startPoint y: 682, endPoint x: 225, endPoint y: 499, distance: 492.3
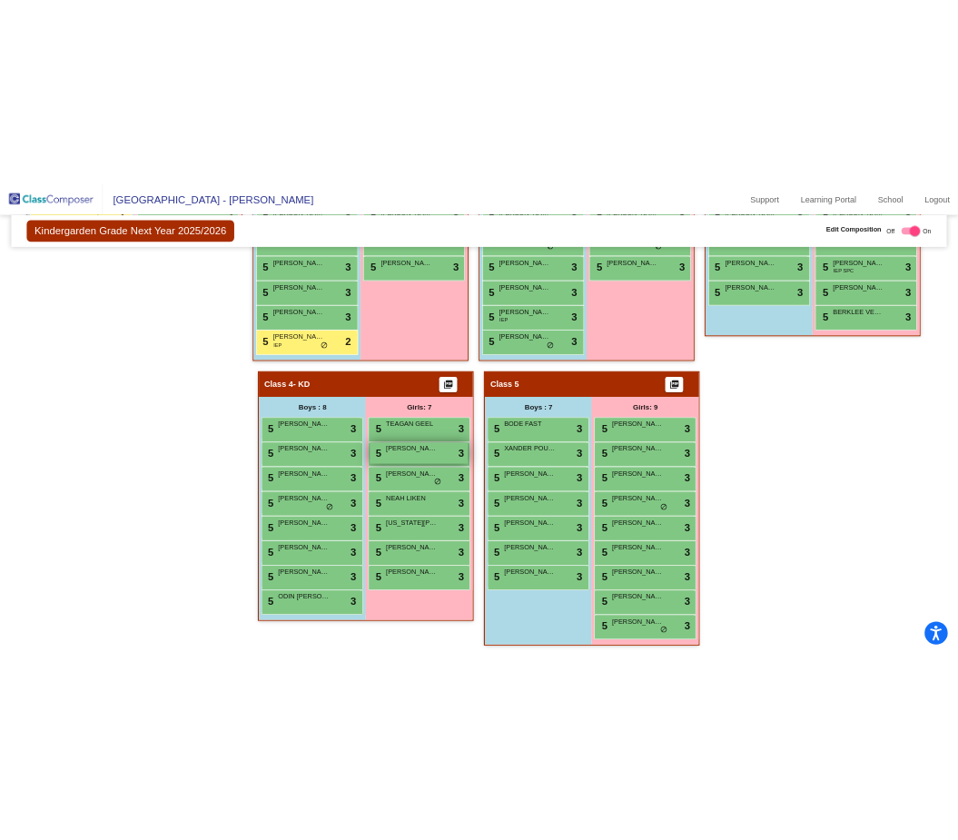
scroll to position [0, 0]
